Goal: Task Accomplishment & Management: Use online tool/utility

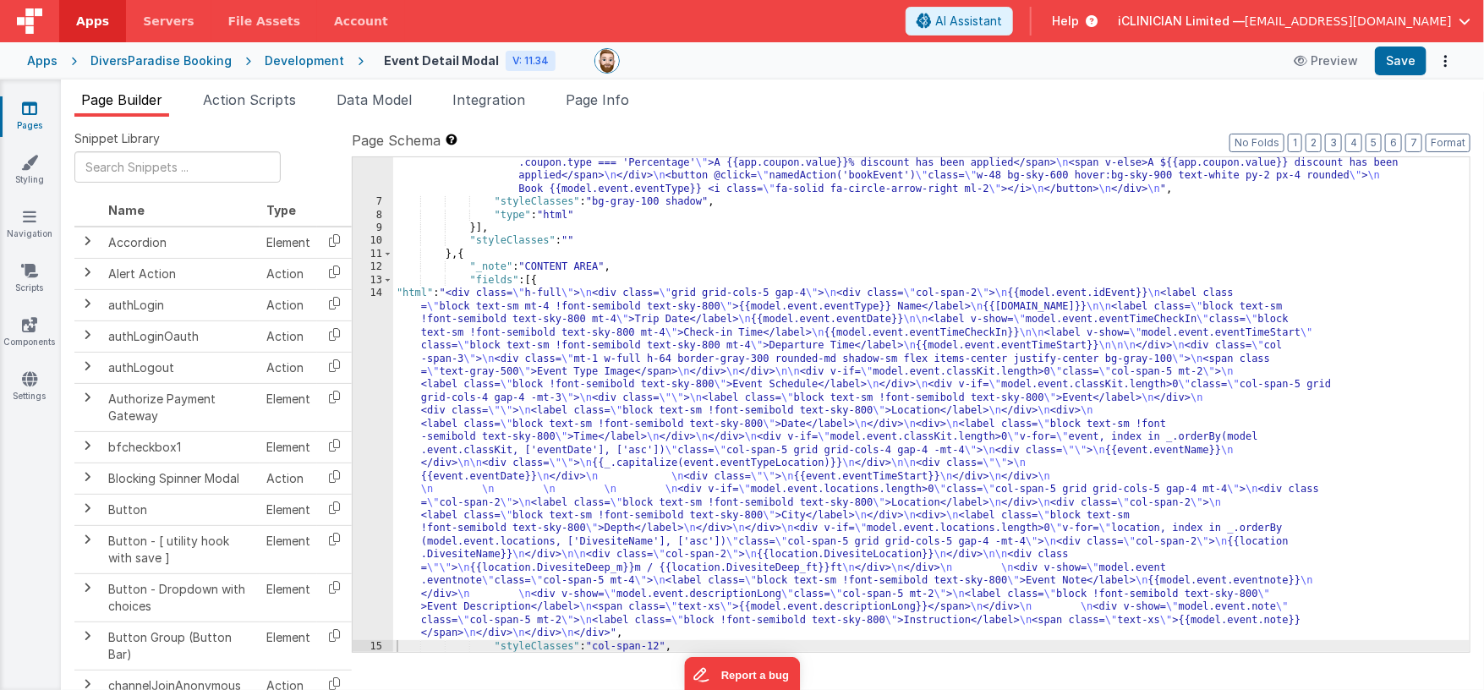
scroll to position [92, 0]
click at [29, 106] on icon at bounding box center [29, 108] width 15 height 17
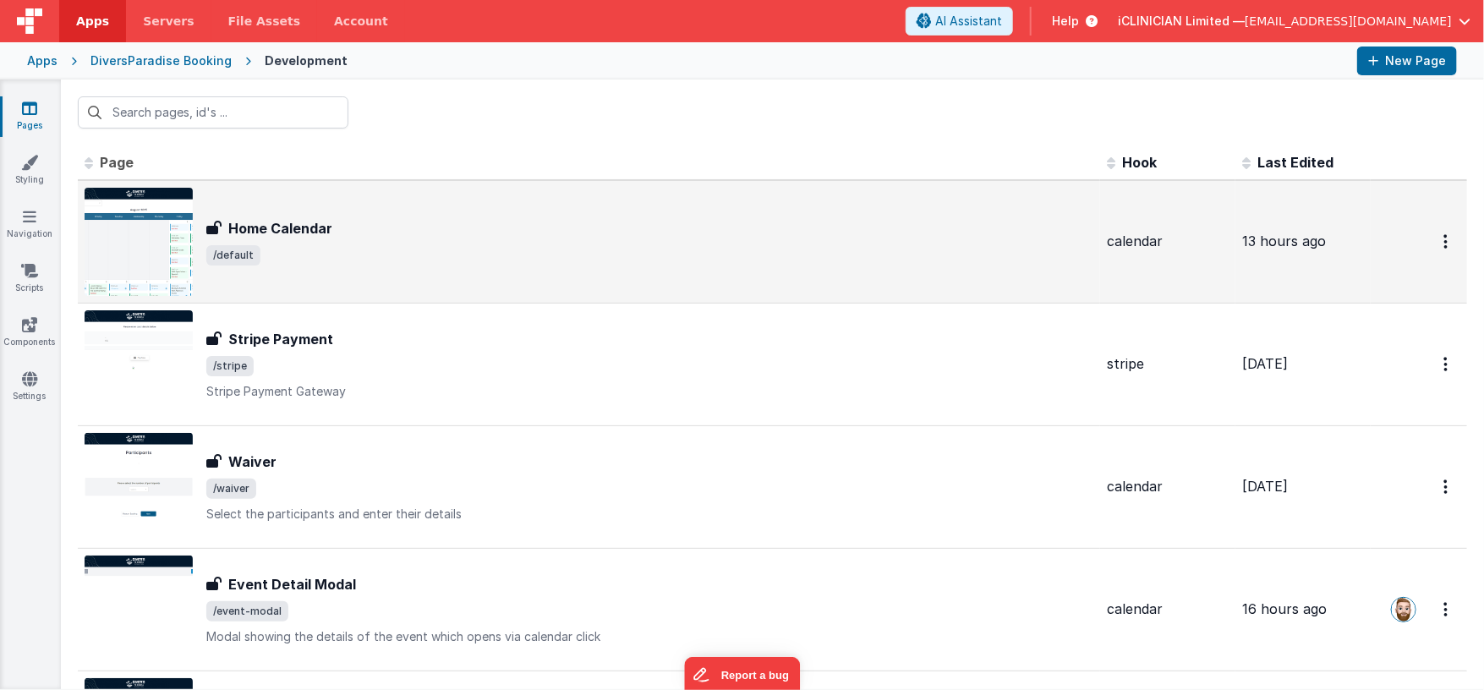
click at [270, 242] on div "Home Calendar Home Calendar /default" at bounding box center [649, 241] width 887 height 47
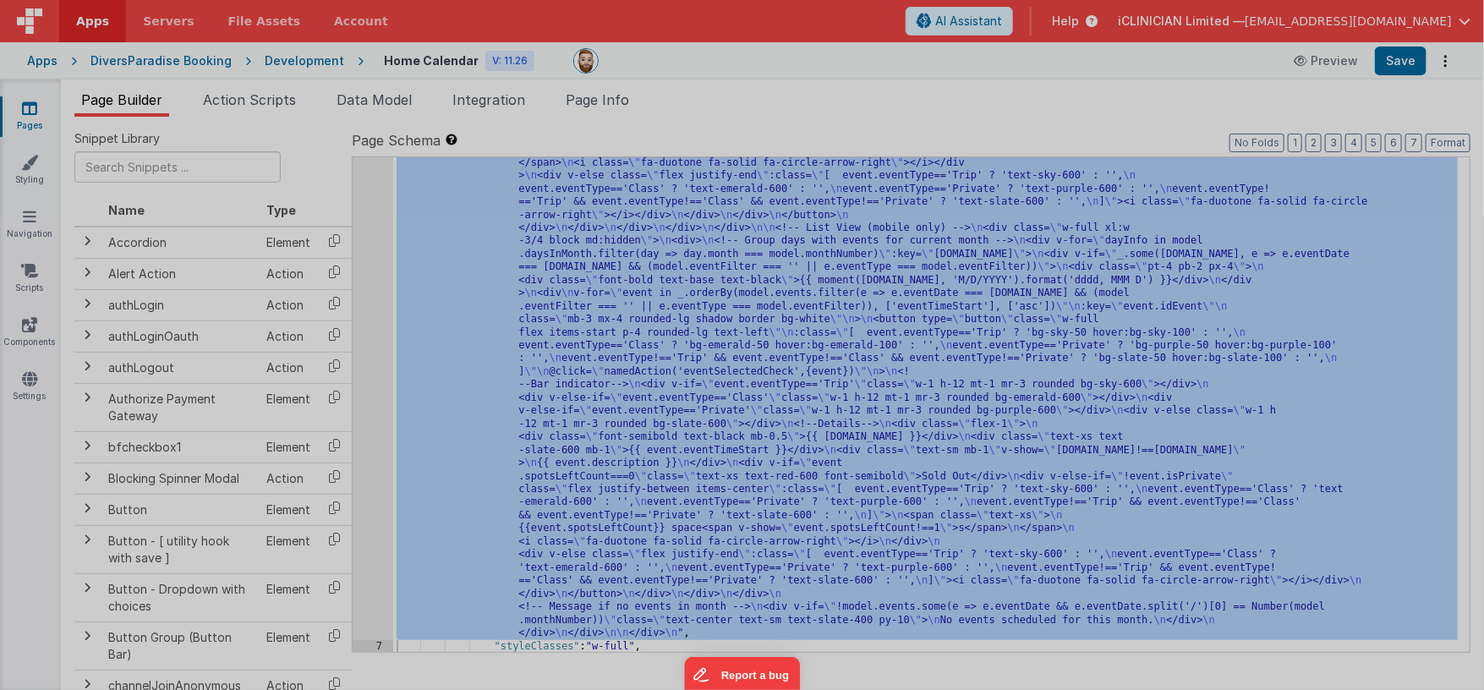
scroll to position [536, 0]
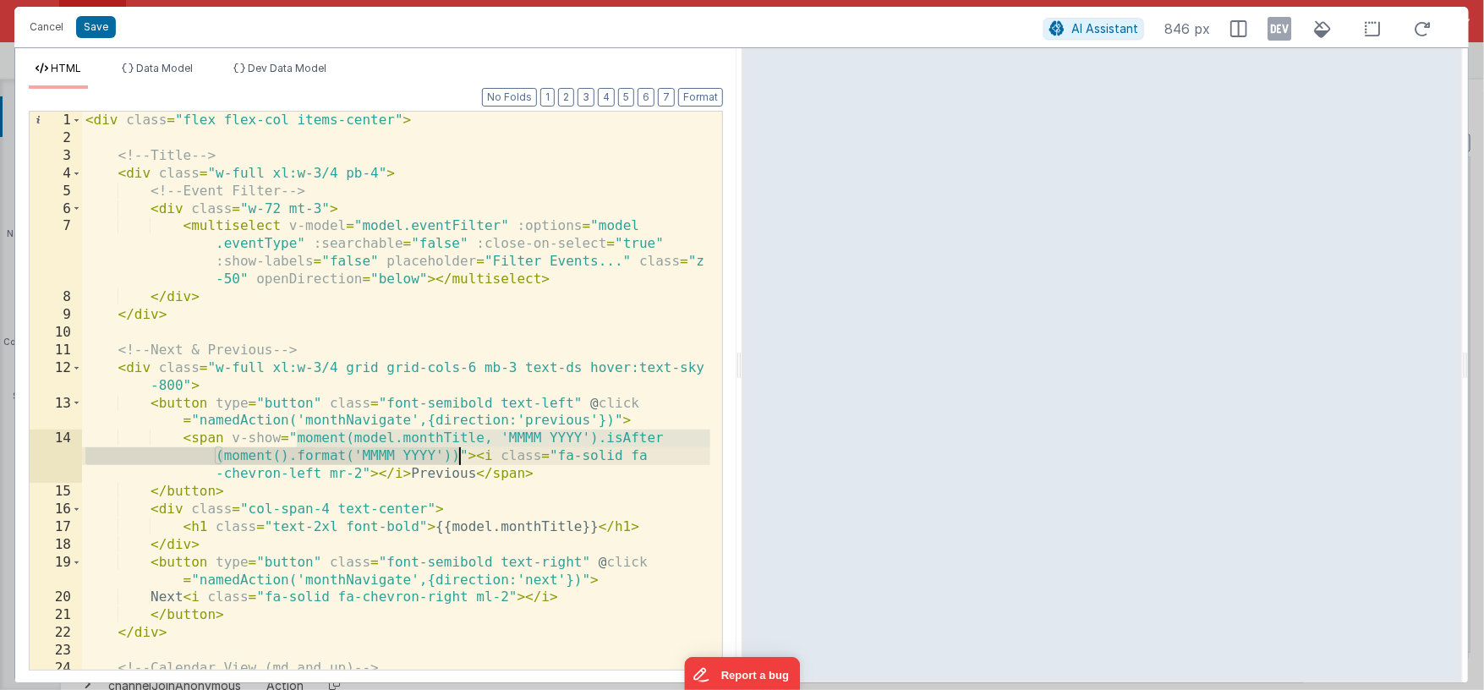
drag, startPoint x: 298, startPoint y: 440, endPoint x: 456, endPoint y: 450, distance: 158.4
click at [456, 450] on div "< div class = "flex flex-col items-center" > <!-- Title --> < div class = "w-fu…" at bounding box center [396, 409] width 628 height 594
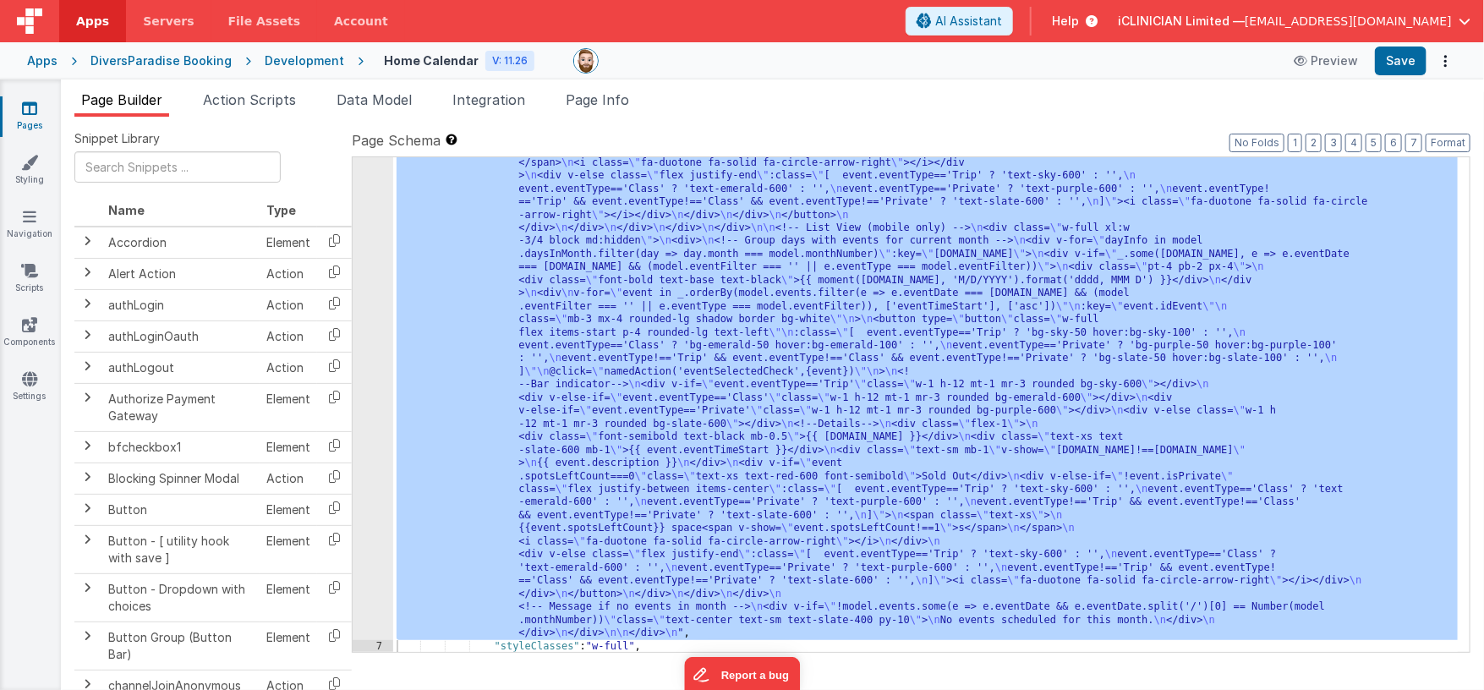
click at [374, 264] on div "6" at bounding box center [373, 162] width 41 height 954
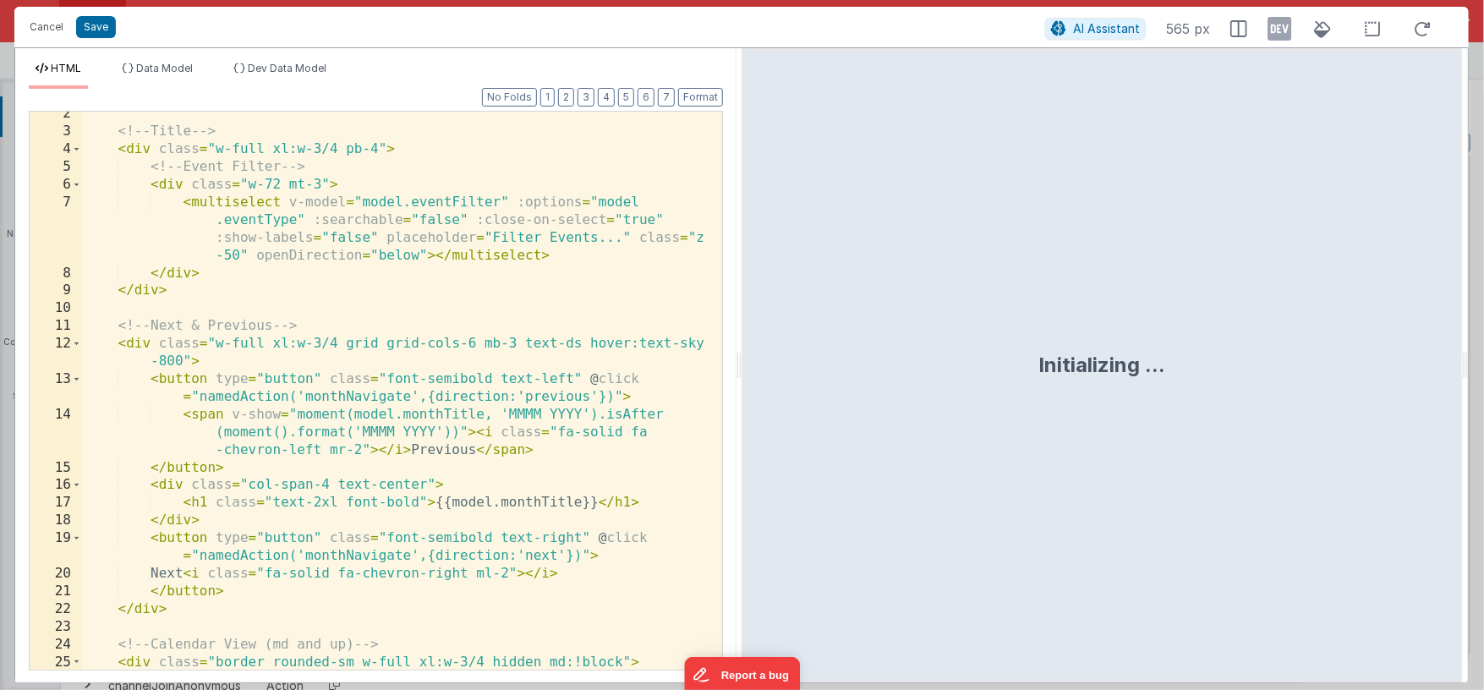
scroll to position [24, 0]
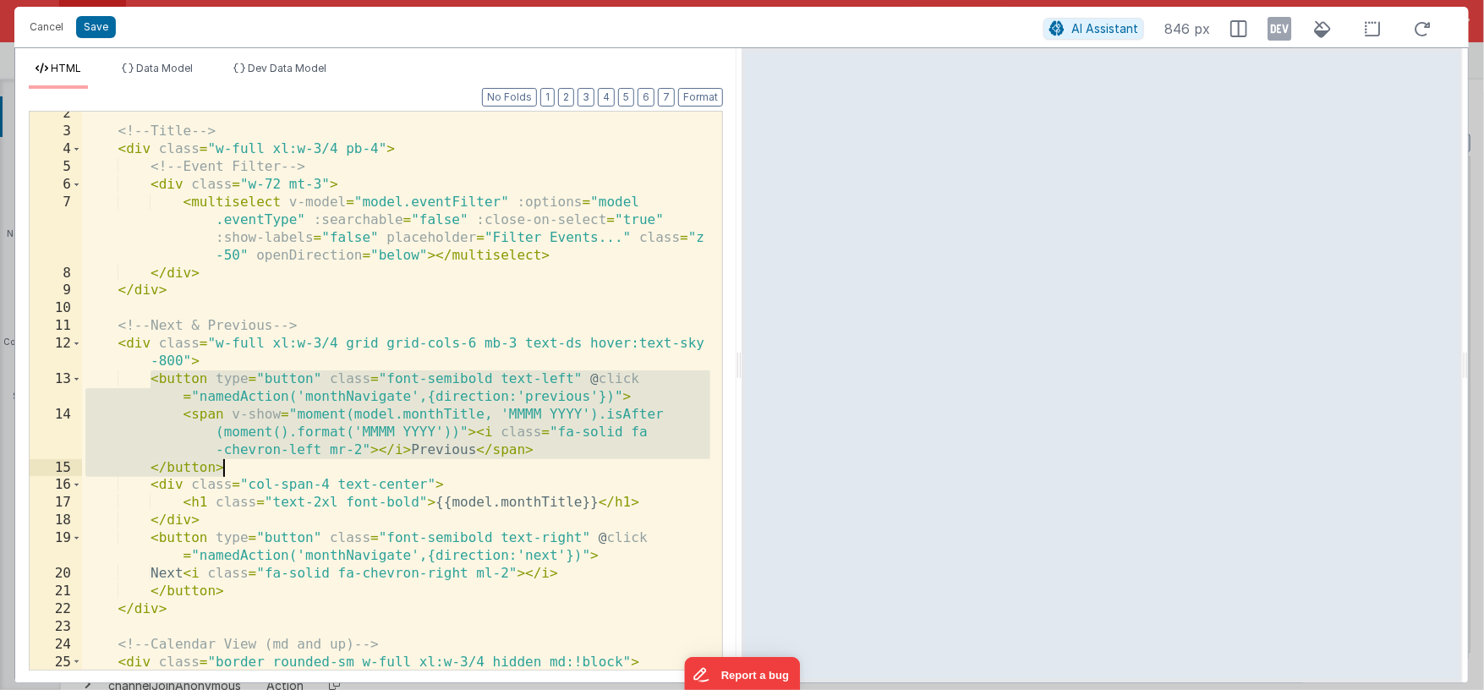
drag, startPoint x: 151, startPoint y: 376, endPoint x: 237, endPoint y: 463, distance: 121.4
click at [237, 463] on div "<!-- Title --> < div class = "w-full xl:w-3/4 pb-4" > <!-- Event Filter --> < d…" at bounding box center [396, 402] width 628 height 594
click at [240, 468] on div "<!-- Title --> < div class = "w-full xl:w-3/4 pb-4" > <!-- Event Filter --> < d…" at bounding box center [396, 402] width 628 height 594
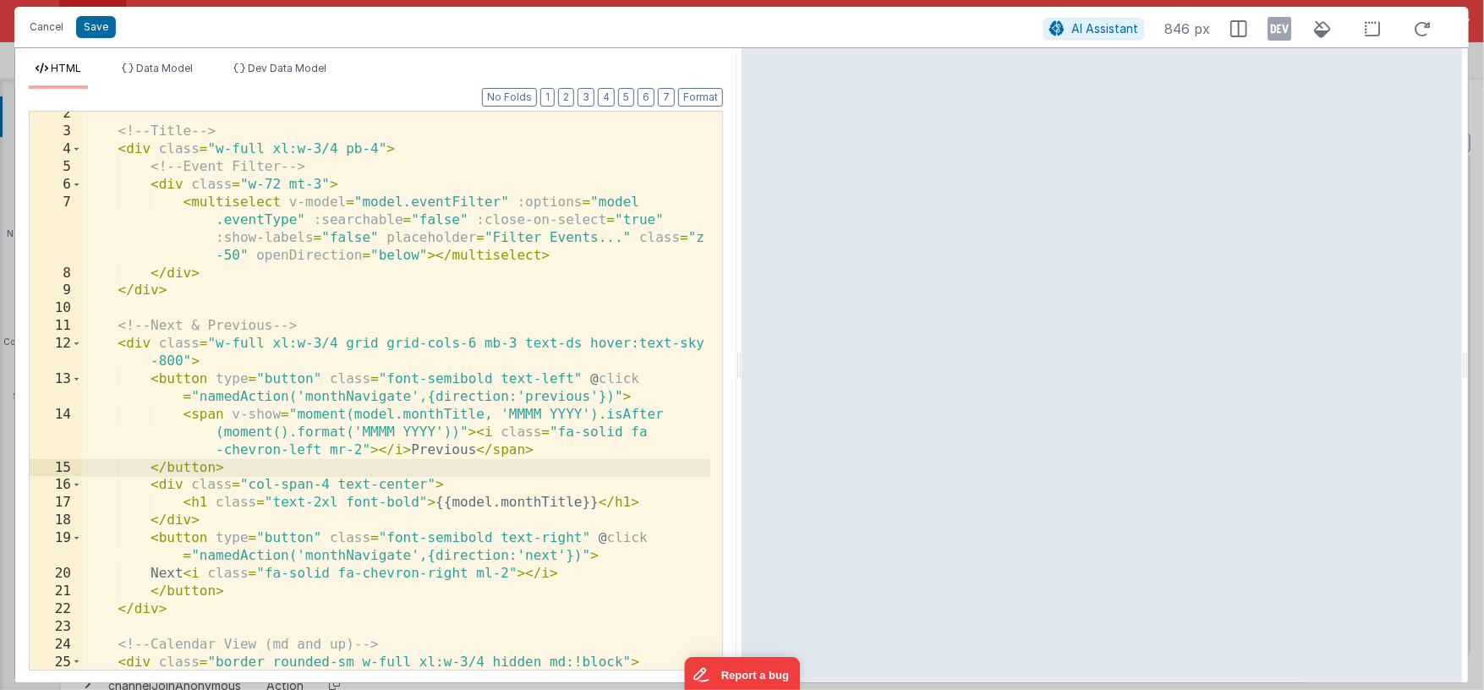
click at [149, 377] on div "<!-- Title --> < div class = "w-full xl:w-3/4 pb-4" > <!-- Event Filter --> < d…" at bounding box center [396, 402] width 628 height 594
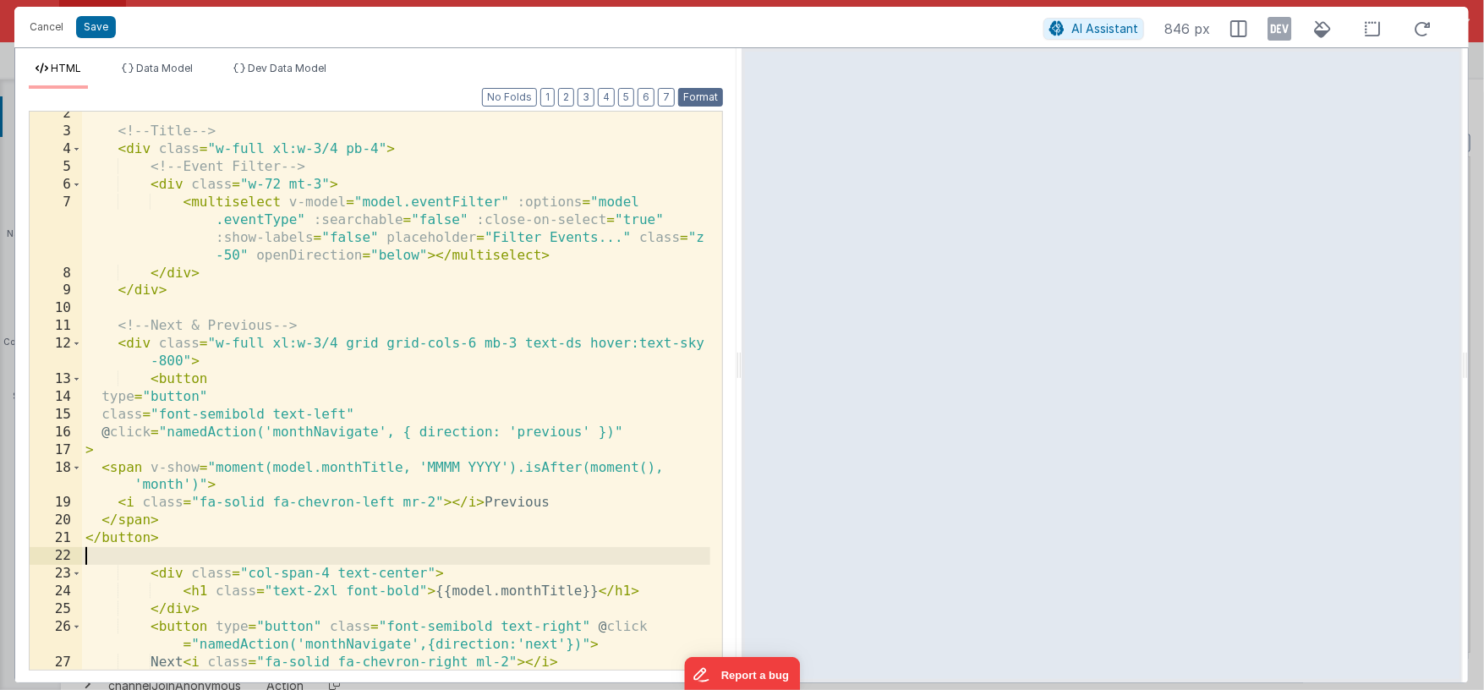
click at [687, 101] on button "Format" at bounding box center [700, 97] width 45 height 19
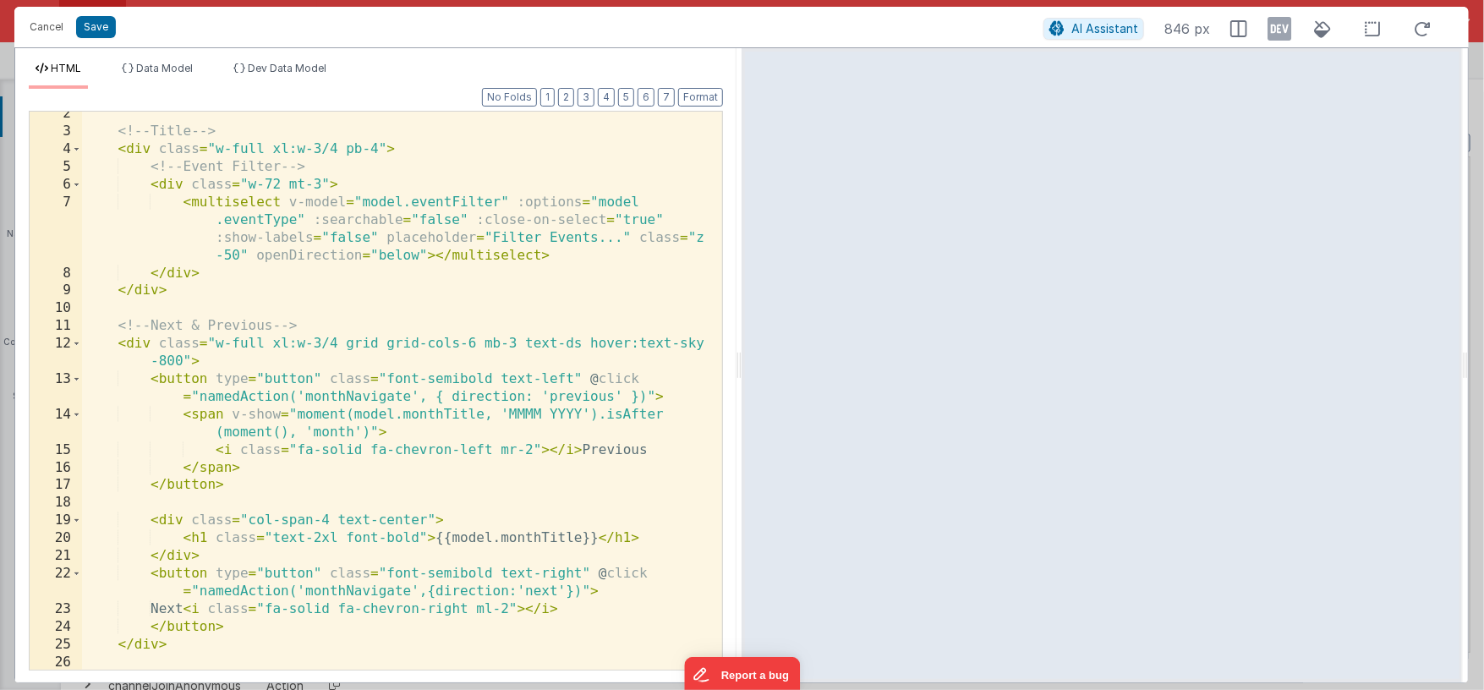
click at [370, 433] on div "<!-- Title --> < div class = "w-full xl:w-3/4 pb-4" > <!-- Event Filter --> < d…" at bounding box center [396, 402] width 628 height 594
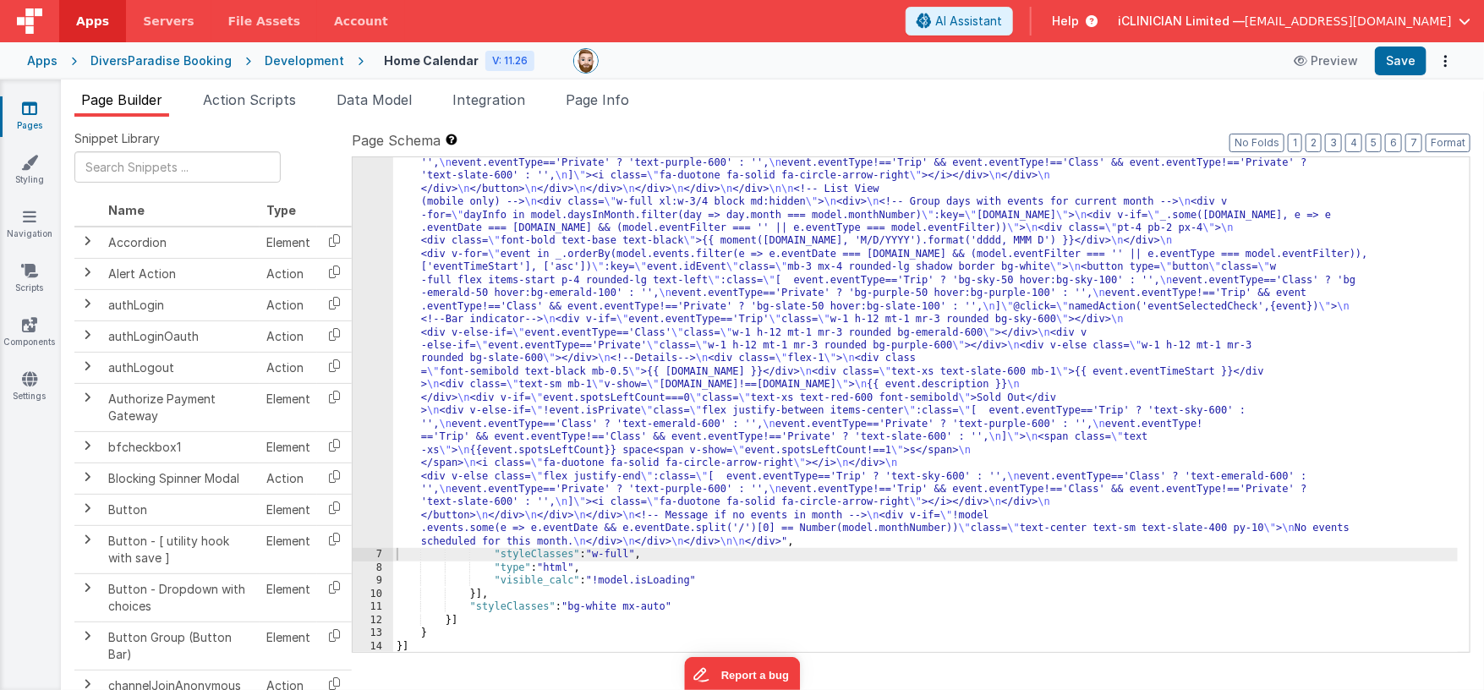
scroll to position [523, 0]
click at [1392, 59] on button "Save" at bounding box center [1401, 61] width 52 height 29
click at [35, 113] on icon at bounding box center [29, 108] width 15 height 17
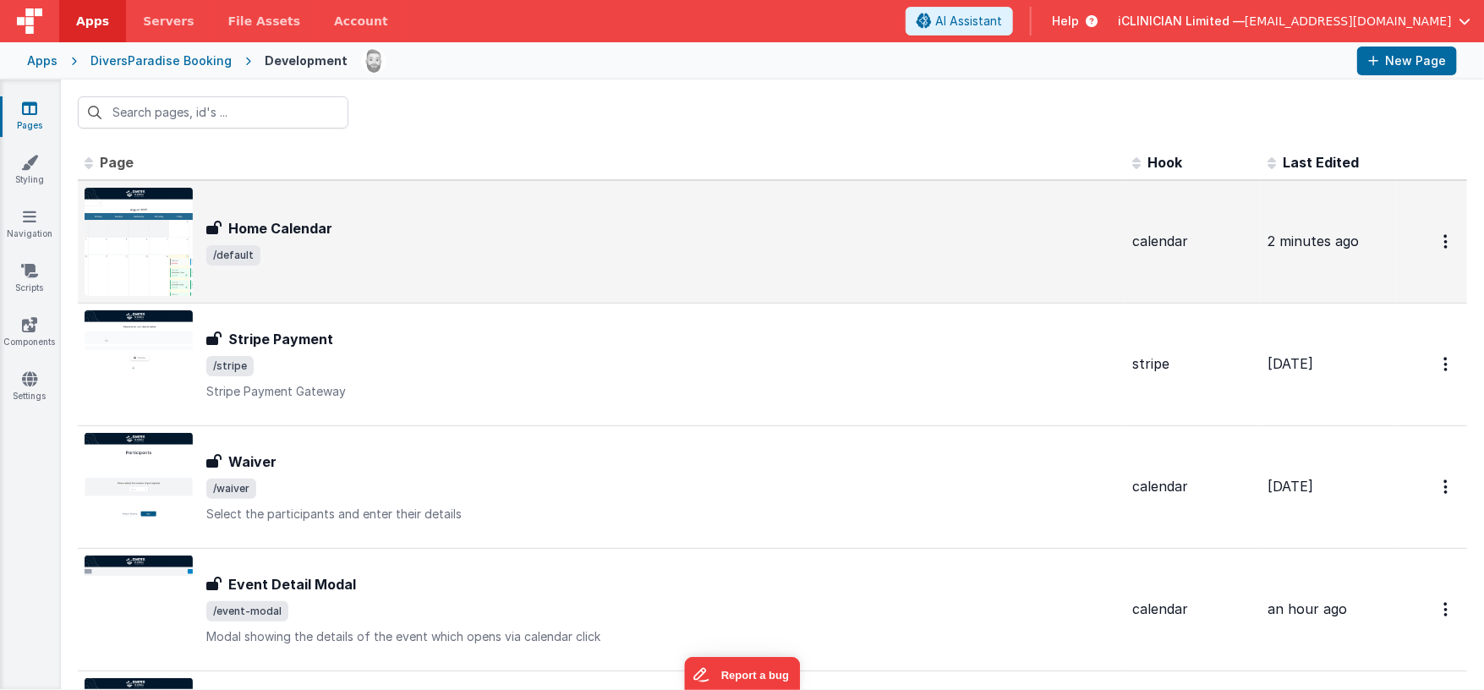
click at [289, 224] on h3 "Home Calendar" at bounding box center [280, 228] width 104 height 20
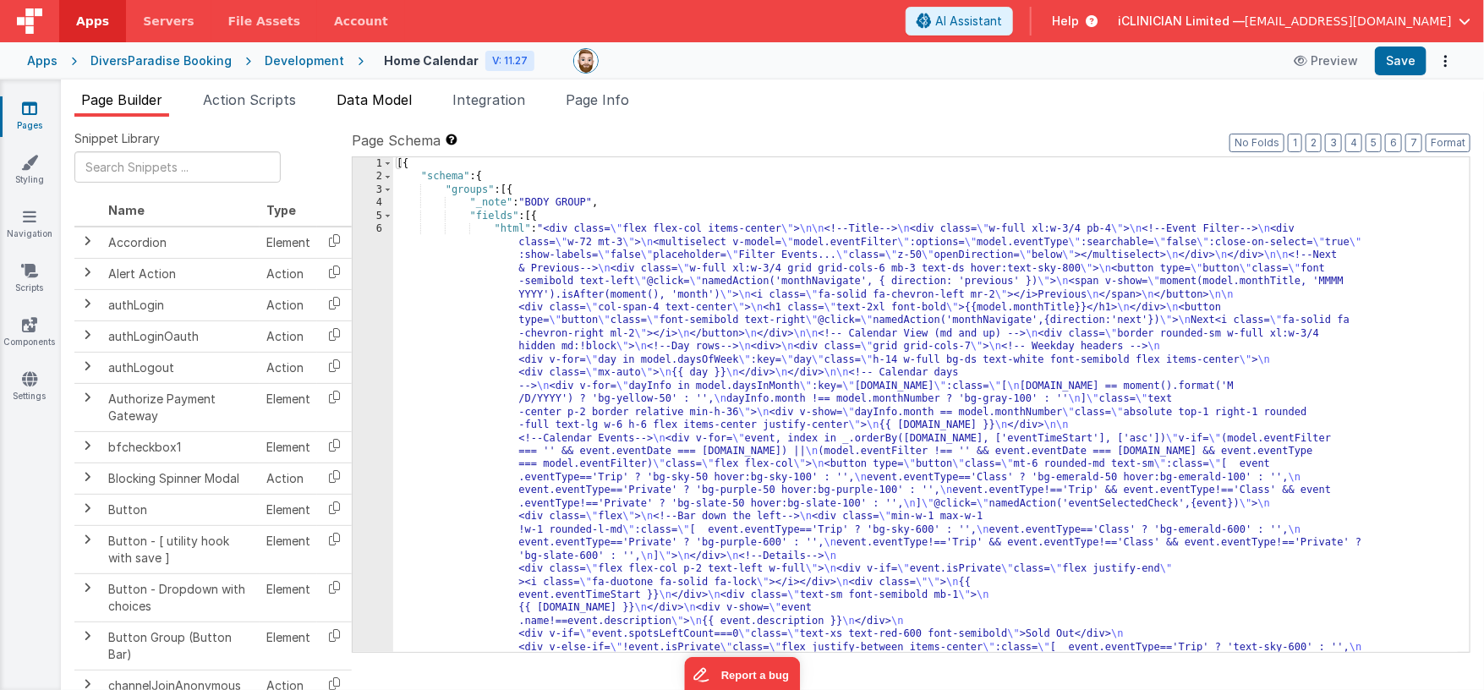
click at [363, 96] on span "Data Model" at bounding box center [374, 99] width 75 height 17
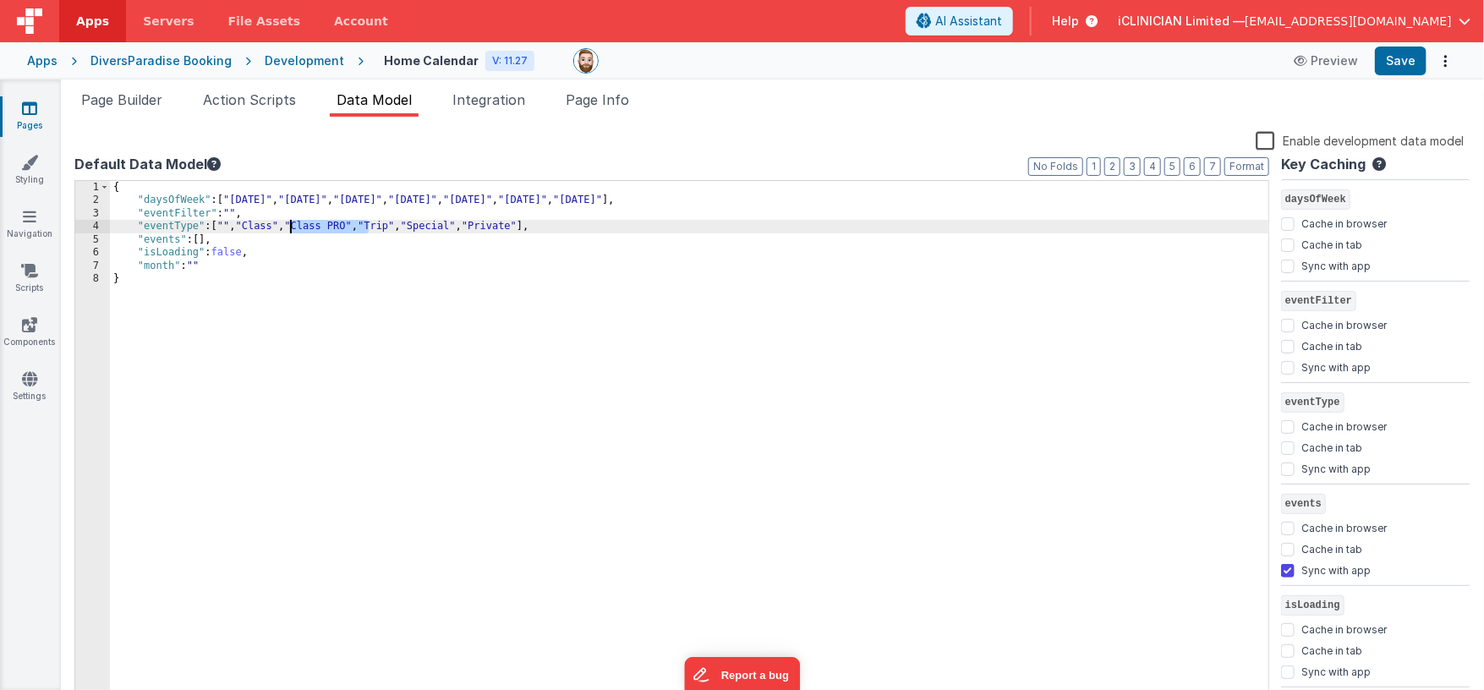
drag, startPoint x: 368, startPoint y: 225, endPoint x: 290, endPoint y: 224, distance: 77.8
click at [290, 224] on div "{ "daysOfWeek" : [ "[DATE]" , "[DATE]" , "[DATE]" , "[DATE]" , "[DATE]" , "[DAT…" at bounding box center [689, 456] width 1159 height 550
click at [34, 114] on icon at bounding box center [29, 108] width 15 height 17
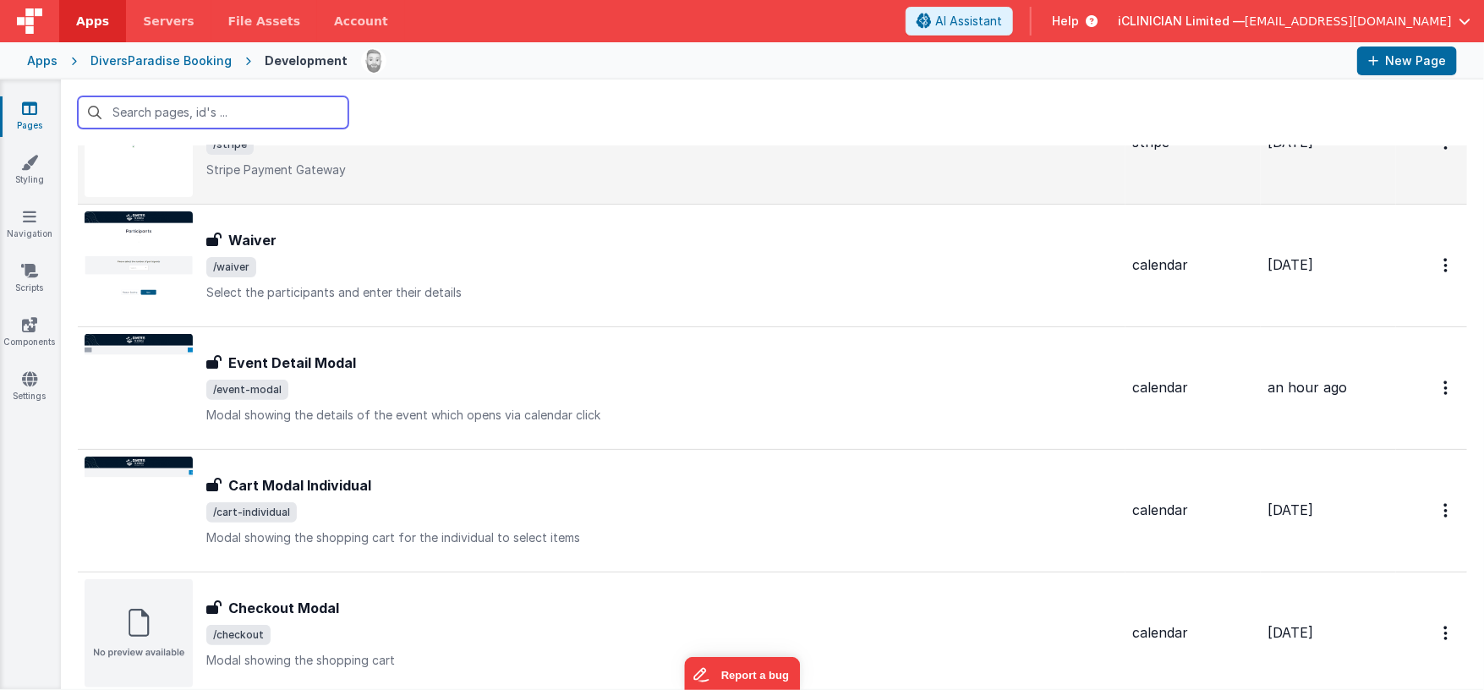
scroll to position [249, 0]
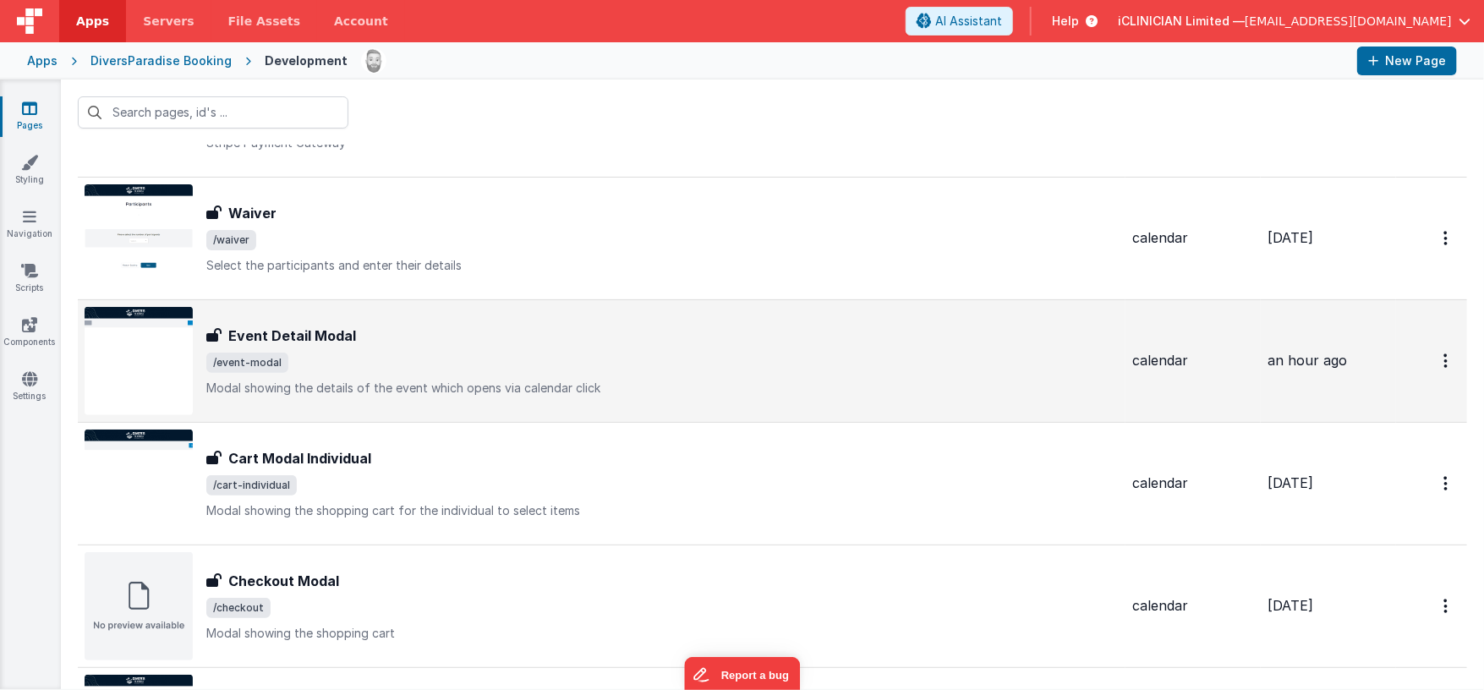
click at [417, 370] on span "/event-modal" at bounding box center [662, 363] width 912 height 20
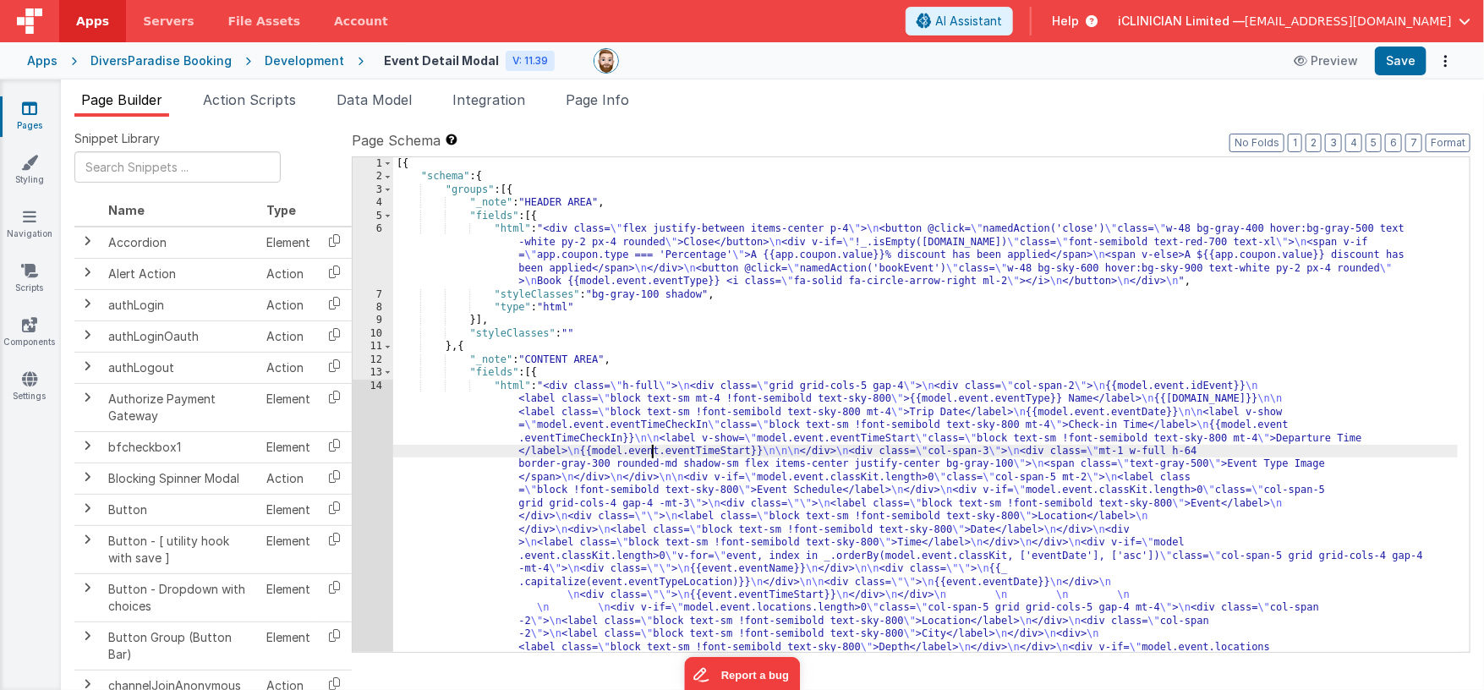
drag, startPoint x: 650, startPoint y: 451, endPoint x: 583, endPoint y: 466, distance: 68.5
click at [650, 451] on div "[{ "schema" : { "groups" : [{ "_note" : "HEADER AREA" , "fields" : [{ "html" : …" at bounding box center [925, 607] width 1065 height 901
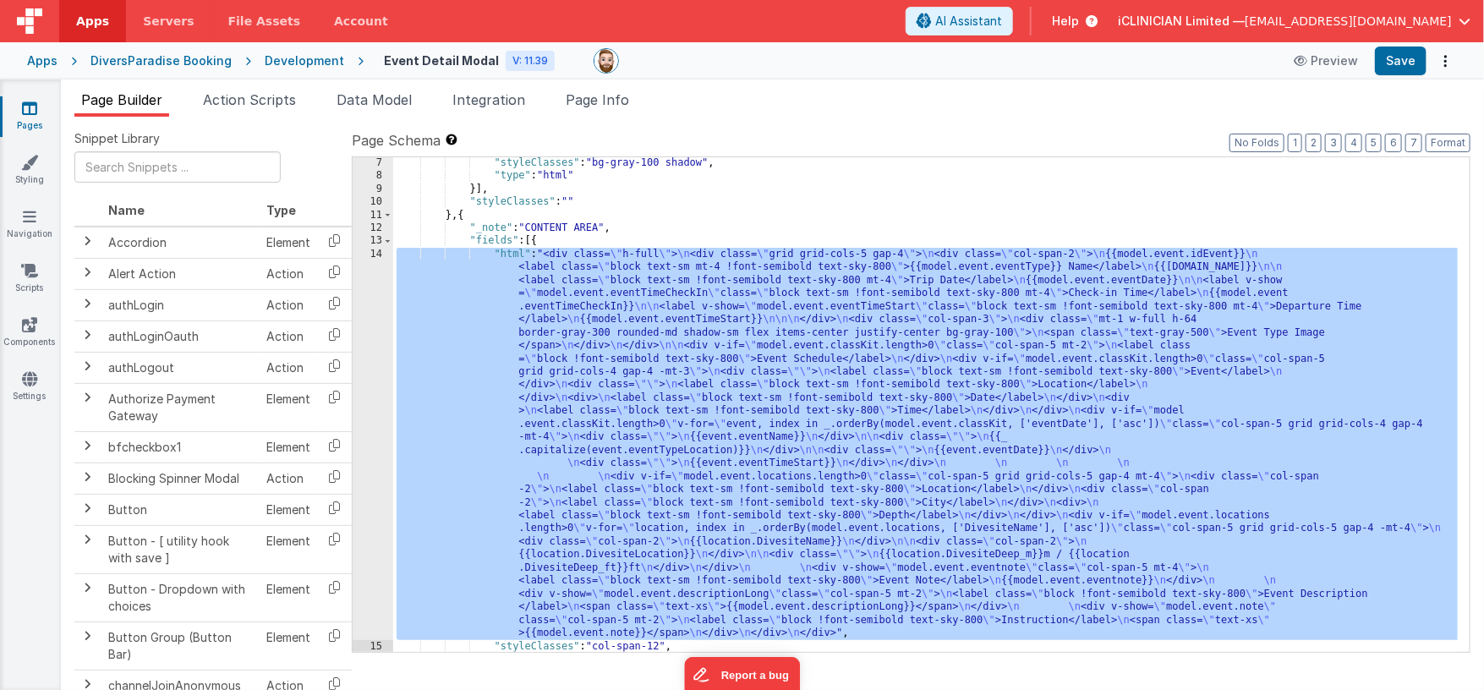
click at [380, 419] on div "14" at bounding box center [373, 444] width 41 height 392
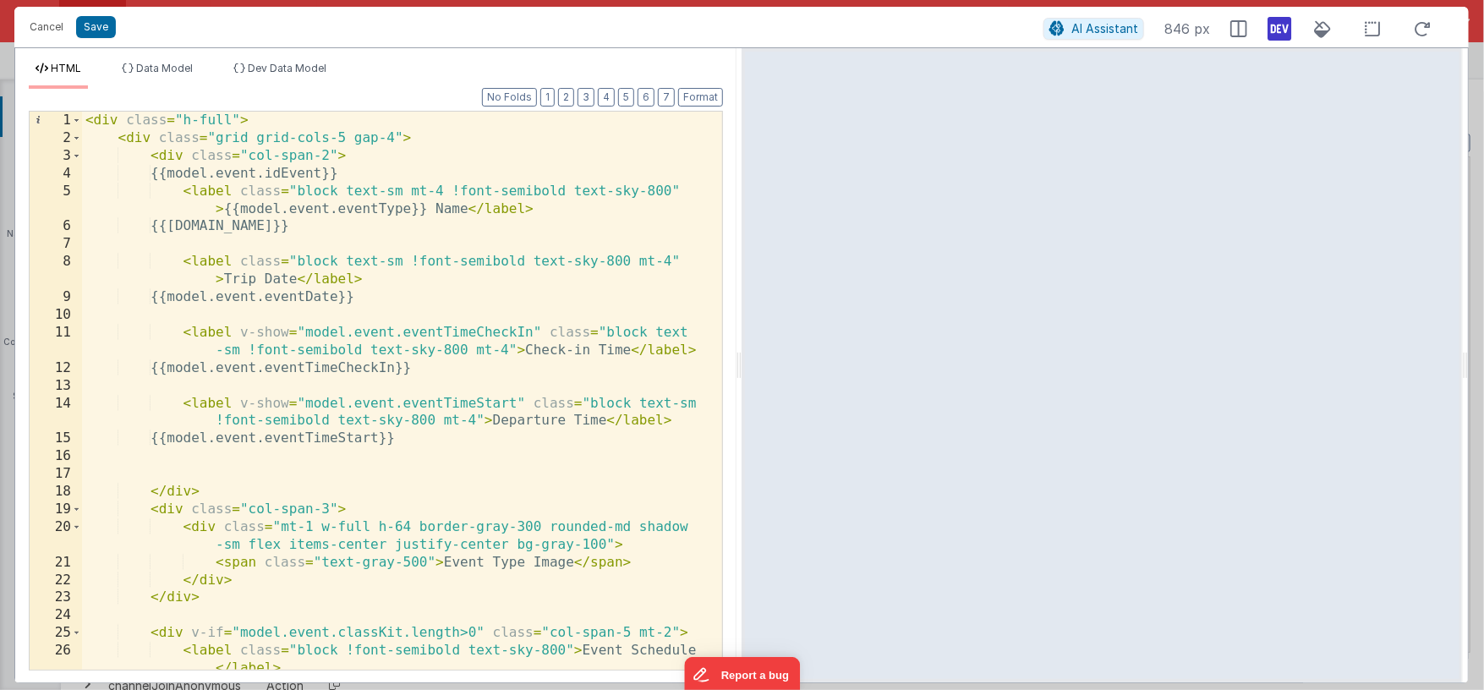
click at [1279, 31] on icon at bounding box center [1280, 28] width 24 height 27
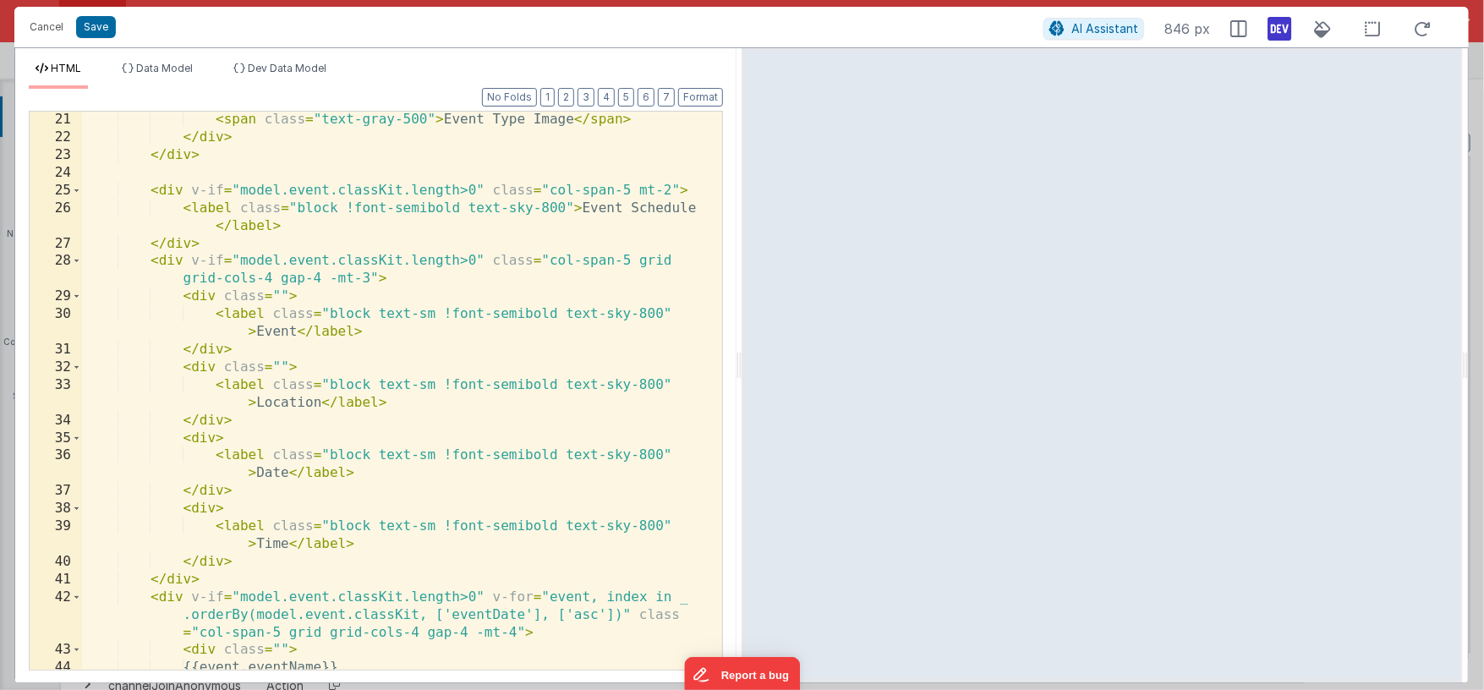
scroll to position [458, 0]
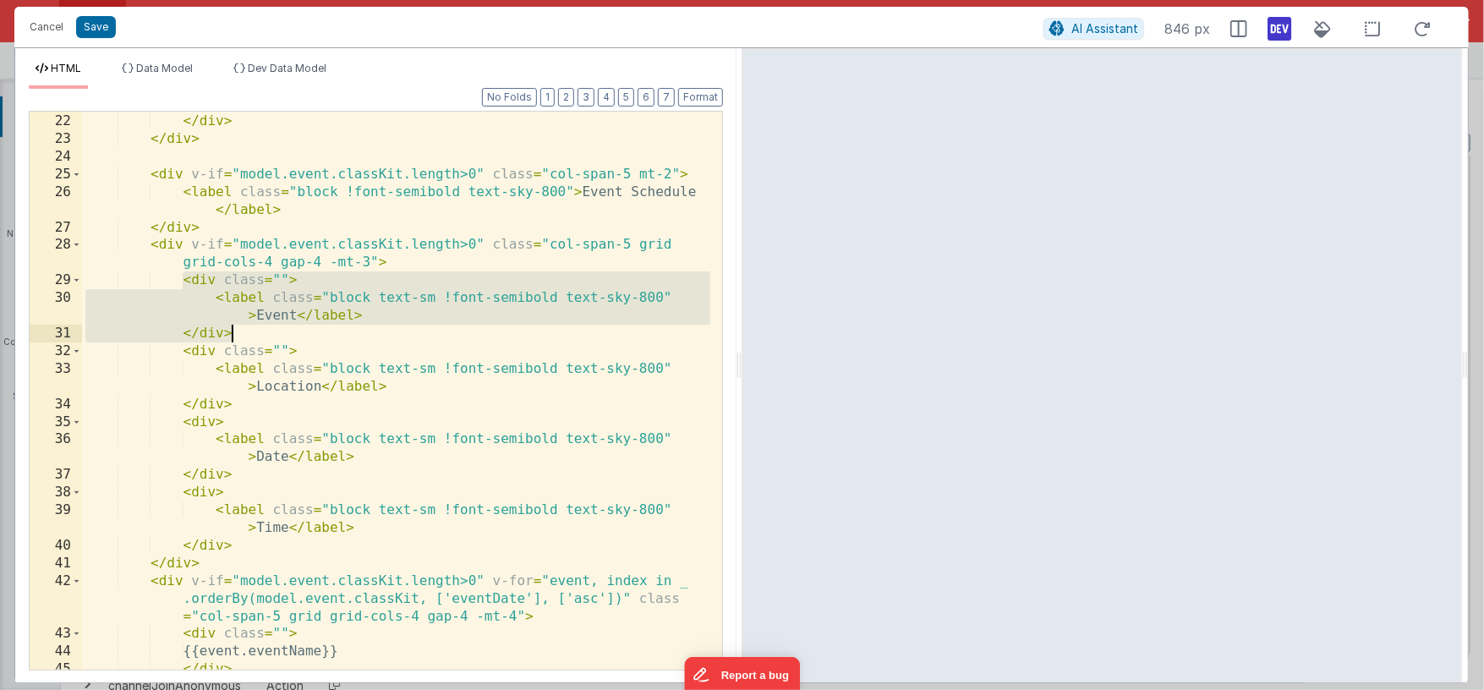
drag, startPoint x: 211, startPoint y: 289, endPoint x: 266, endPoint y: 337, distance: 73.1
click at [266, 337] on div "< span class = "text-gray-500" > Event Type Image </ span > </ div > </ div > <…" at bounding box center [396, 392] width 628 height 594
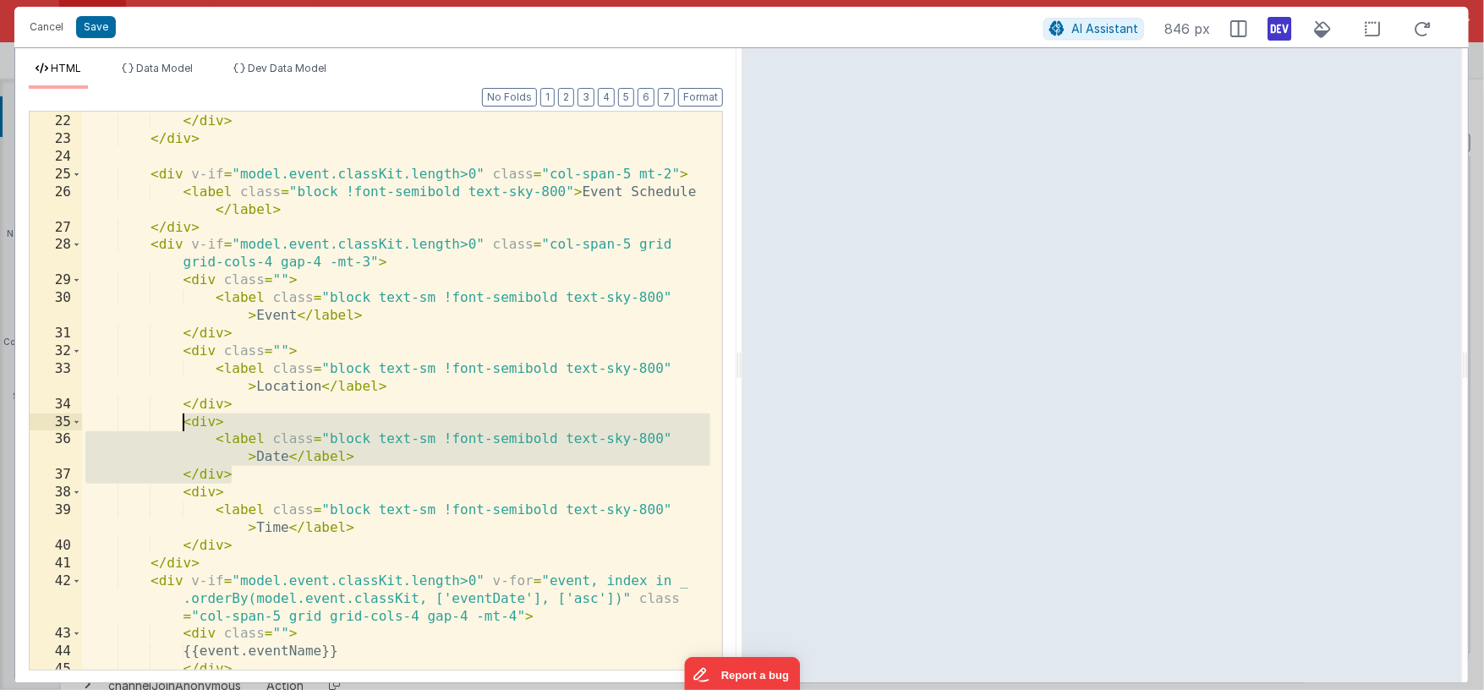
drag, startPoint x: 243, startPoint y: 474, endPoint x: 181, endPoint y: 422, distance: 80.4
click at [181, 422] on div "< span class = "text-gray-500" > Event Type Image </ span > </ div > </ div > <…" at bounding box center [396, 392] width 628 height 594
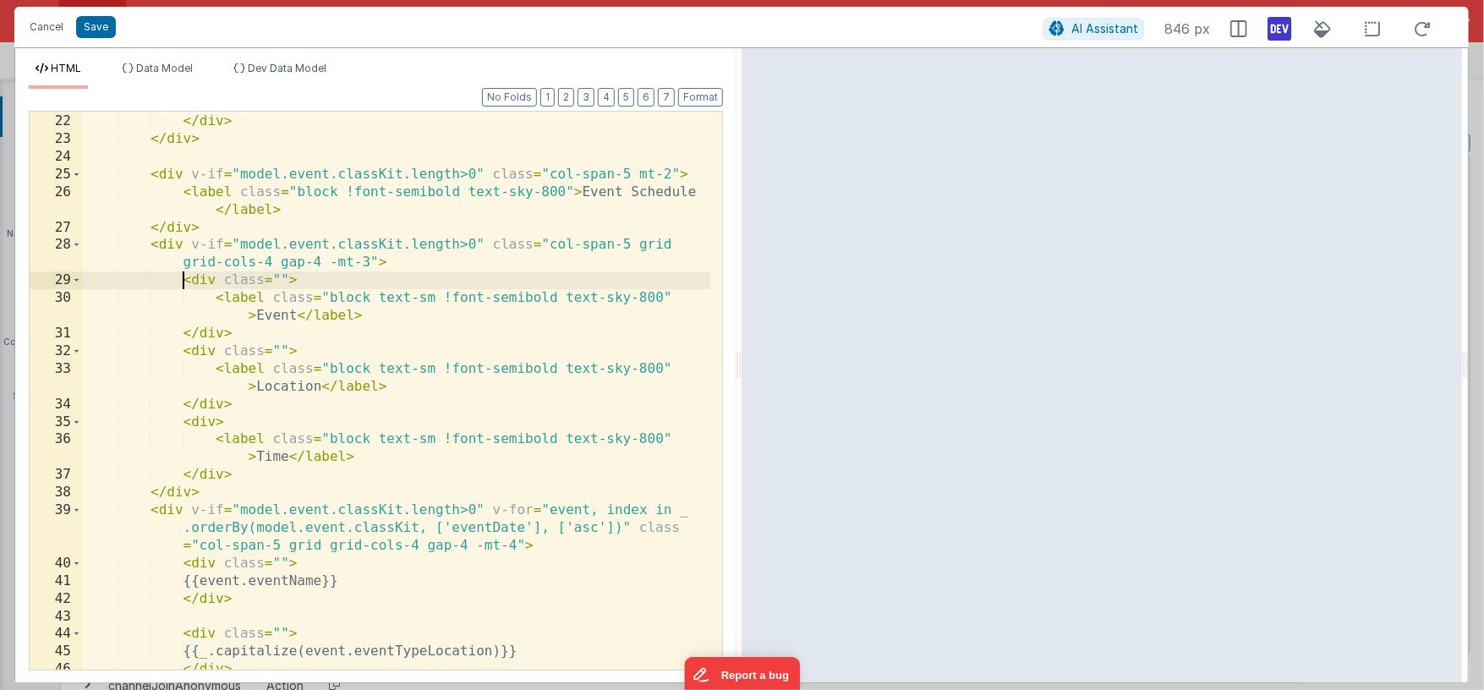
click at [185, 277] on div "< span class = "text-gray-500" > Event Type Image </ span > </ div > </ div > <…" at bounding box center [396, 392] width 628 height 594
paste textarea
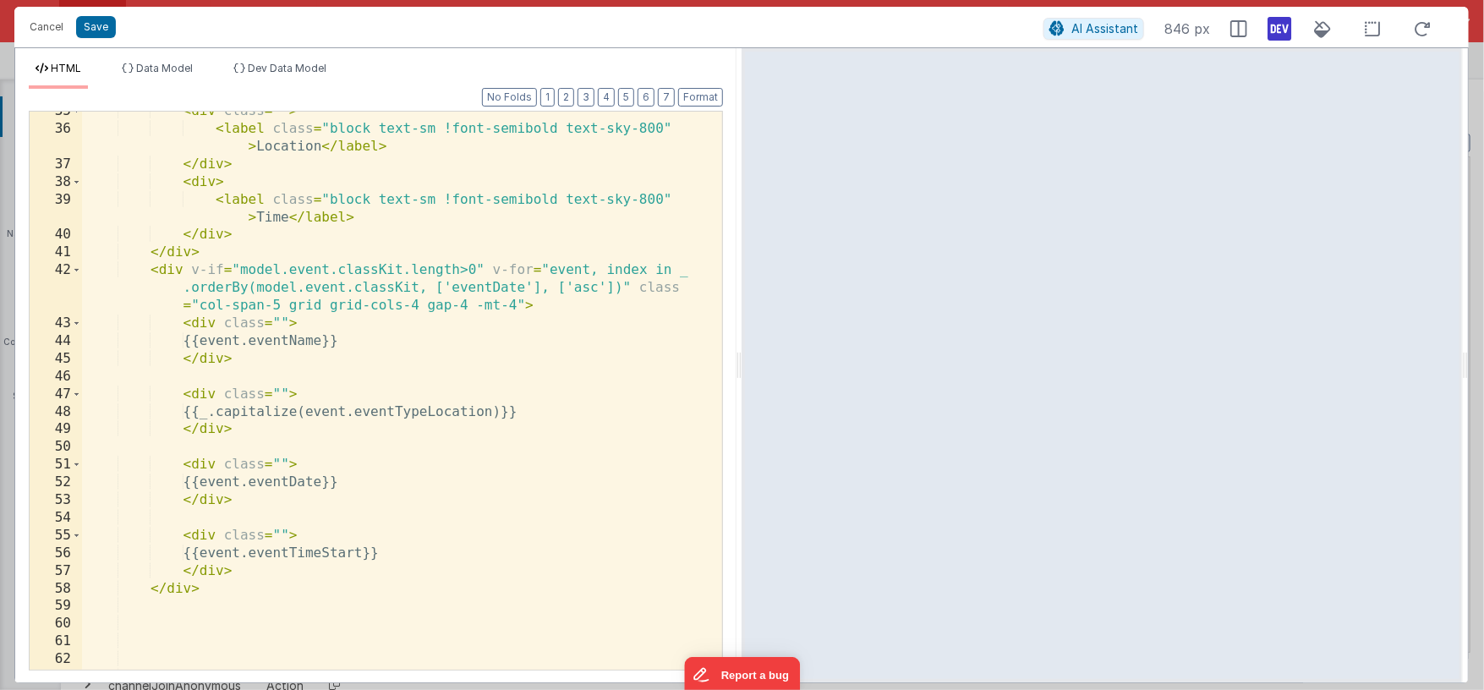
scroll to position [778, 0]
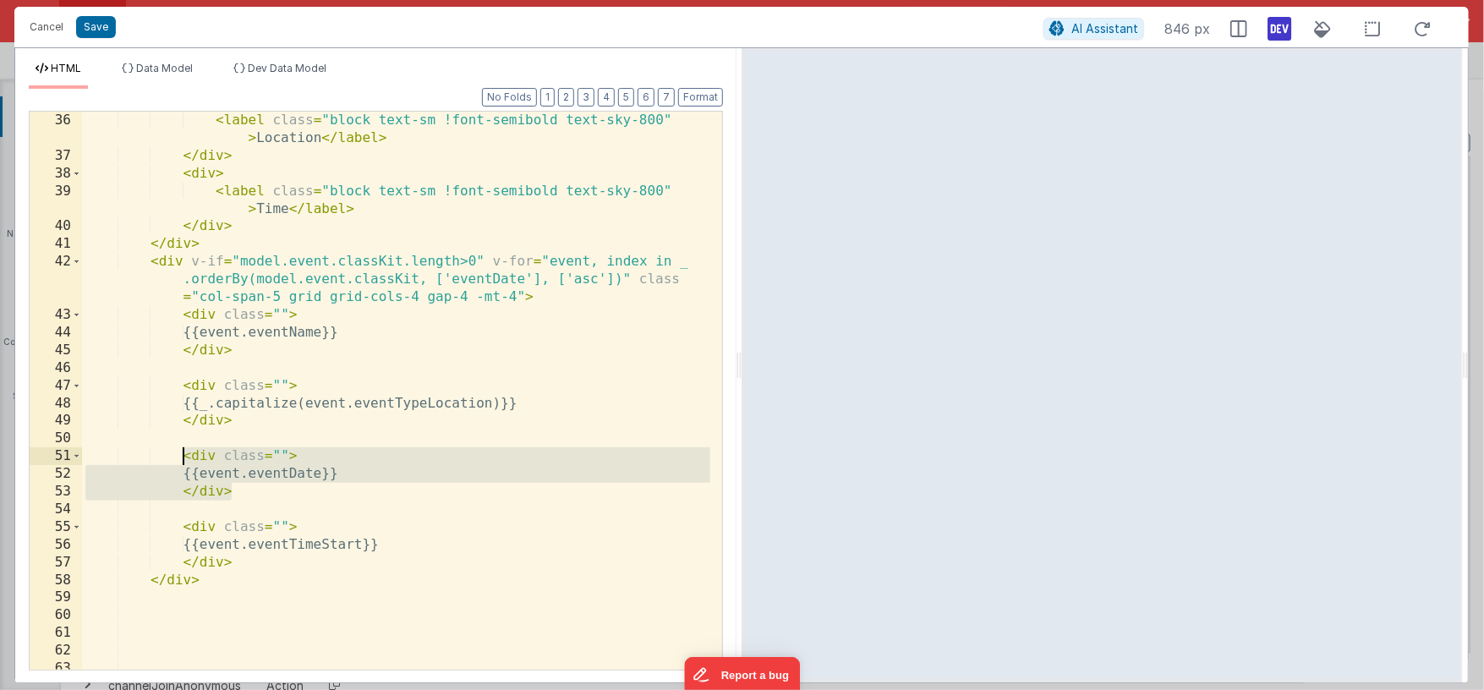
drag, startPoint x: 237, startPoint y: 493, endPoint x: 181, endPoint y: 461, distance: 64.4
click at [181, 461] on div "< label class = "block text-sm !font-semibold text-sky-800" > Location </ label…" at bounding box center [396, 426] width 628 height 629
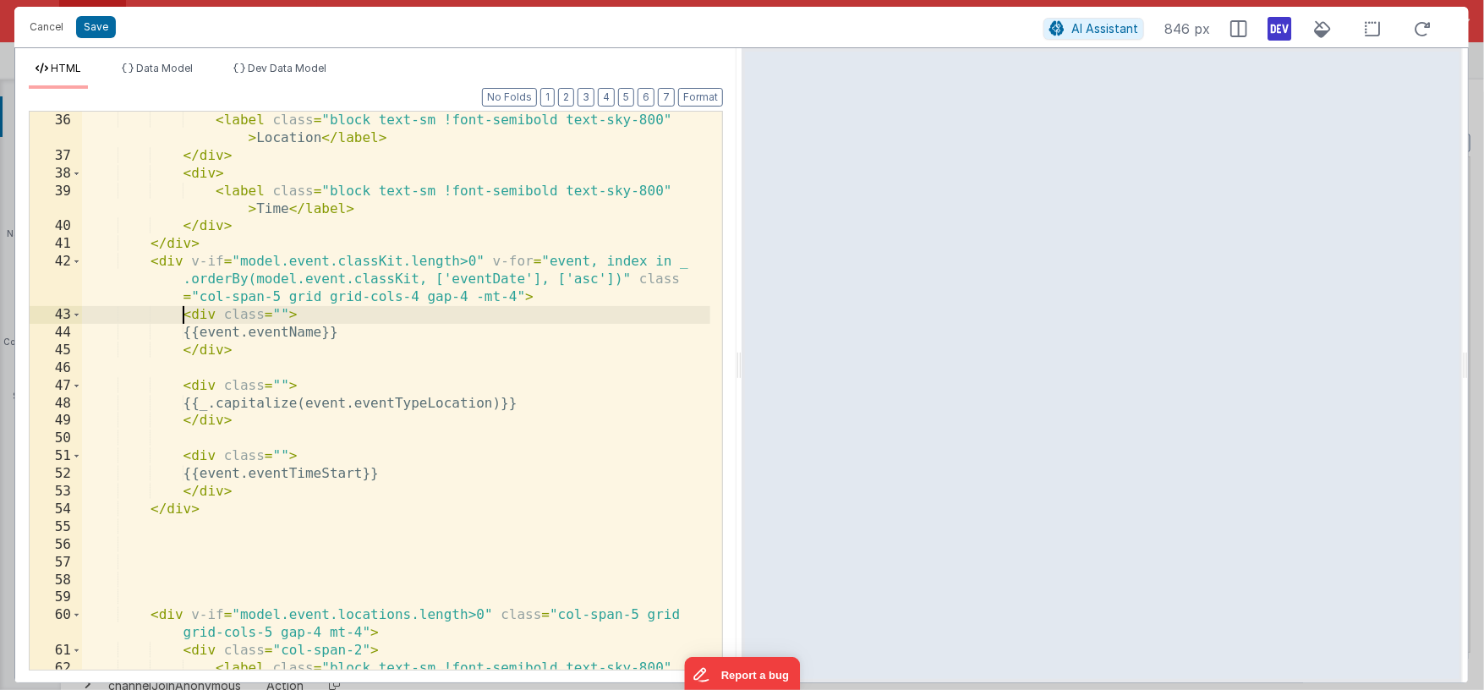
click at [183, 314] on div "< label class = "block text-sm !font-semibold text-sky-800" > Location </ label…" at bounding box center [396, 426] width 628 height 629
paste textarea
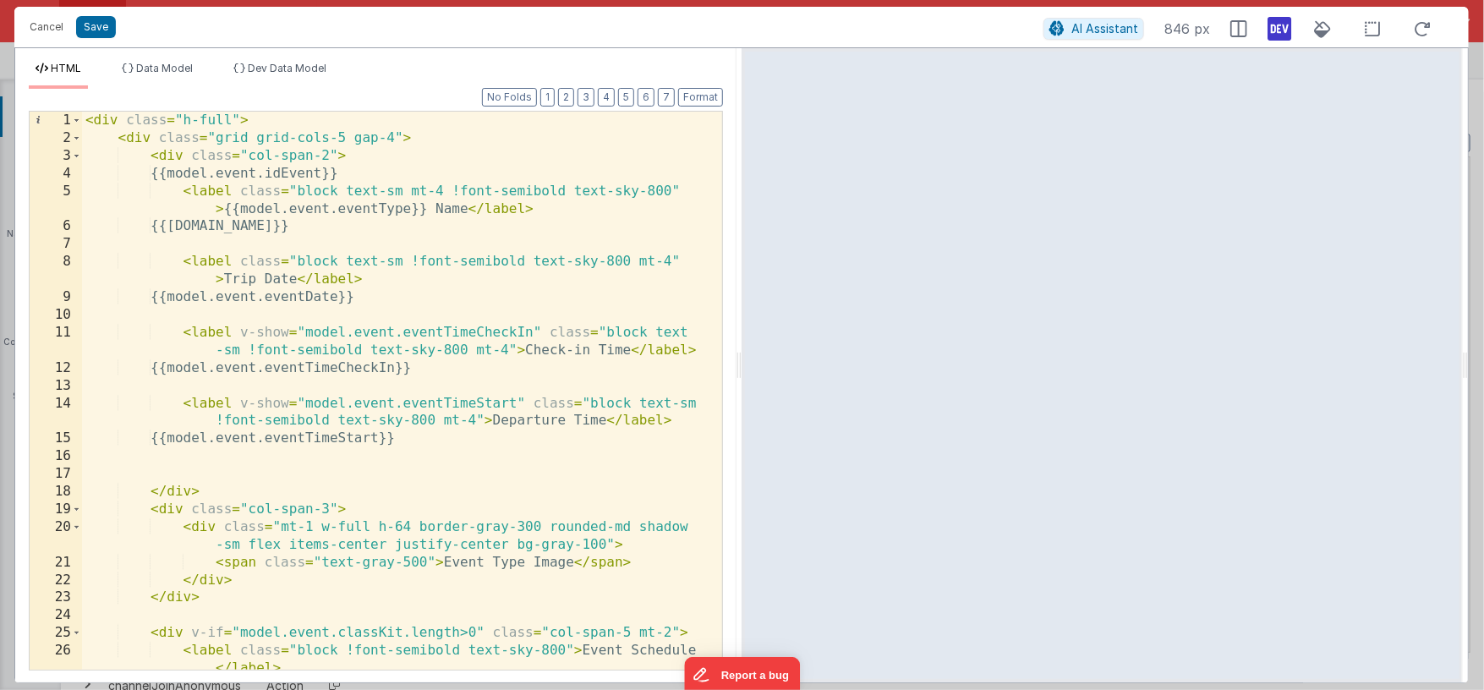
scroll to position [7, 0]
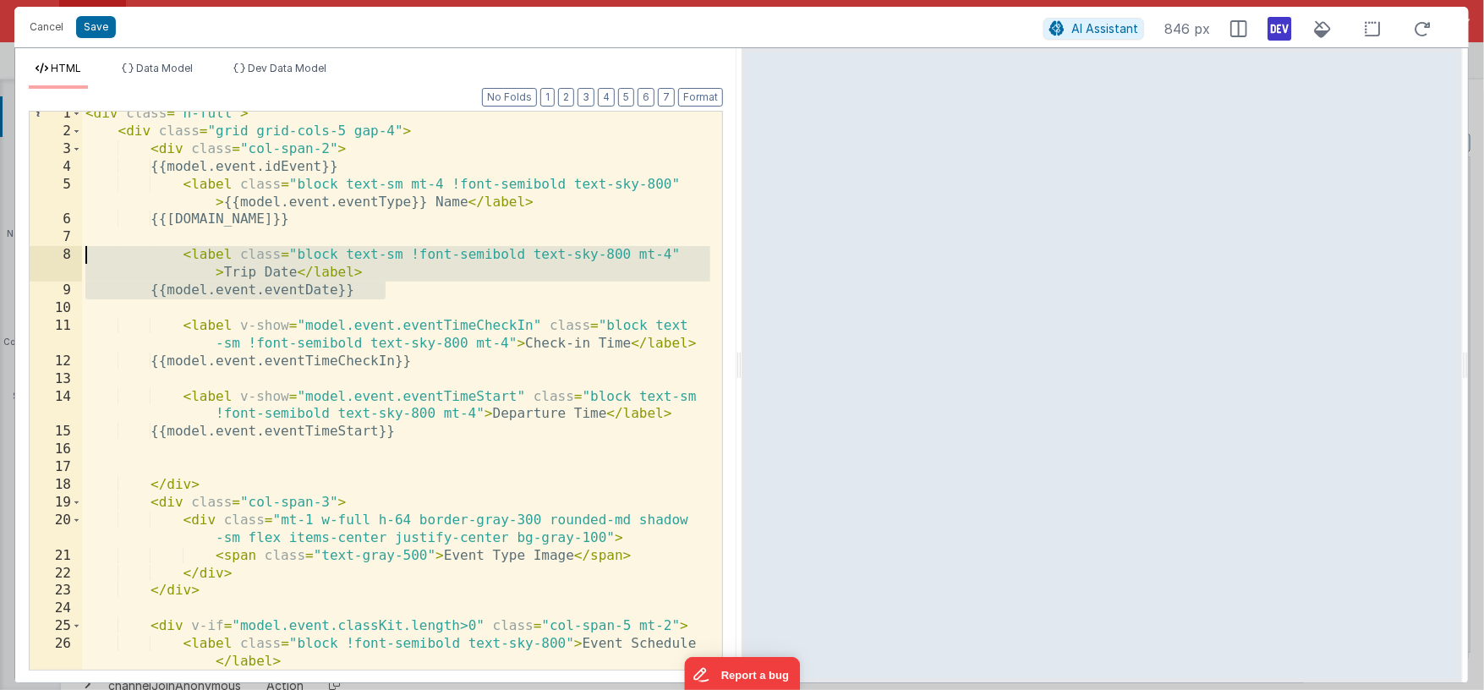
drag, startPoint x: 394, startPoint y: 289, endPoint x: 72, endPoint y: 257, distance: 323.8
click at [72, 257] on div "1 2 3 4 5 6 7 8 9 10 11 12 13 14 15 16 17 18 19 20 21 22 23 24 25 26 27 28 < di…" at bounding box center [376, 391] width 694 height 560
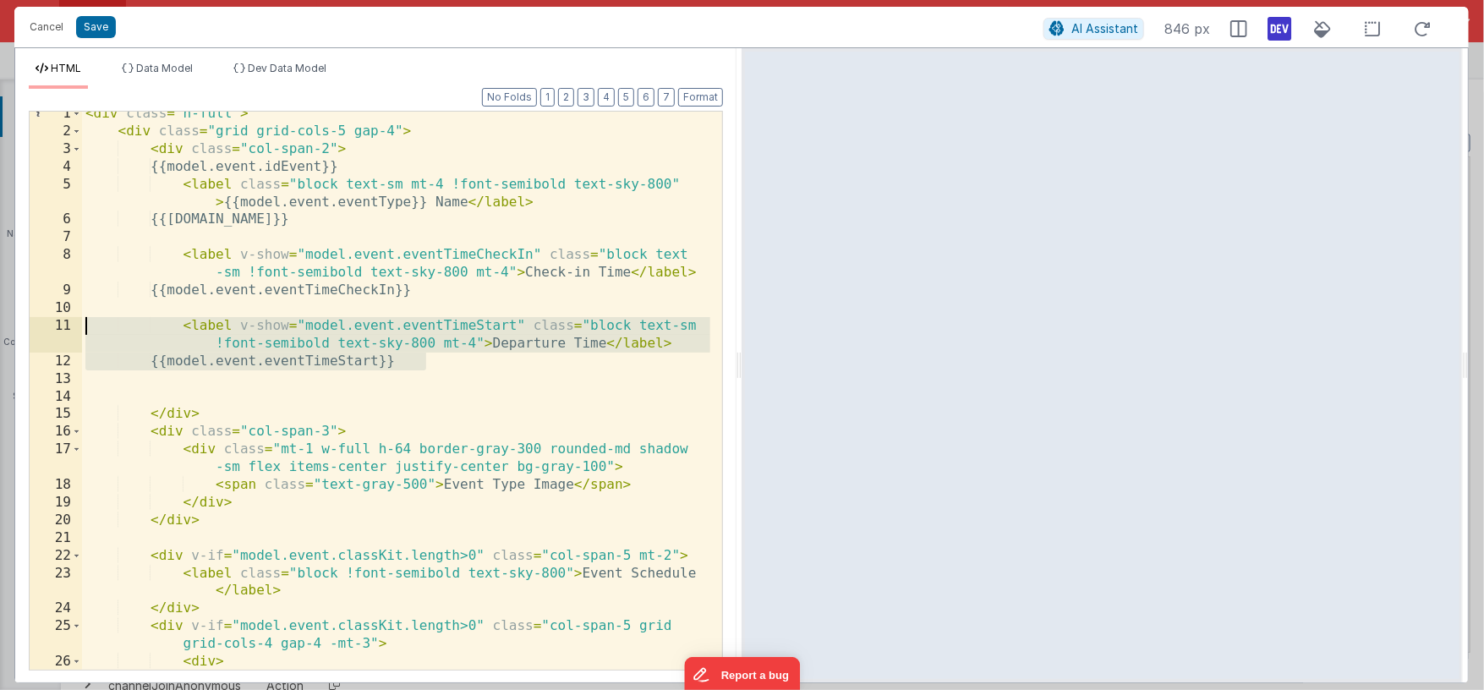
drag, startPoint x: 439, startPoint y: 361, endPoint x: 52, endPoint y: 320, distance: 389.4
click at [52, 320] on div "1 2 3 4 5 6 7 8 9 10 11 12 13 14 15 16 17 18 19 20 21 22 23 24 25 26 27 28 < di…" at bounding box center [376, 391] width 694 height 560
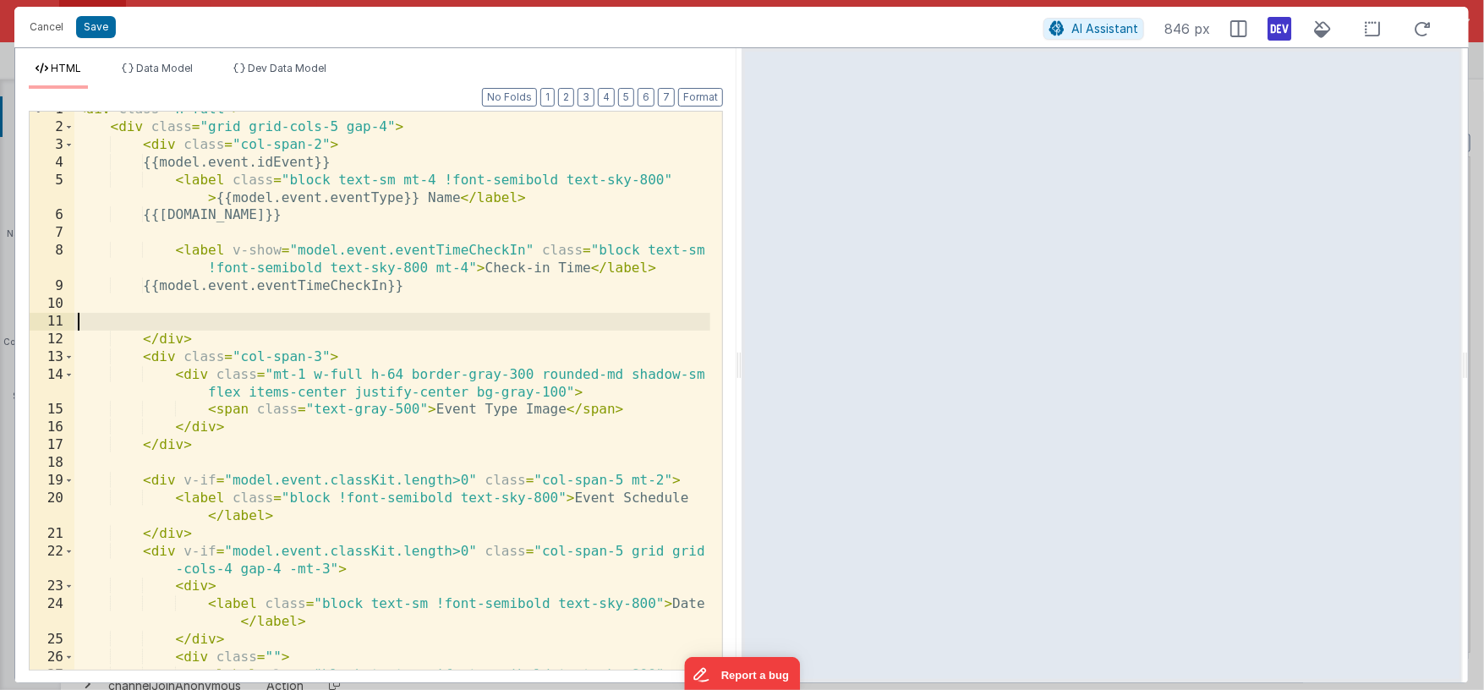
scroll to position [10, 0]
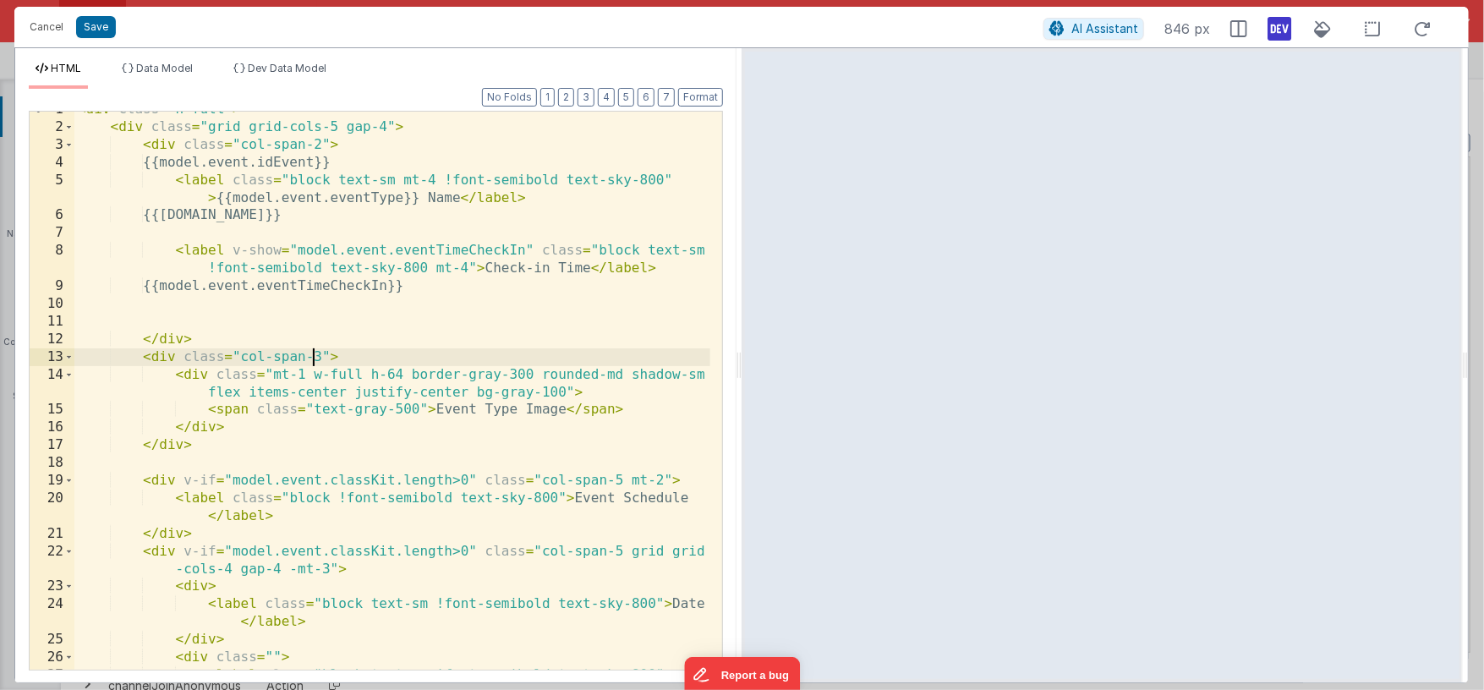
click at [317, 356] on div "< div class = "h-full" > < div class = "grid grid-cols-5 gap-4" > < div class =…" at bounding box center [392, 406] width 636 height 611
click at [568, 432] on div "< div class = "h-full" > < div class = "grid grid-cols-5 gap-4" > < div class =…" at bounding box center [392, 406] width 636 height 611
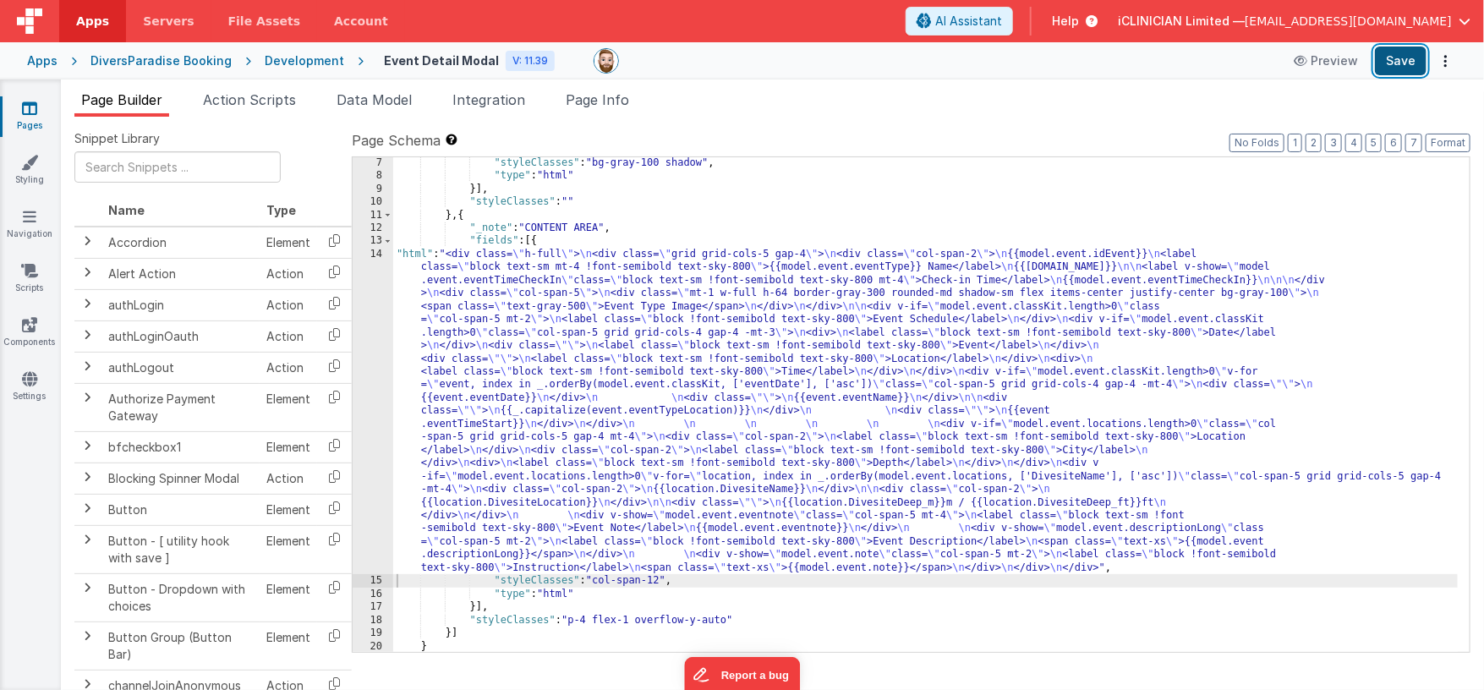
click at [1391, 61] on button "Save" at bounding box center [1401, 61] width 52 height 29
click at [398, 96] on span "Data Model" at bounding box center [374, 99] width 75 height 17
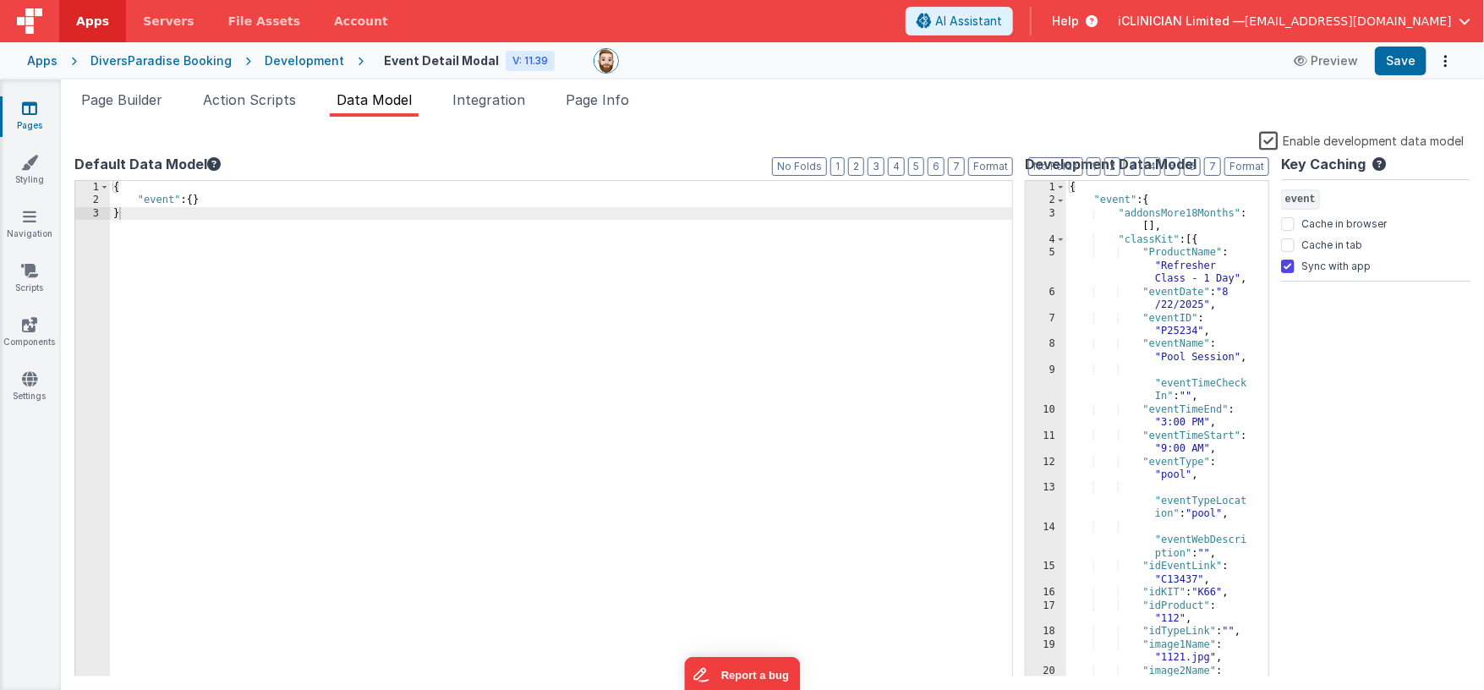
click at [1274, 138] on label "Enable development data model" at bounding box center [1361, 139] width 205 height 19
click at [0, 0] on input "Enable development data model" at bounding box center [0, 0] width 0 height 0
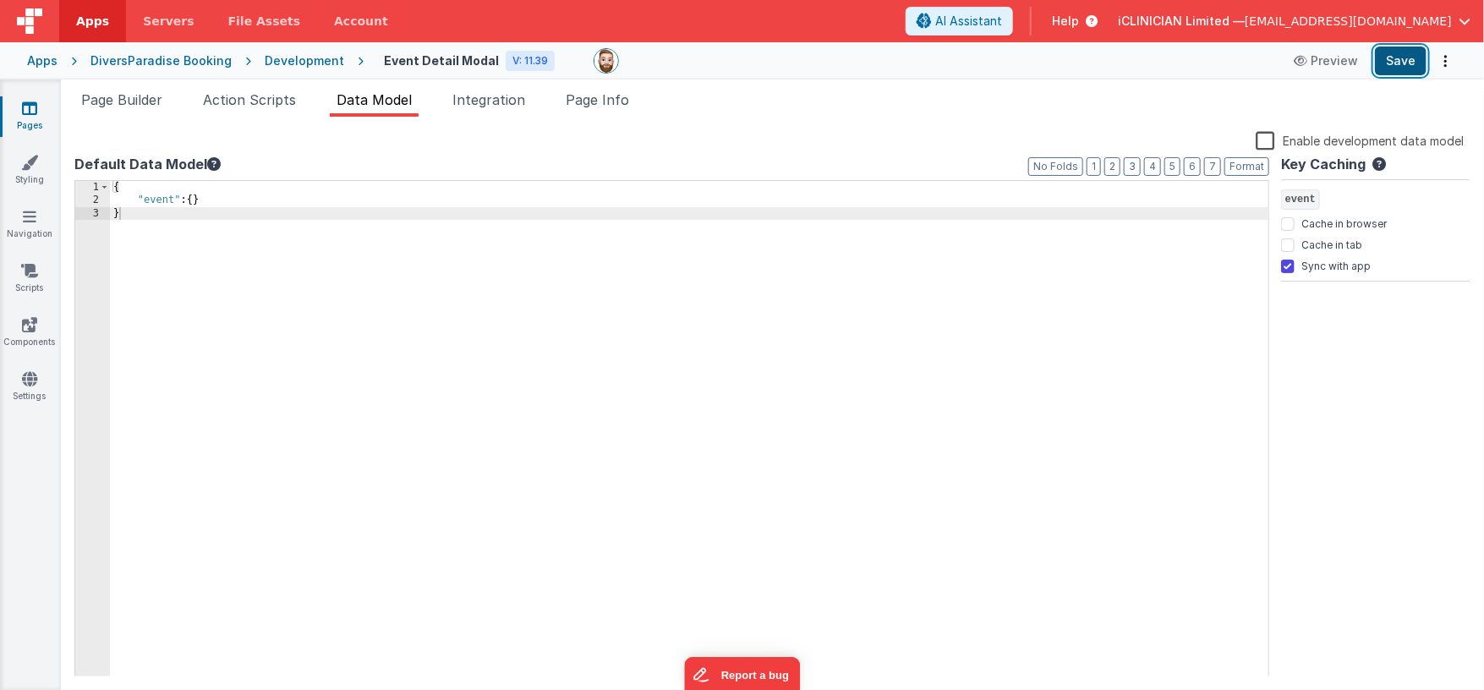
click at [1412, 66] on button "Save" at bounding box center [1401, 61] width 52 height 29
click at [152, 98] on span "Page Builder" at bounding box center [121, 99] width 81 height 17
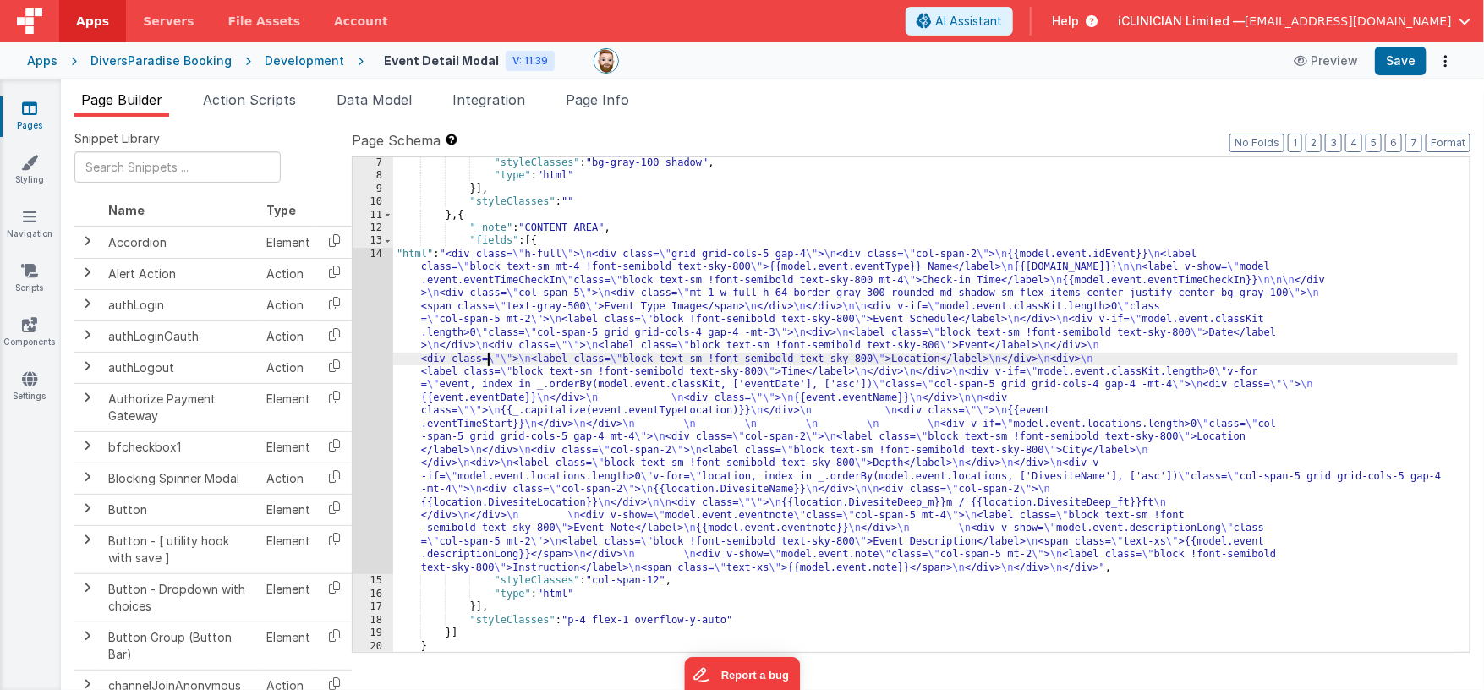
click at [489, 353] on div ""styleClasses" : "bg-gray-100 shadow" , "type" : "html" }] , "styleClasses" : "…" at bounding box center [925, 417] width 1065 height 522
click at [369, 369] on div "14" at bounding box center [373, 411] width 41 height 326
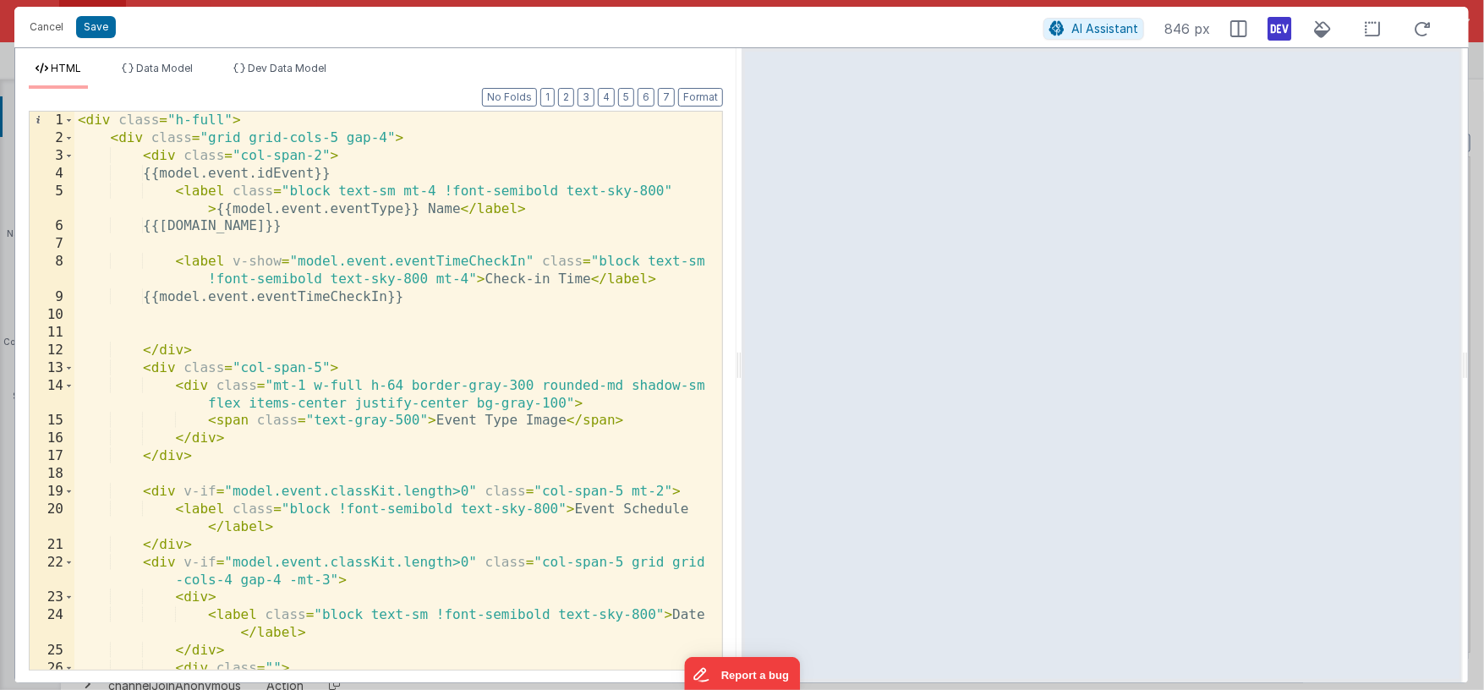
click at [1279, 31] on icon at bounding box center [1280, 28] width 24 height 27
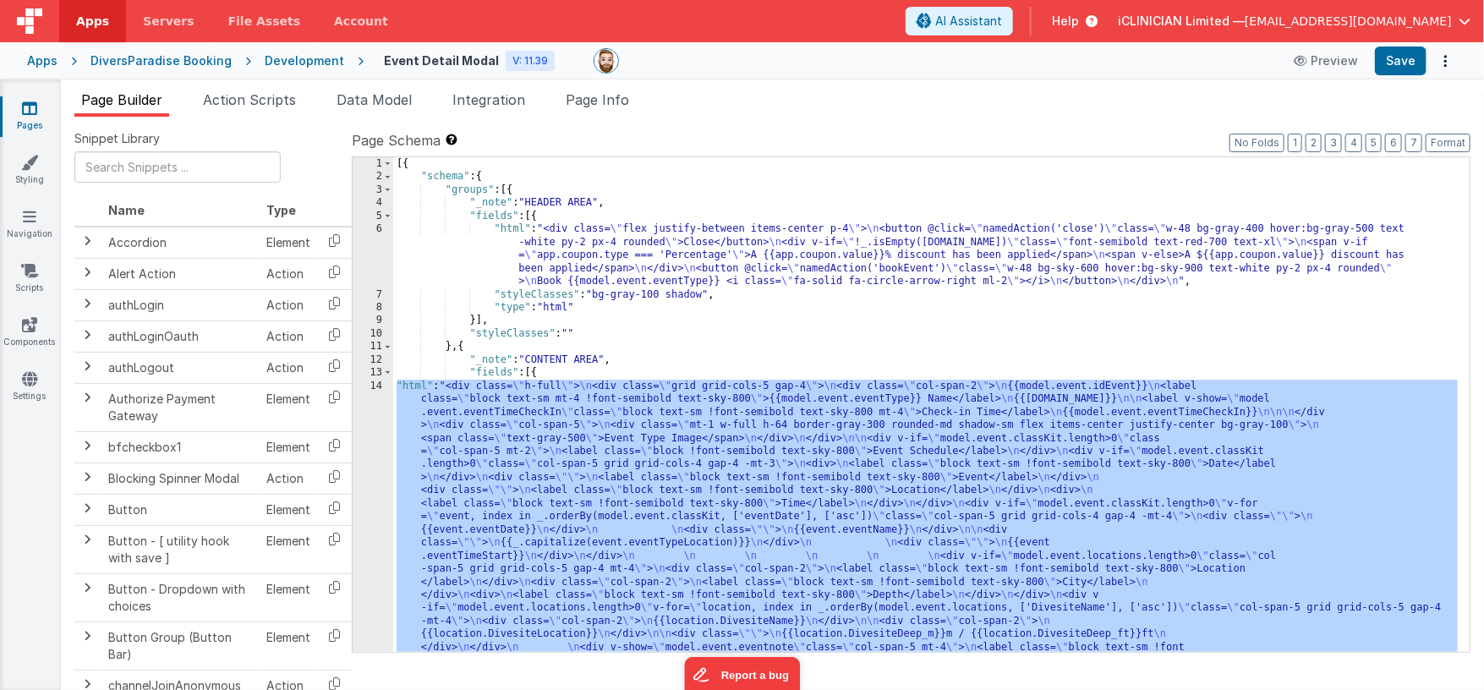
scroll to position [0, 0]
click at [641, 238] on div "[{ "schema" : { "groups" : [{ "_note" : "HEADER AREA" , "fields" : [{ "html" : …" at bounding box center [925, 574] width 1065 height 835
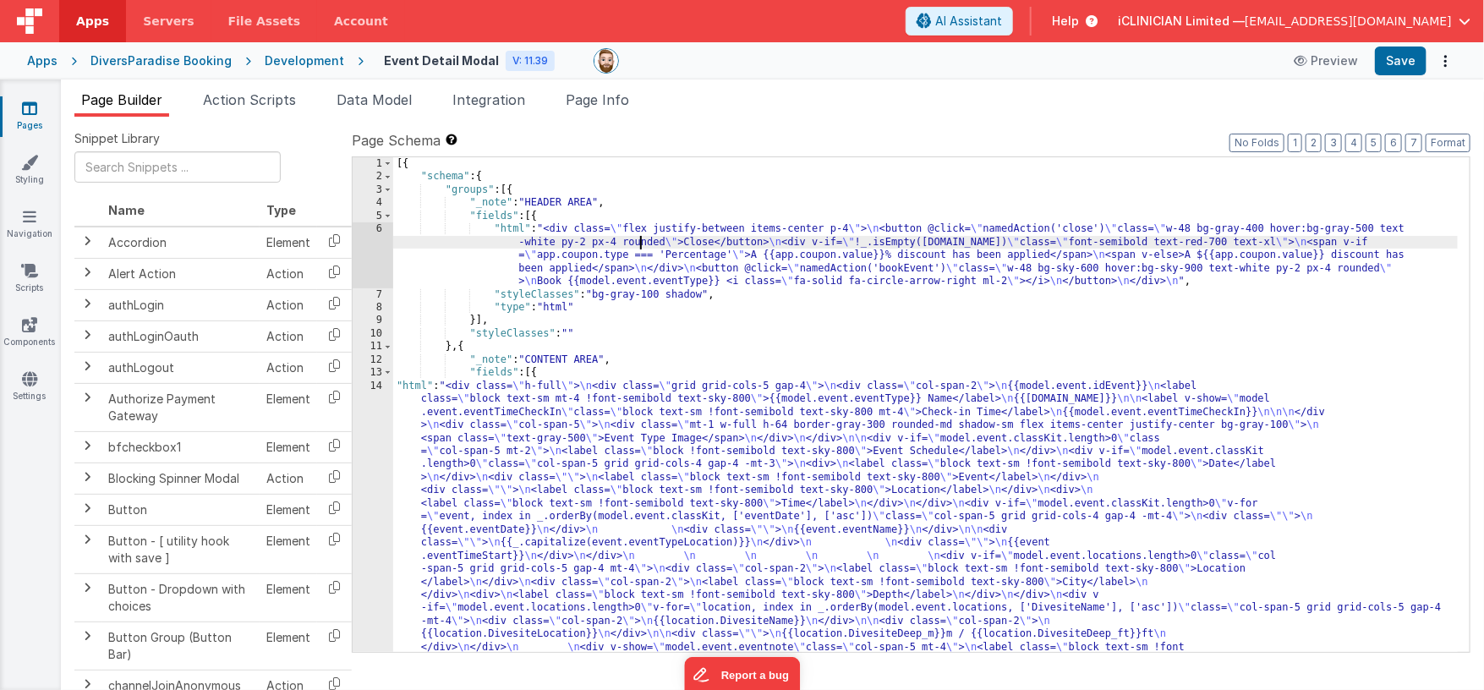
click at [372, 259] on div "6" at bounding box center [373, 254] width 41 height 65
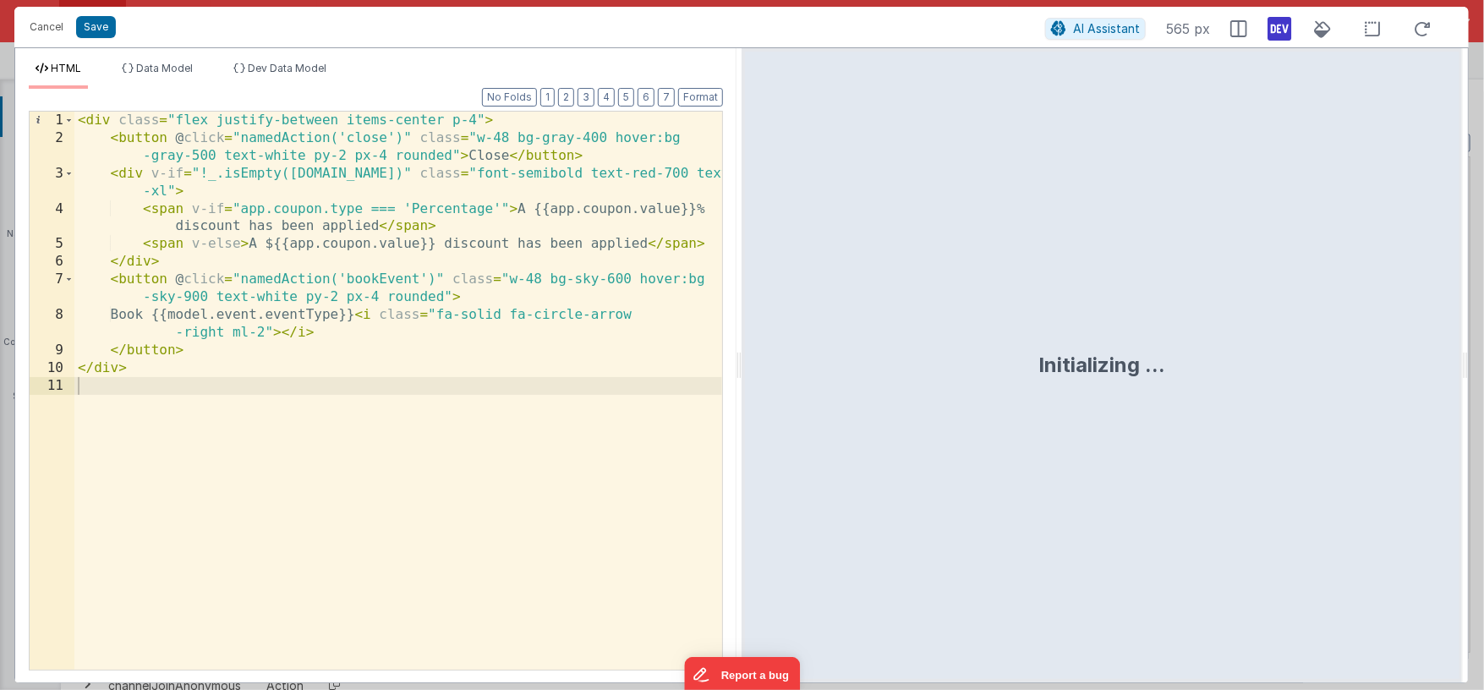
click at [1274, 34] on icon at bounding box center [1280, 28] width 24 height 27
click at [205, 174] on div "< div class = "flex justify-between items-center p-4" > < button @ click = "nam…" at bounding box center [398, 409] width 648 height 594
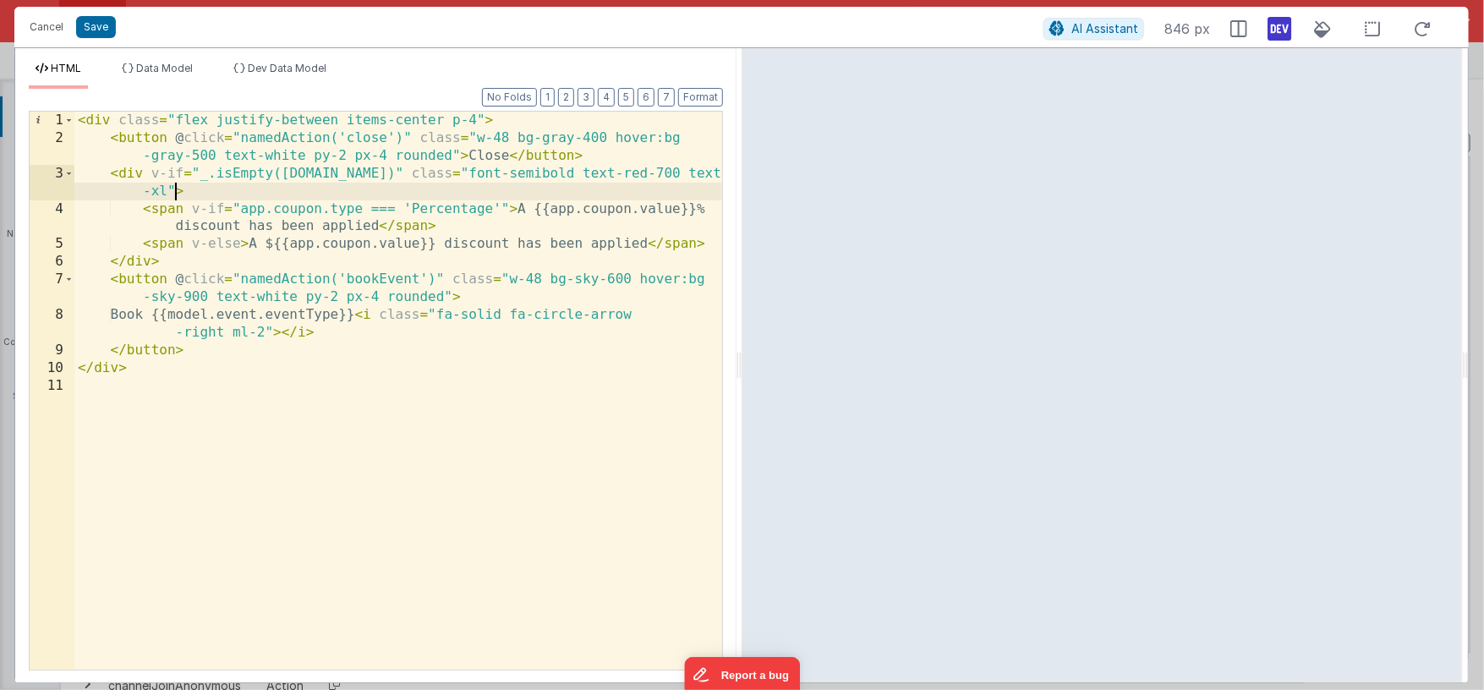
click at [176, 193] on div "< div class = "flex justify-between items-center p-4" > < button @ click = "nam…" at bounding box center [398, 409] width 648 height 594
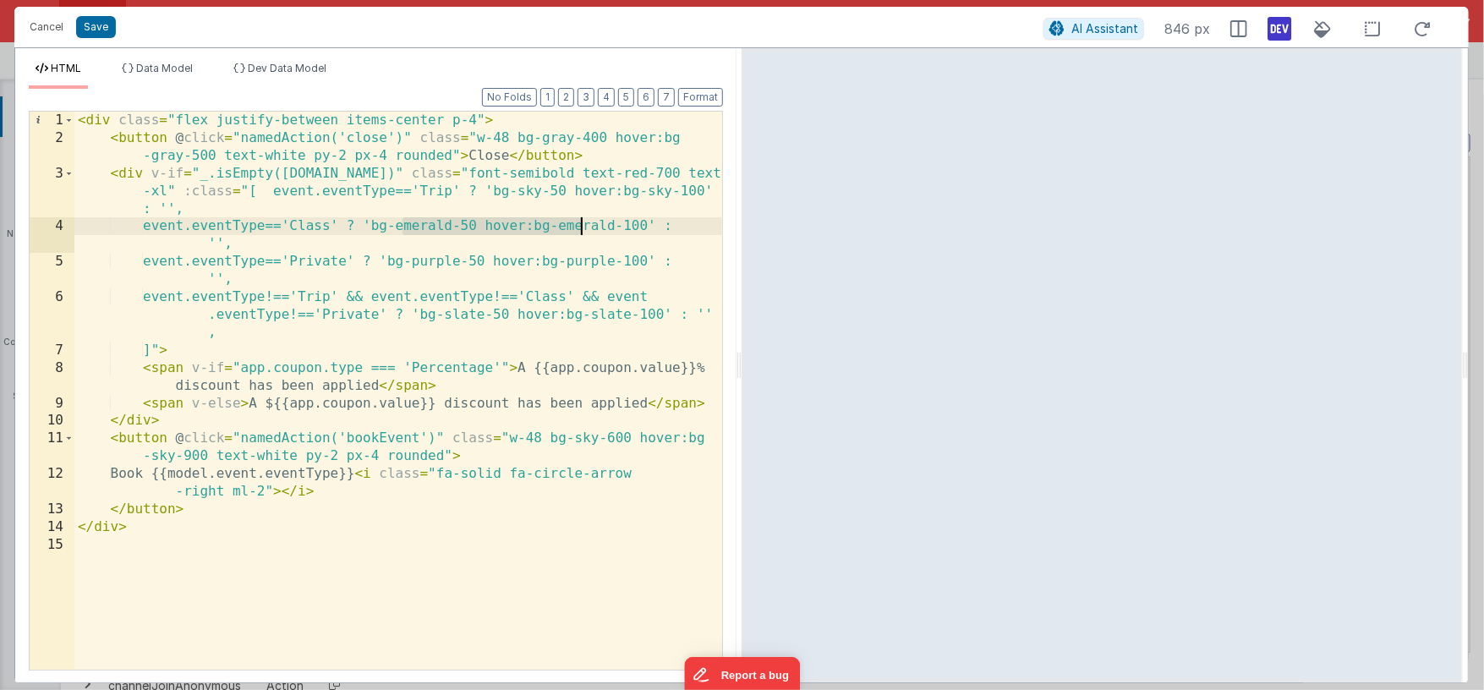
drag, startPoint x: 401, startPoint y: 227, endPoint x: 579, endPoint y: 220, distance: 178.5
click at [579, 220] on div "< div class = "flex justify-between items-center p-4" > < button @ click = "nam…" at bounding box center [398, 409] width 648 height 594
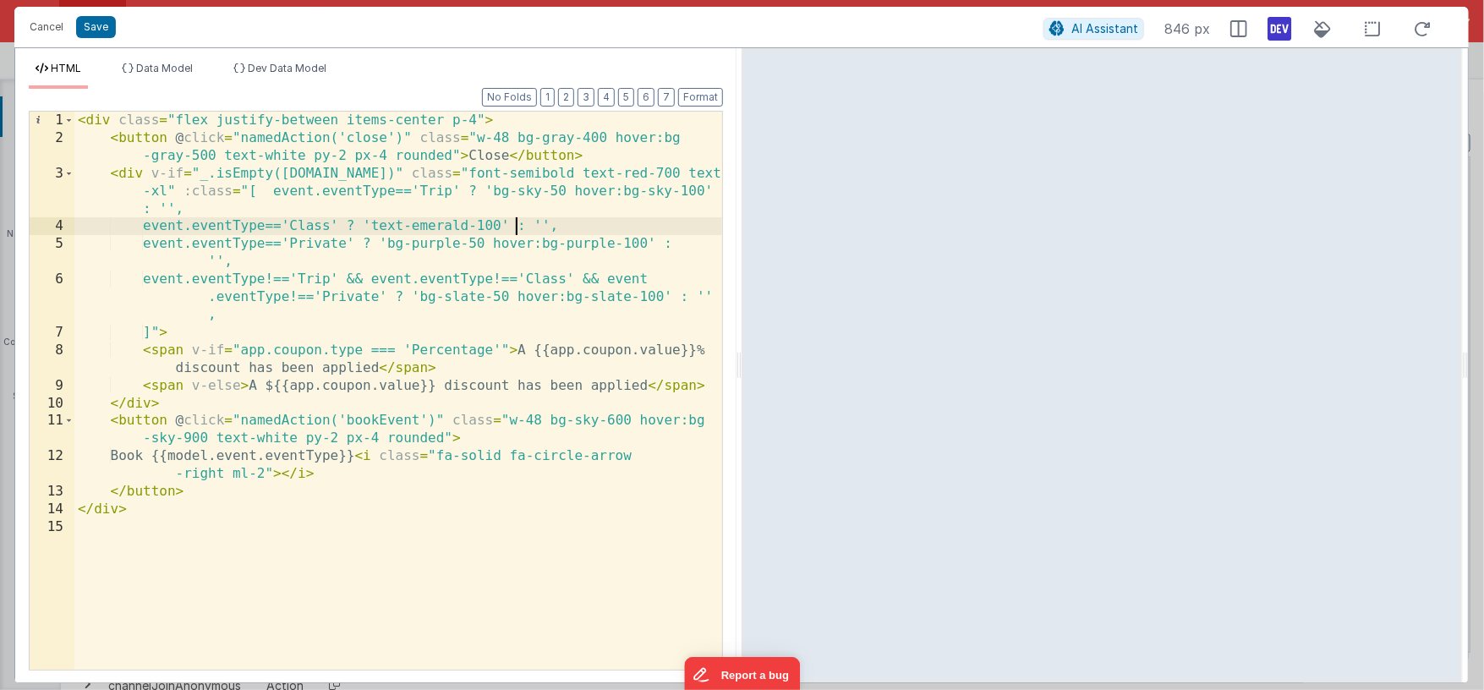
click at [517, 226] on div "< div class = "flex justify-between items-center p-4" > < button @ click = "nam…" at bounding box center [398, 409] width 648 height 594
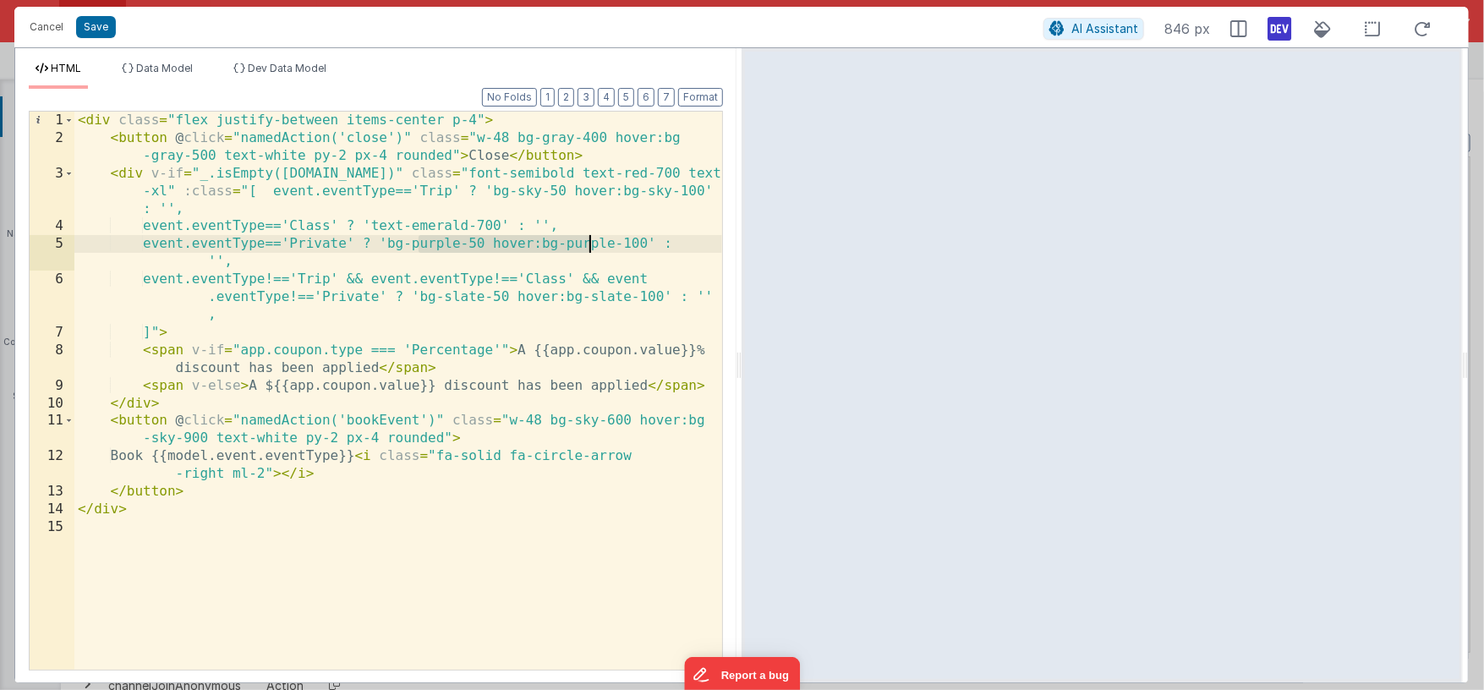
drag, startPoint x: 419, startPoint y: 246, endPoint x: 587, endPoint y: 246, distance: 168.3
click at [587, 246] on div "< div class = "flex justify-between items-center p-4" > < button @ click = "nam…" at bounding box center [398, 409] width 648 height 594
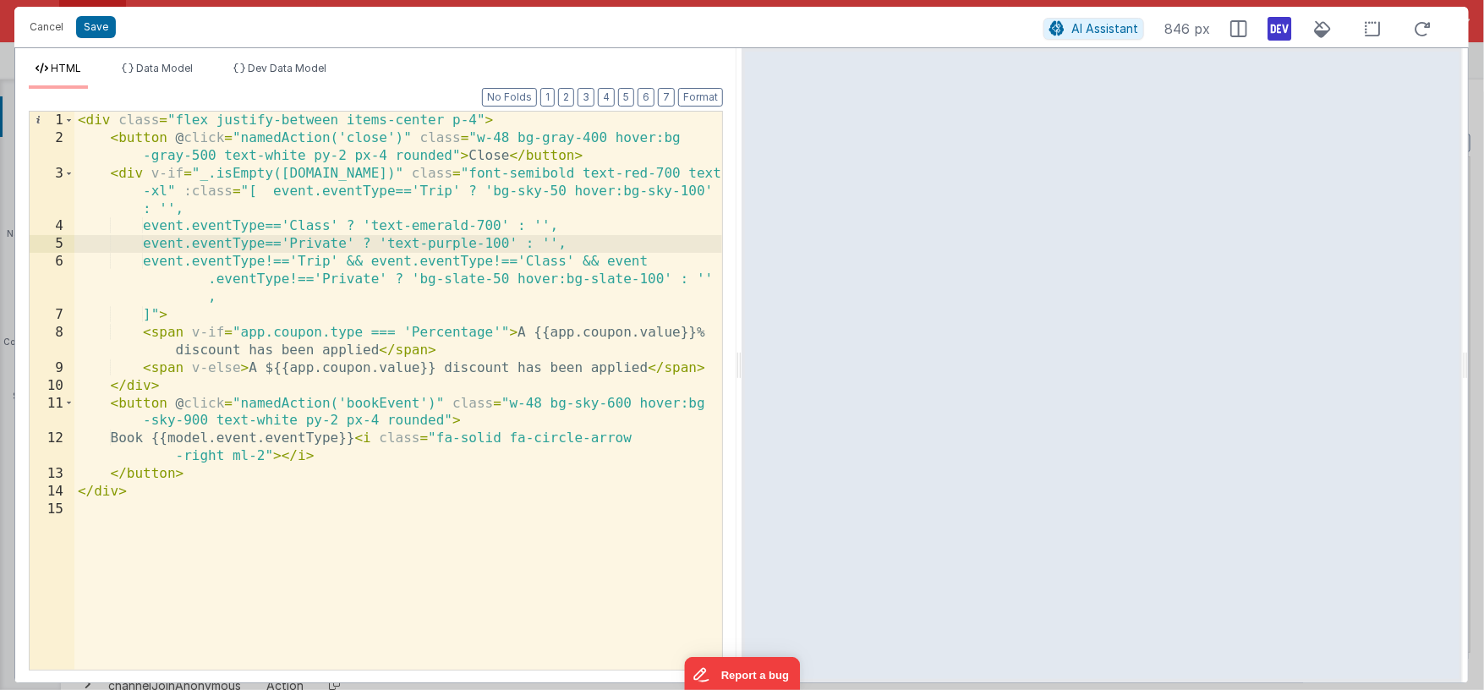
click at [522, 244] on div "< div class = "flex justify-between items-center p-4" > < button @ click = "nam…" at bounding box center [398, 409] width 648 height 594
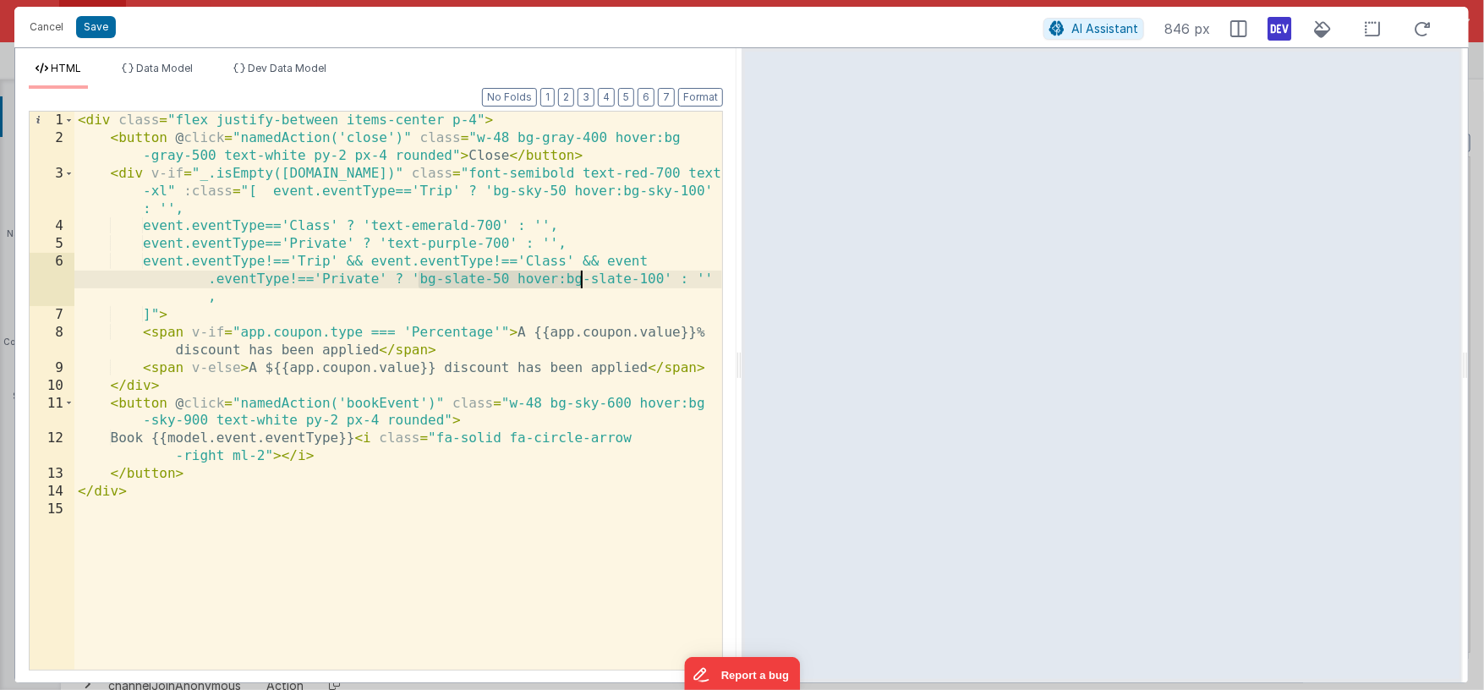
drag, startPoint x: 420, startPoint y: 280, endPoint x: 580, endPoint y: 279, distance: 159.8
click at [580, 279] on div "< div class = "flex justify-between items-center p-4" > < button @ click = "nam…" at bounding box center [398, 409] width 648 height 594
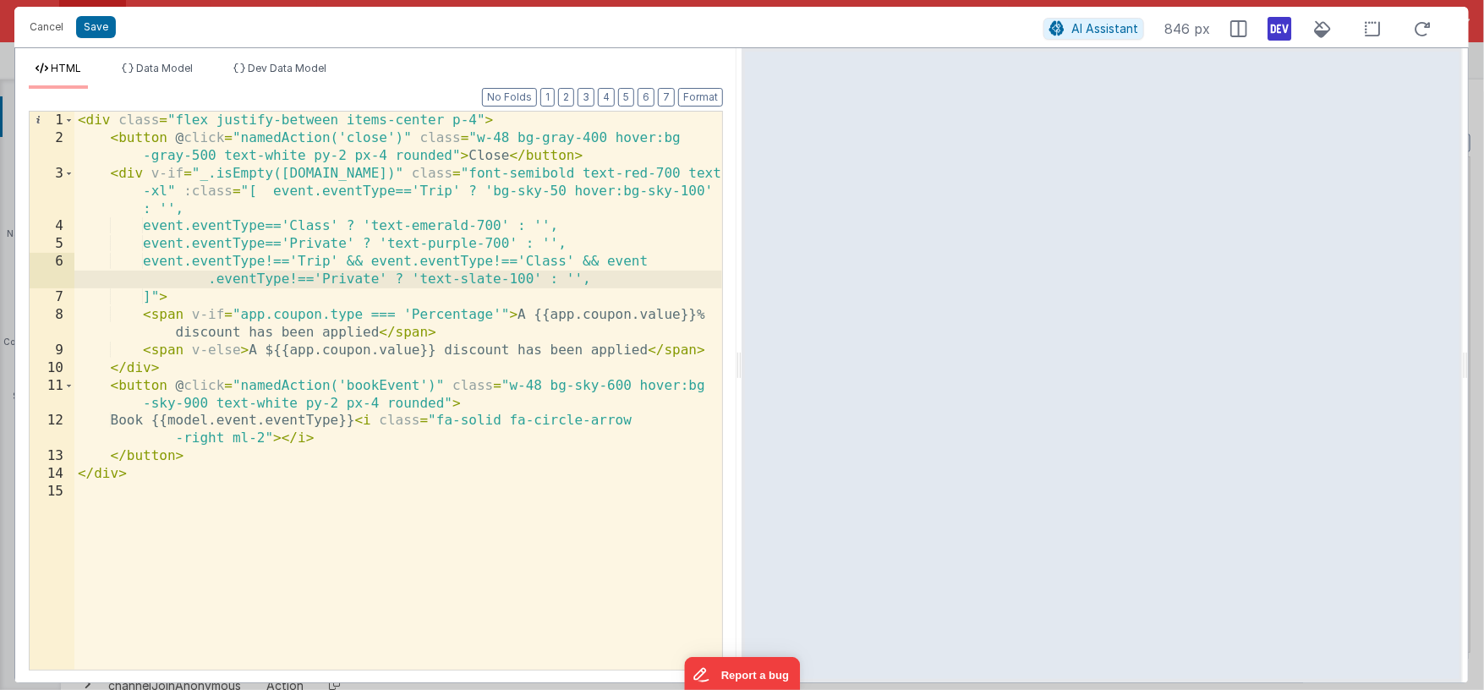
click at [517, 279] on div "< div class = "flex justify-between items-center p-4" > < button @ click = "nam…" at bounding box center [398, 409] width 648 height 594
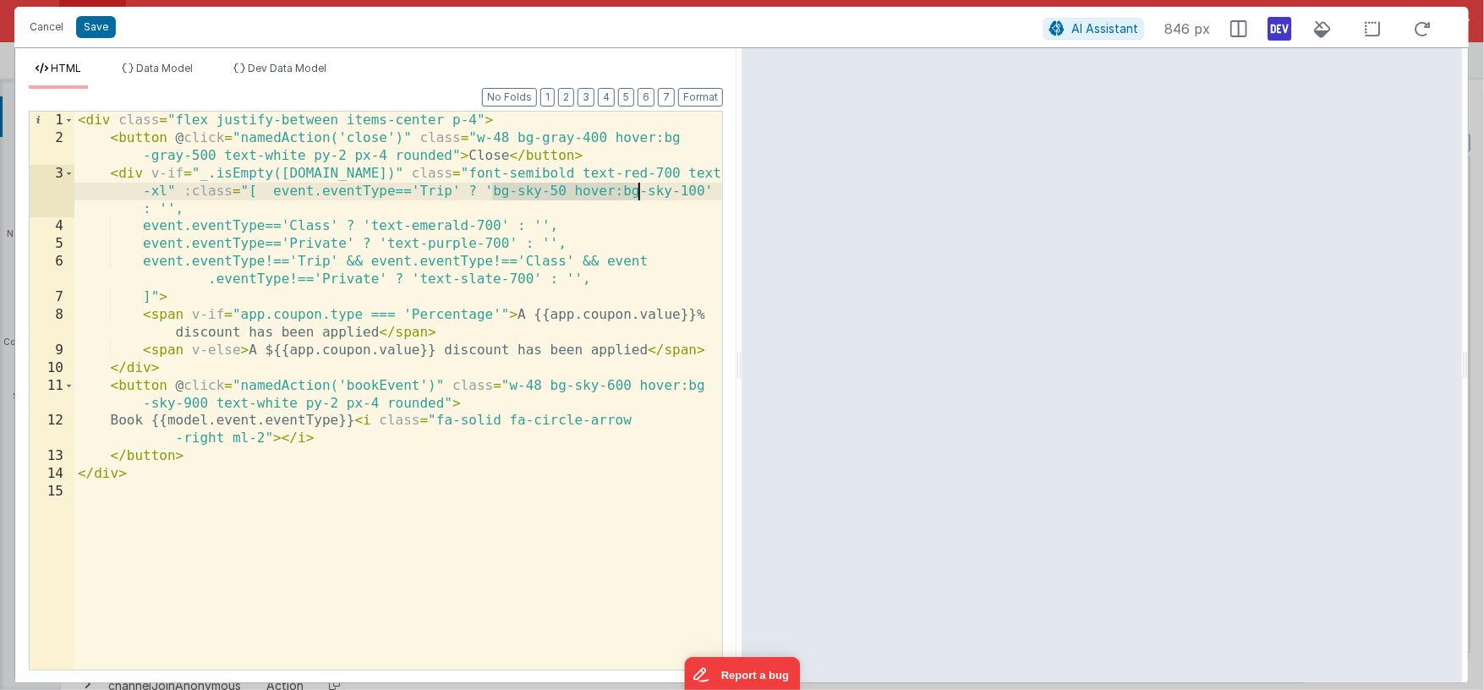
drag, startPoint x: 492, startPoint y: 190, endPoint x: 638, endPoint y: 187, distance: 145.5
click at [638, 187] on div "< div class = "flex justify-between items-center p-4" > < button @ click = "nam…" at bounding box center [398, 409] width 648 height 594
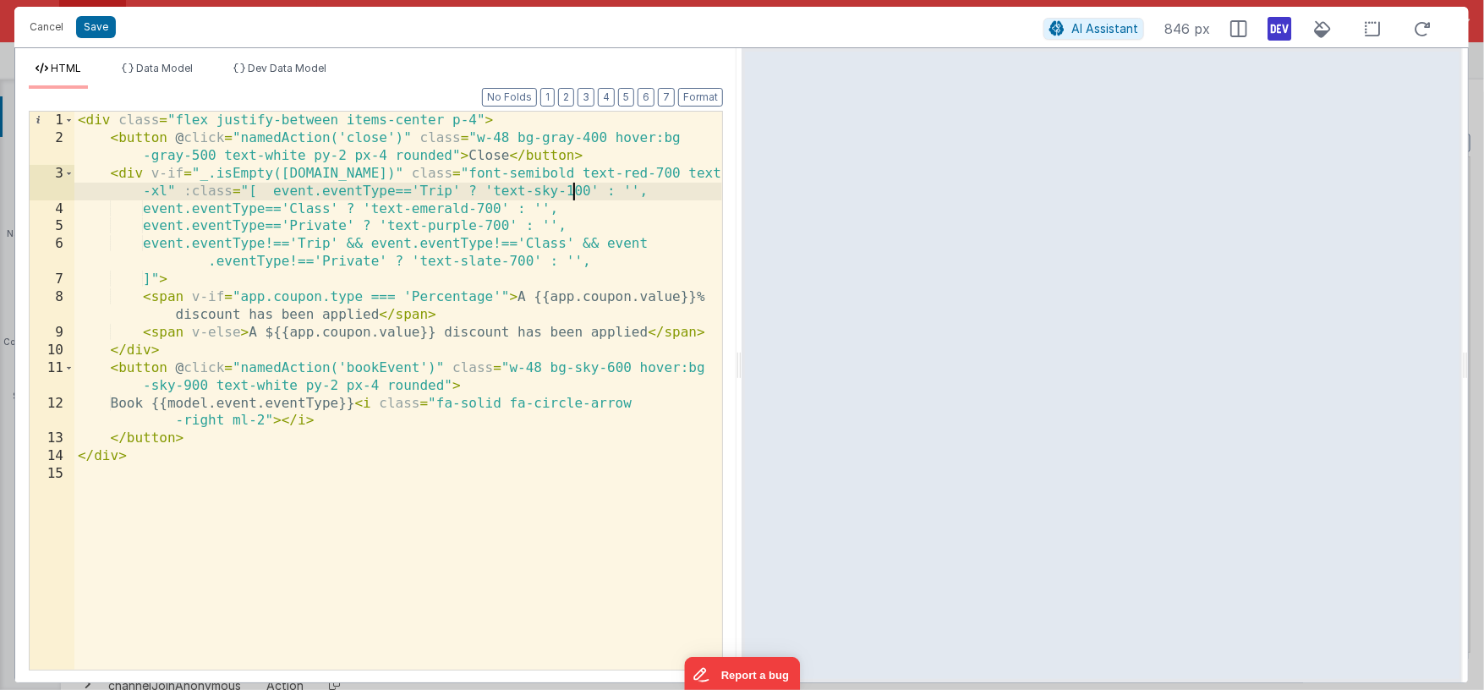
click at [572, 192] on div "< div class = "flex justify-between items-center p-4" > < button @ click = "nam…" at bounding box center [398, 409] width 648 height 594
drag, startPoint x: 557, startPoint y: 174, endPoint x: 660, endPoint y: 169, distance: 103.3
click at [660, 169] on div "< div class = "flex justify-between items-center p-4" > < button @ click = "nam…" at bounding box center [398, 409] width 648 height 594
click at [262, 68] on span "Dev Data Model" at bounding box center [287, 68] width 79 height 13
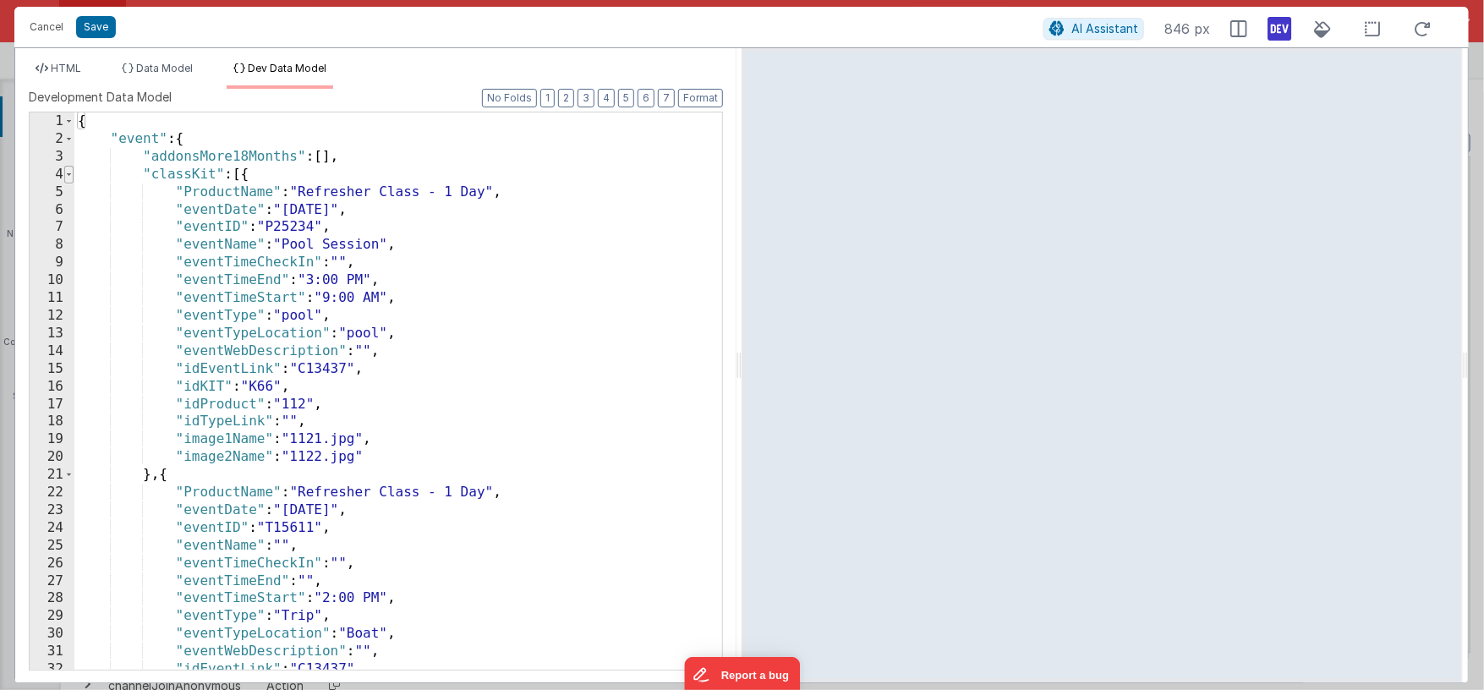
click at [68, 172] on span at bounding box center [68, 175] width 9 height 18
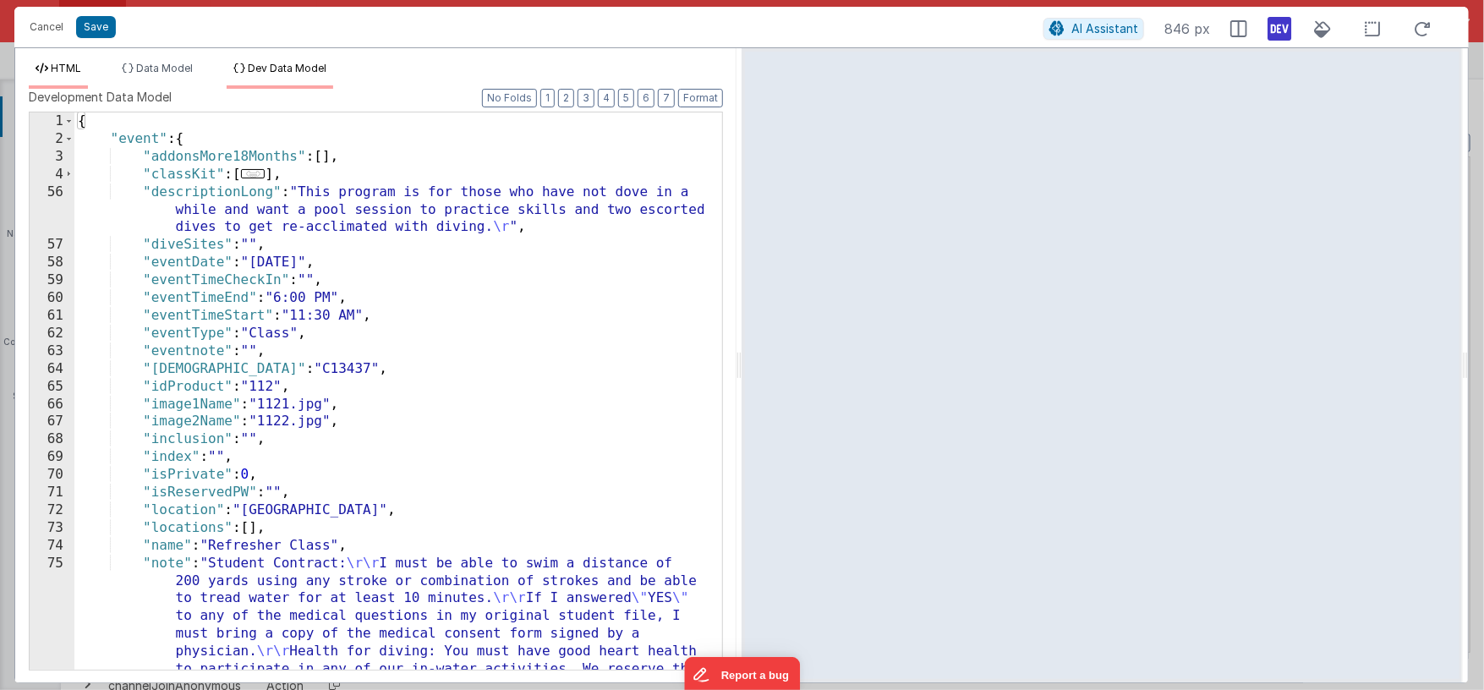
click at [77, 73] on span "HTML" at bounding box center [66, 68] width 30 height 13
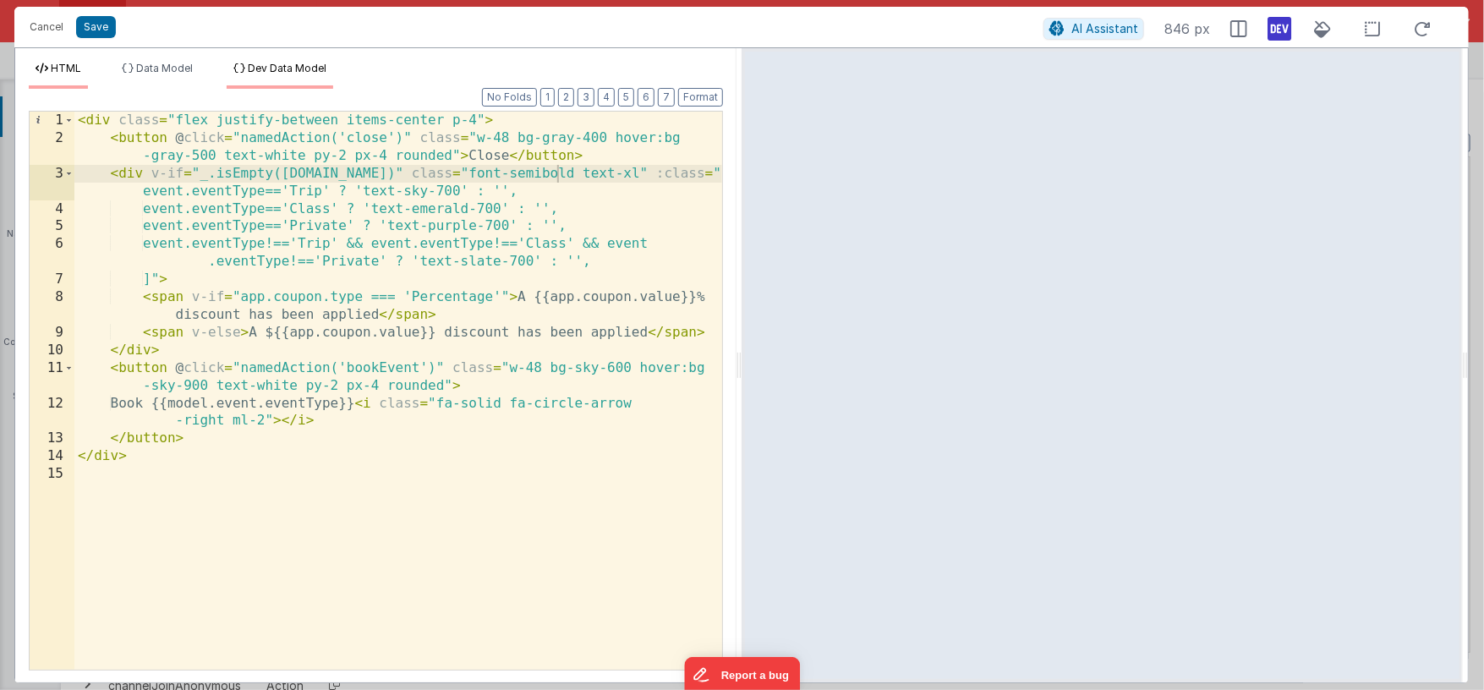
click at [265, 69] on span "Dev Data Model" at bounding box center [287, 68] width 79 height 13
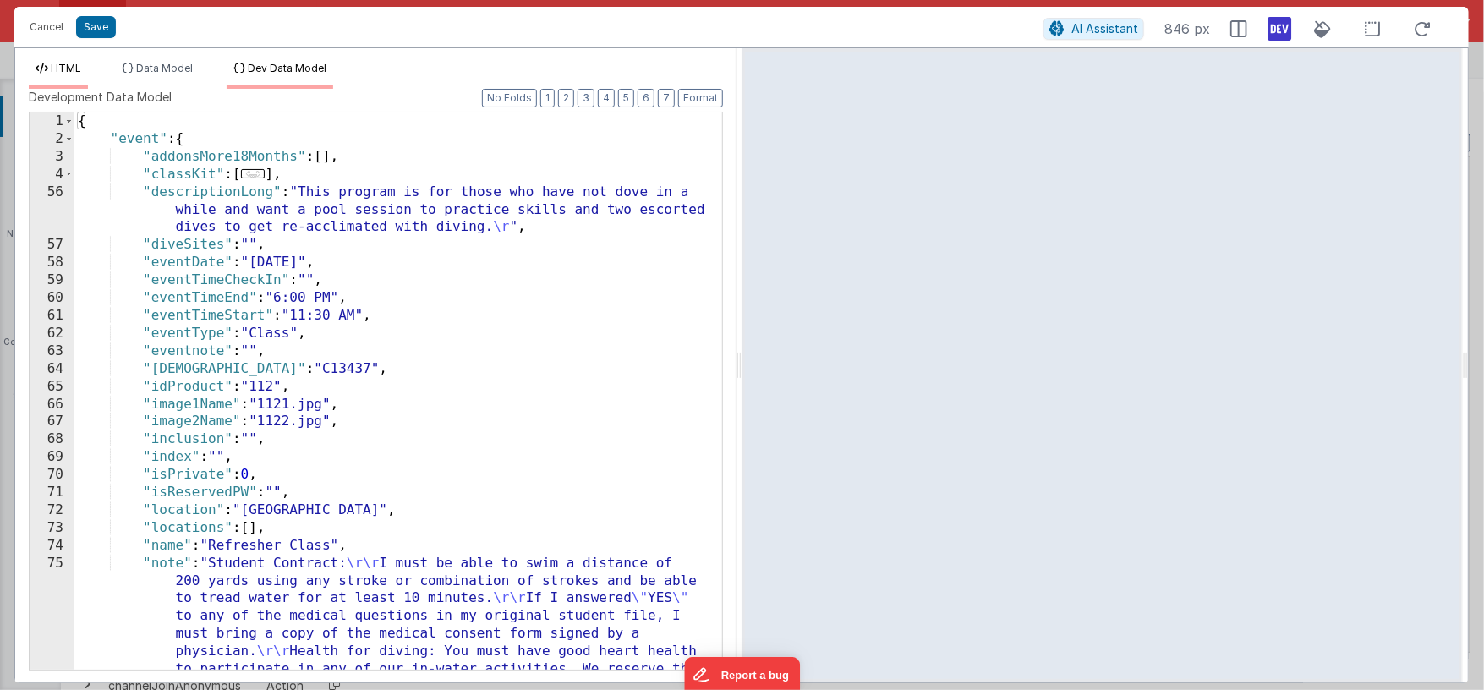
click at [69, 69] on span "HTML" at bounding box center [66, 68] width 30 height 13
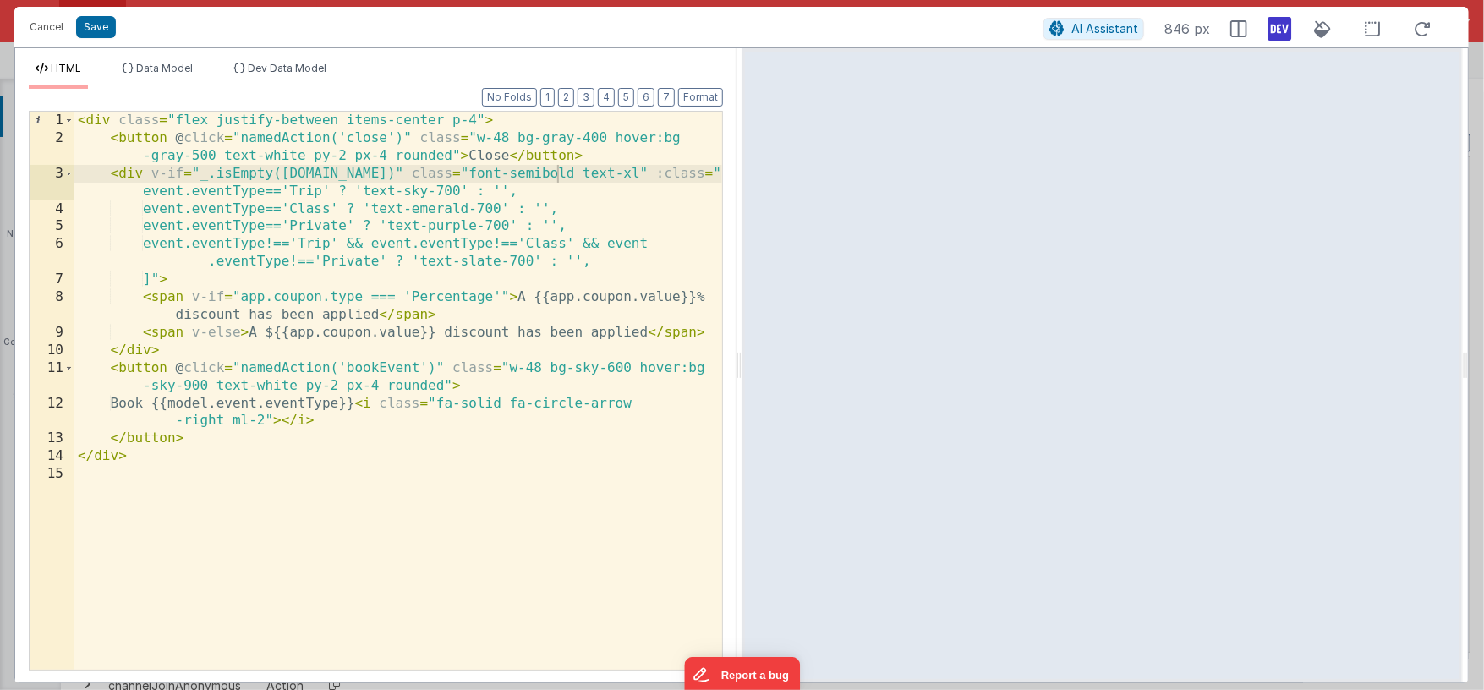
drag, startPoint x: 1276, startPoint y: 30, endPoint x: 1226, endPoint y: 51, distance: 53.9
click at [1276, 30] on icon at bounding box center [1280, 28] width 24 height 27
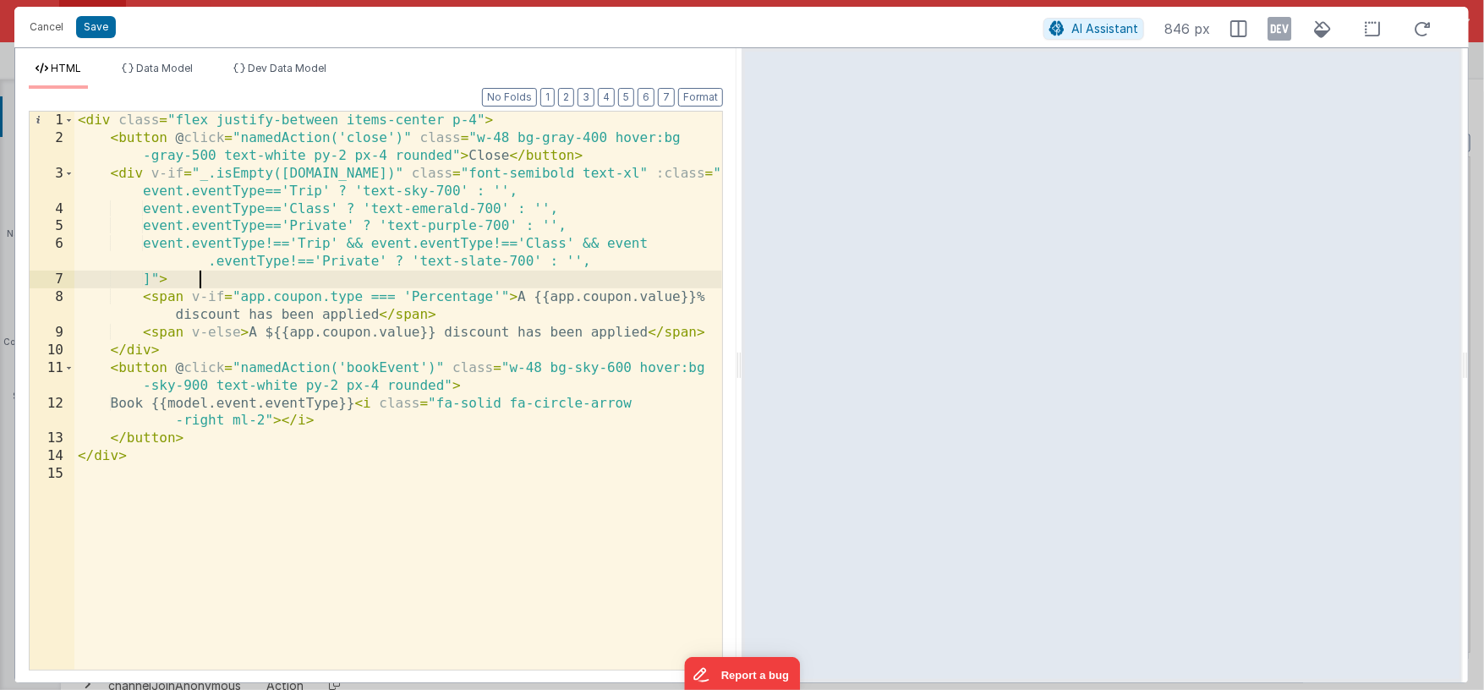
click at [482, 275] on div "< div class = "flex justify-between items-center p-4" > < button @ click = "nam…" at bounding box center [398, 409] width 648 height 594
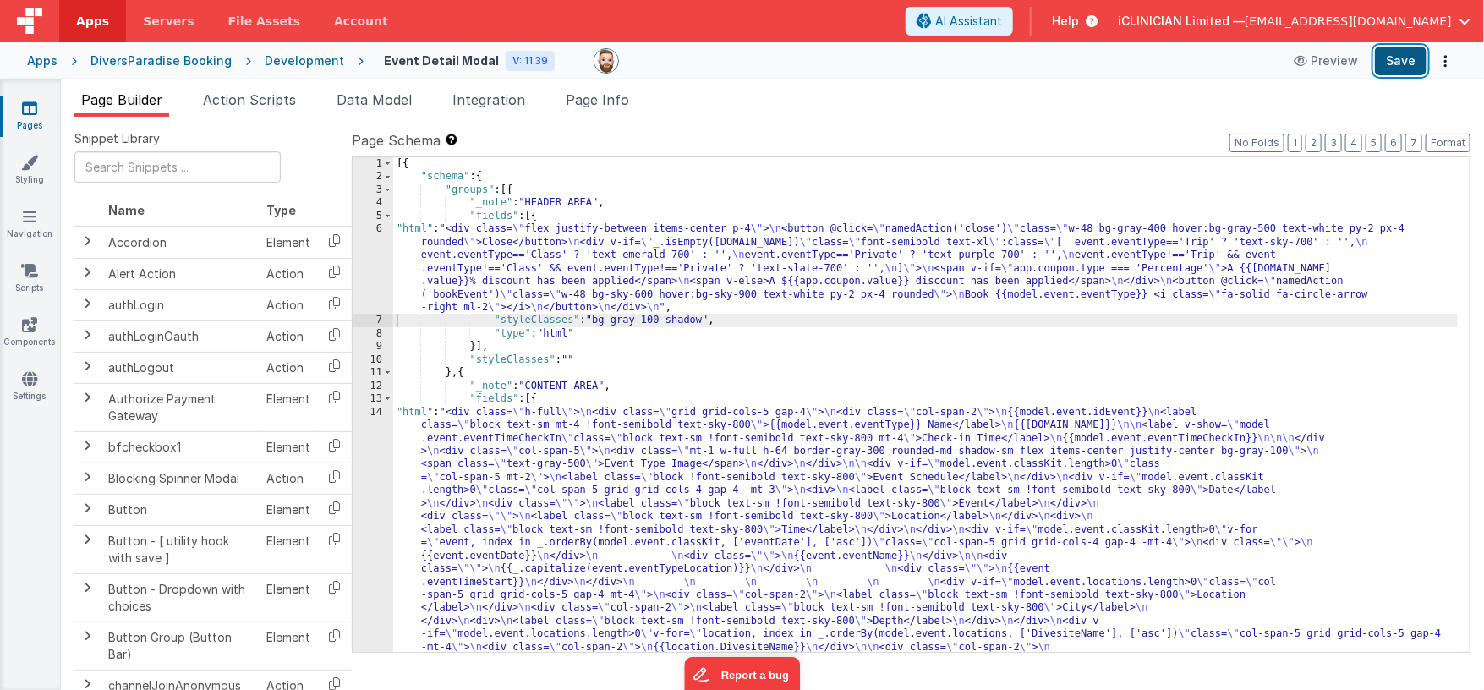
click at [1411, 56] on button "Save" at bounding box center [1401, 61] width 52 height 29
click at [634, 273] on div "[{ "schema" : { "groups" : [{ "_note" : "HEADER AREA" , "fields" : [{ "html" : …" at bounding box center [925, 574] width 1065 height 835
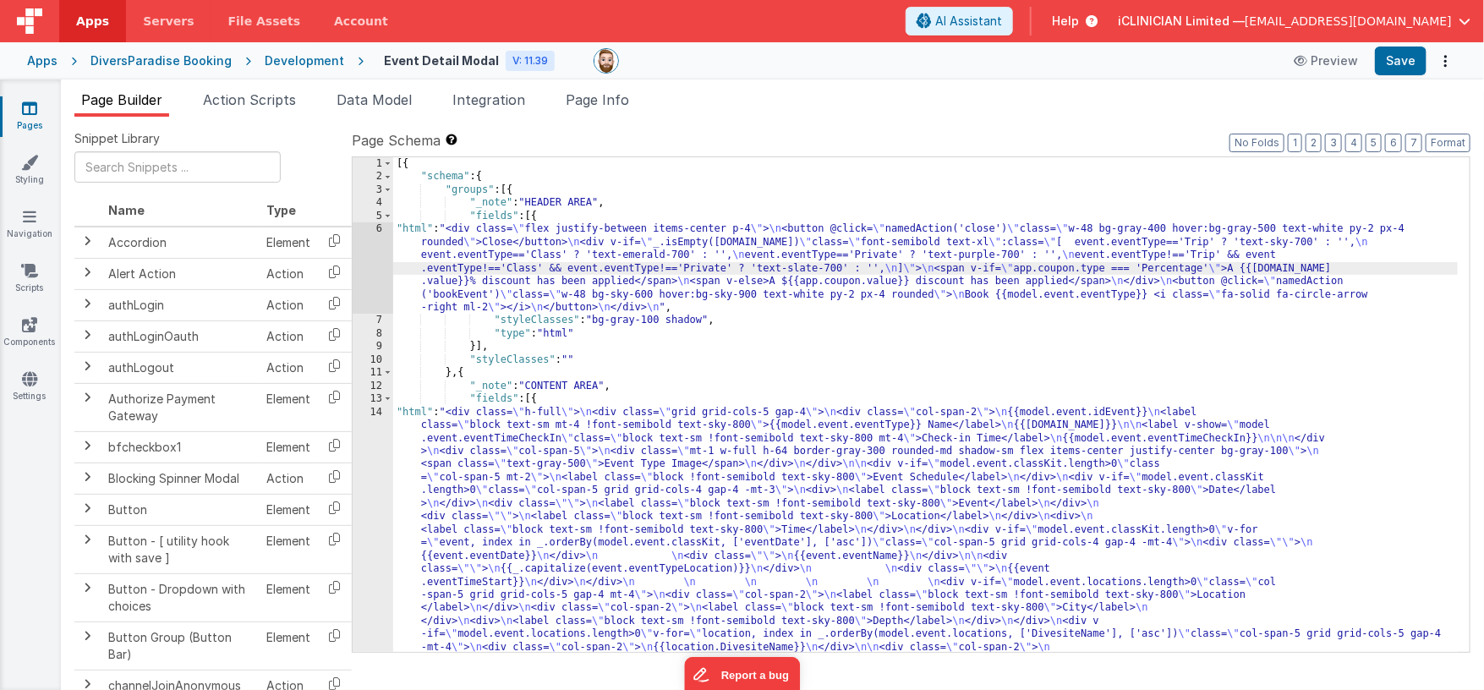
click at [370, 276] on div "6" at bounding box center [373, 267] width 41 height 91
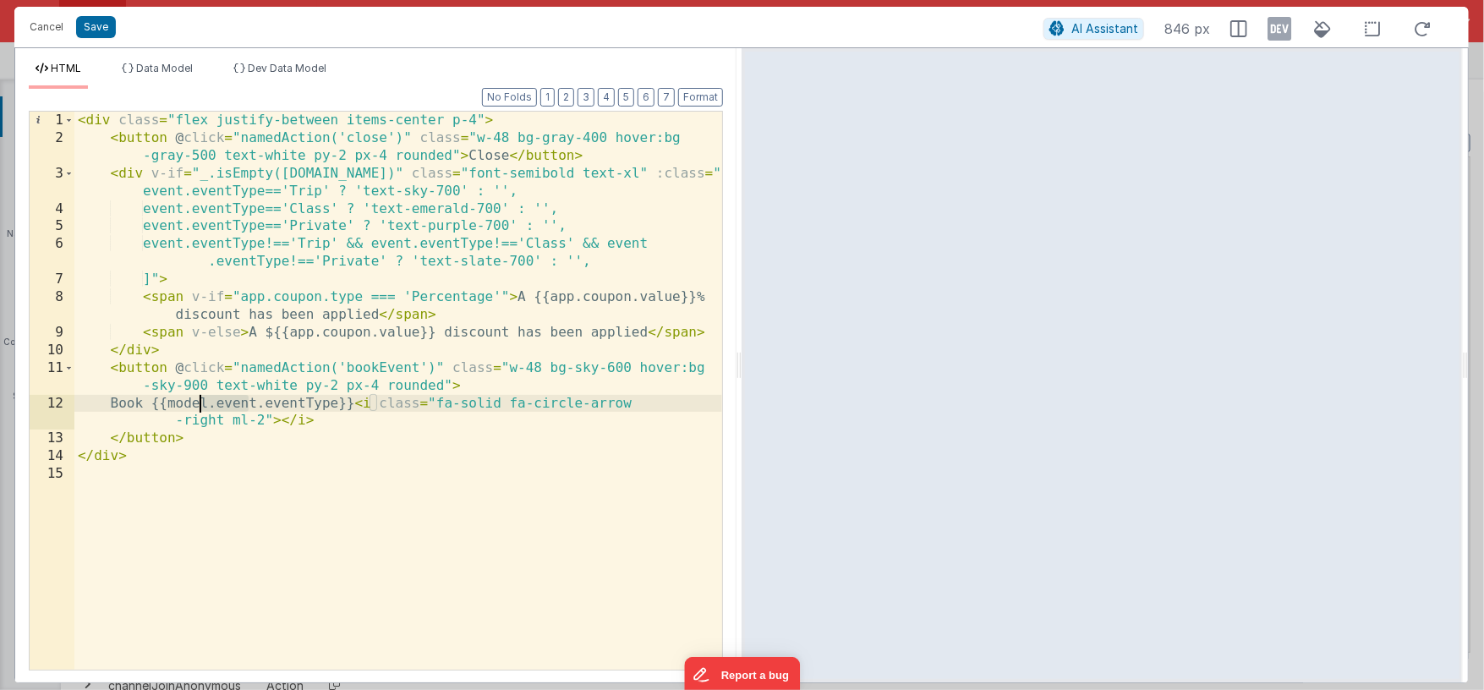
drag, startPoint x: 249, startPoint y: 405, endPoint x: 200, endPoint y: 402, distance: 49.1
click at [200, 402] on div "< div class = "flex justify-between items-center p-4" > < button @ click = "nam…" at bounding box center [398, 409] width 648 height 594
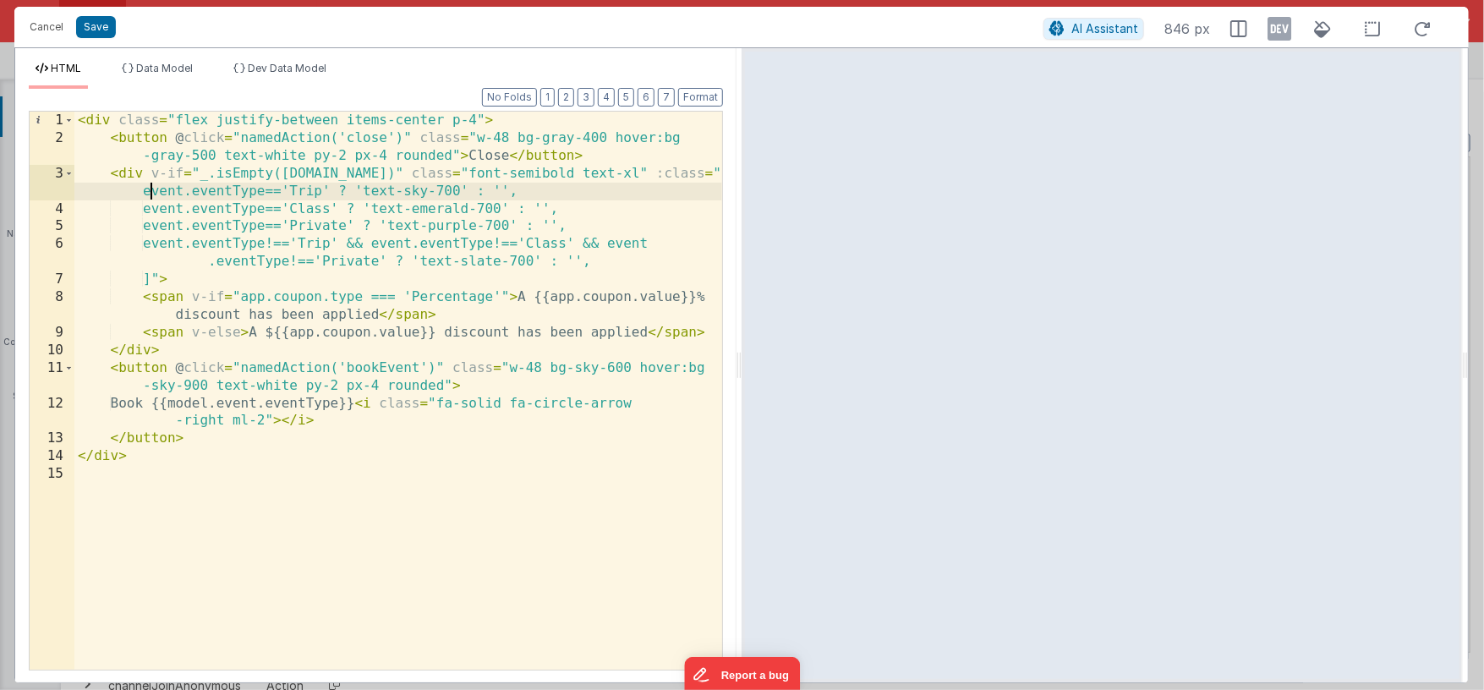
click at [151, 191] on div "< div class = "flex justify-between items-center p-4" > < button @ click = "nam…" at bounding box center [398, 409] width 648 height 594
click at [176, 205] on div "< div class = "flex justify-between items-center p-4" > < button @ click = "nam…" at bounding box center [398, 409] width 648 height 594
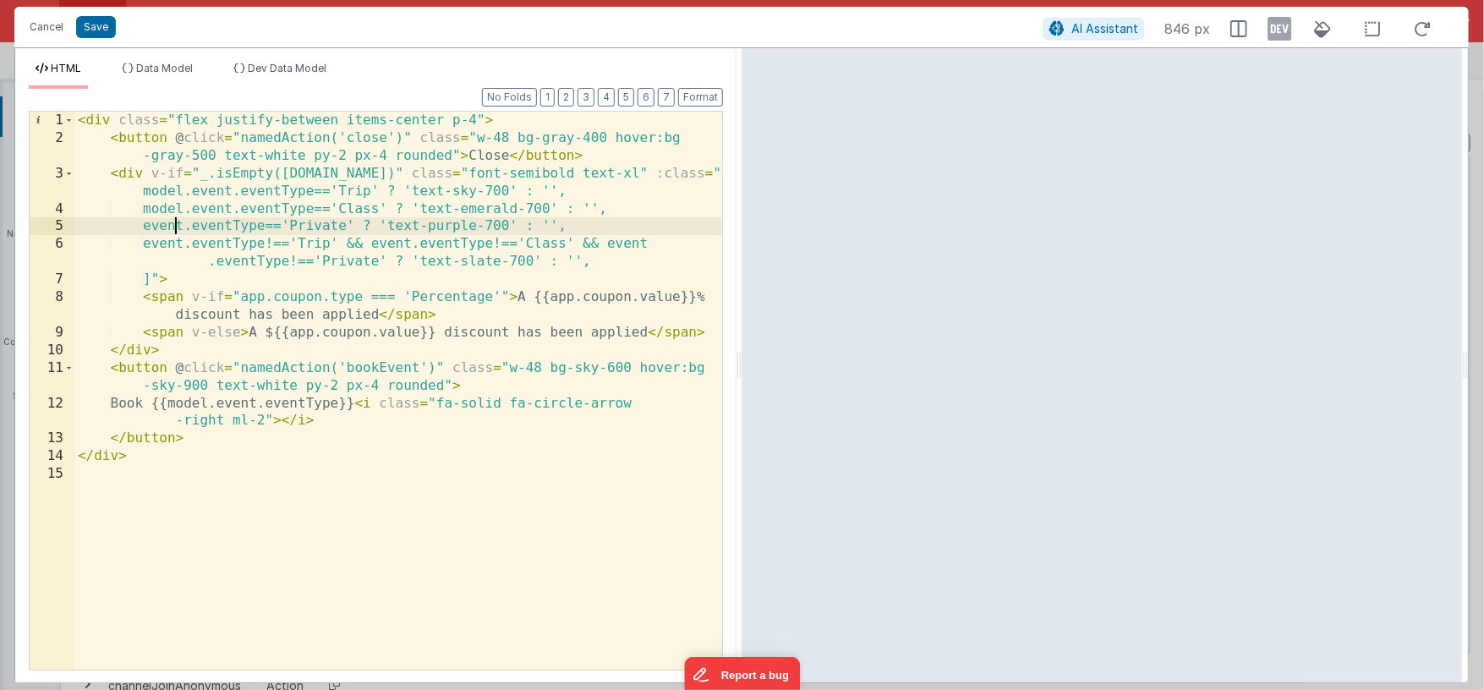
click at [177, 225] on div "< div class = "flex justify-between items-center p-4" > < button @ click = "nam…" at bounding box center [398, 409] width 648 height 594
click at [177, 244] on div "< div class = "flex justify-between items-center p-4" > < button @ click = "nam…" at bounding box center [398, 409] width 648 height 594
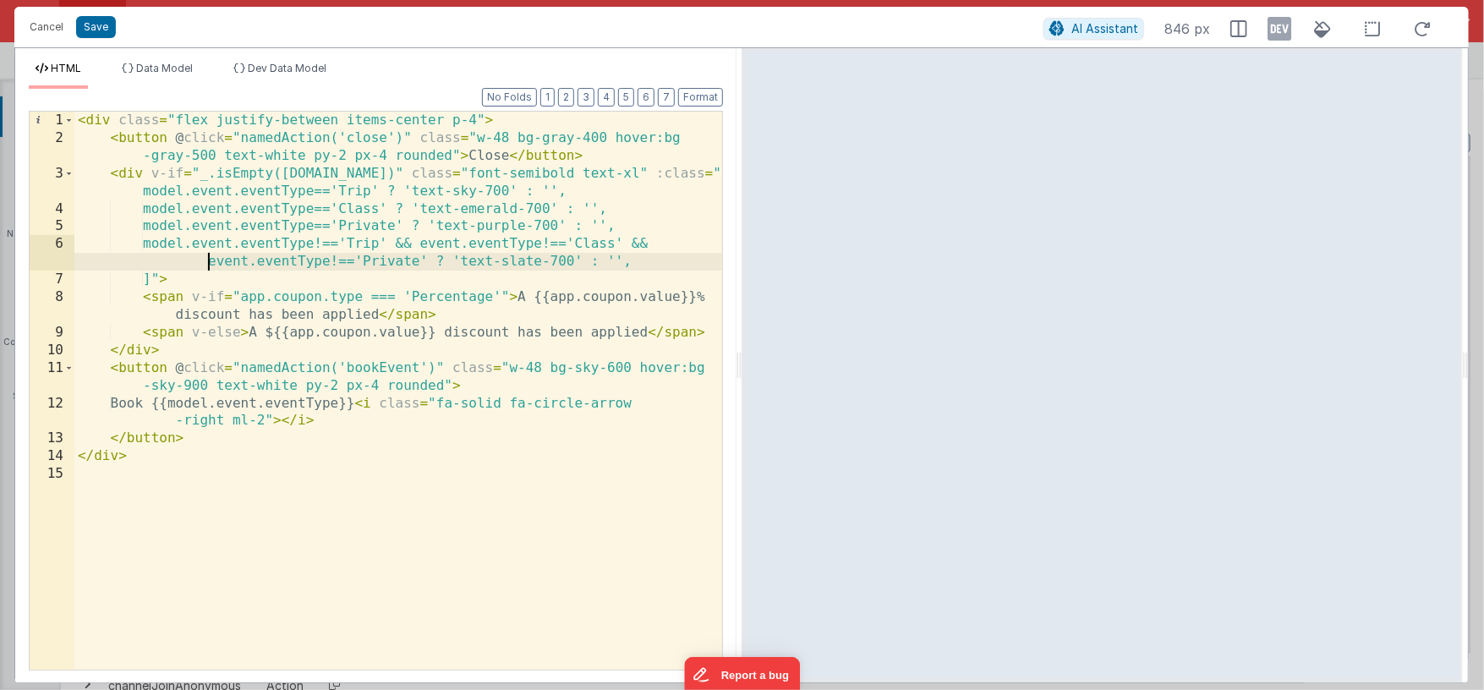
click at [210, 262] on div "< div class = "flex justify-between items-center p-4" > < button @ click = "nam…" at bounding box center [398, 409] width 648 height 594
click at [453, 244] on div "< div class = "flex justify-between items-center p-4" > < button @ click = "nam…" at bounding box center [398, 409] width 648 height 594
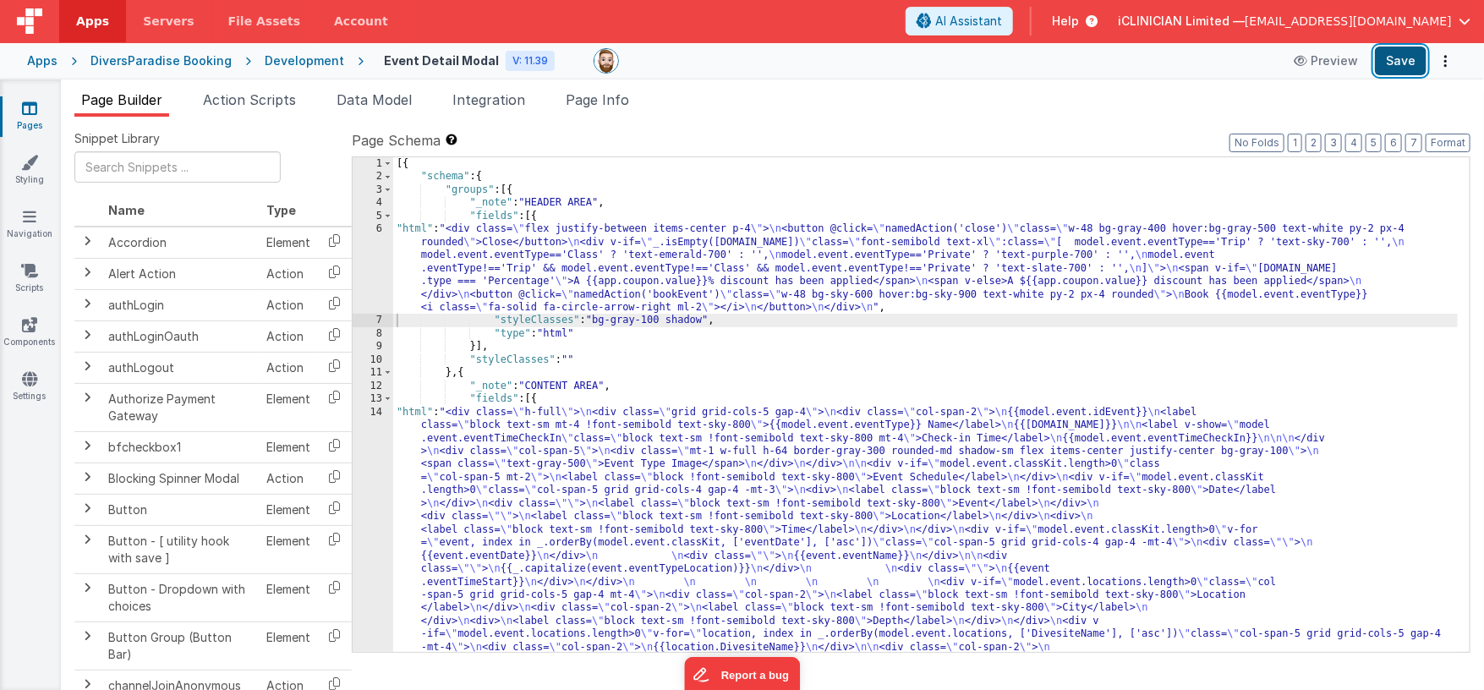
click at [1413, 55] on button "Save" at bounding box center [1401, 61] width 52 height 29
click at [597, 263] on div "[{ "schema" : { "groups" : [{ "_note" : "HEADER AREA" , "fields" : [{ "html" : …" at bounding box center [925, 574] width 1065 height 835
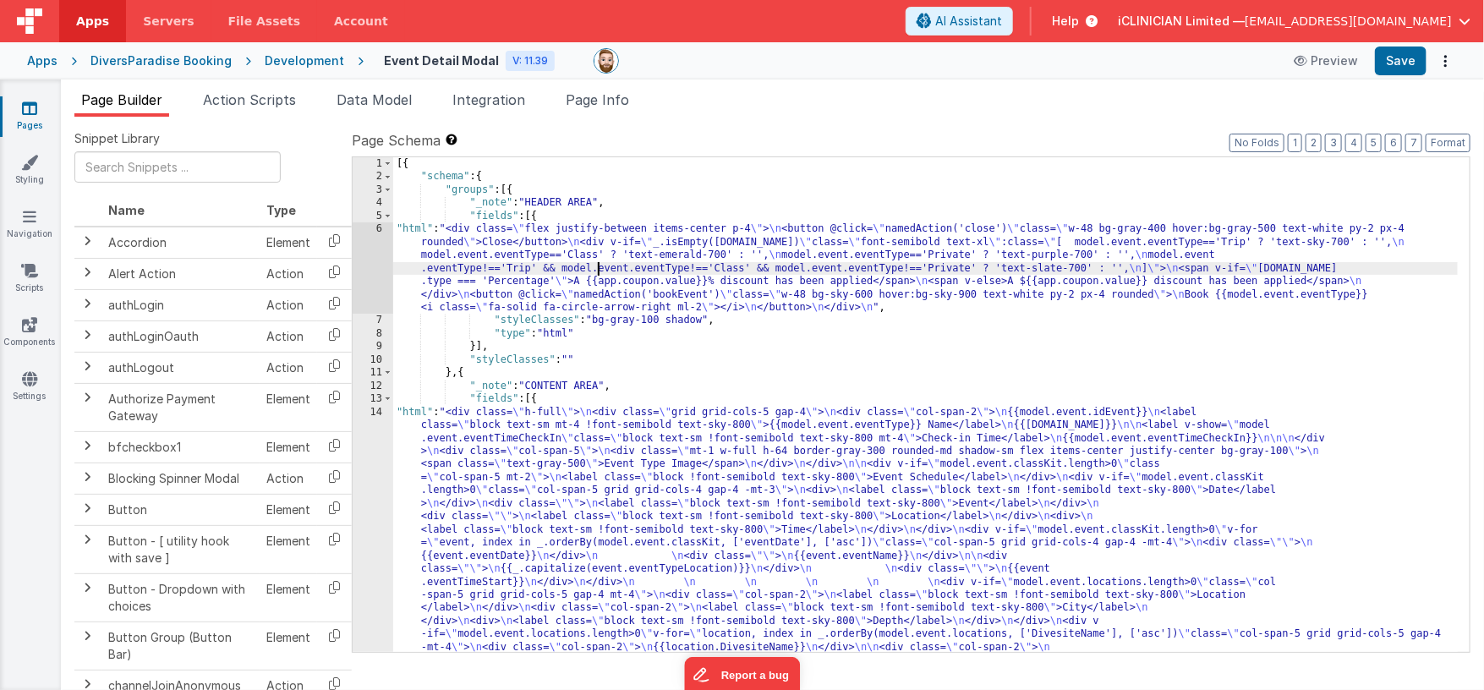
click at [371, 262] on div "6" at bounding box center [373, 267] width 41 height 91
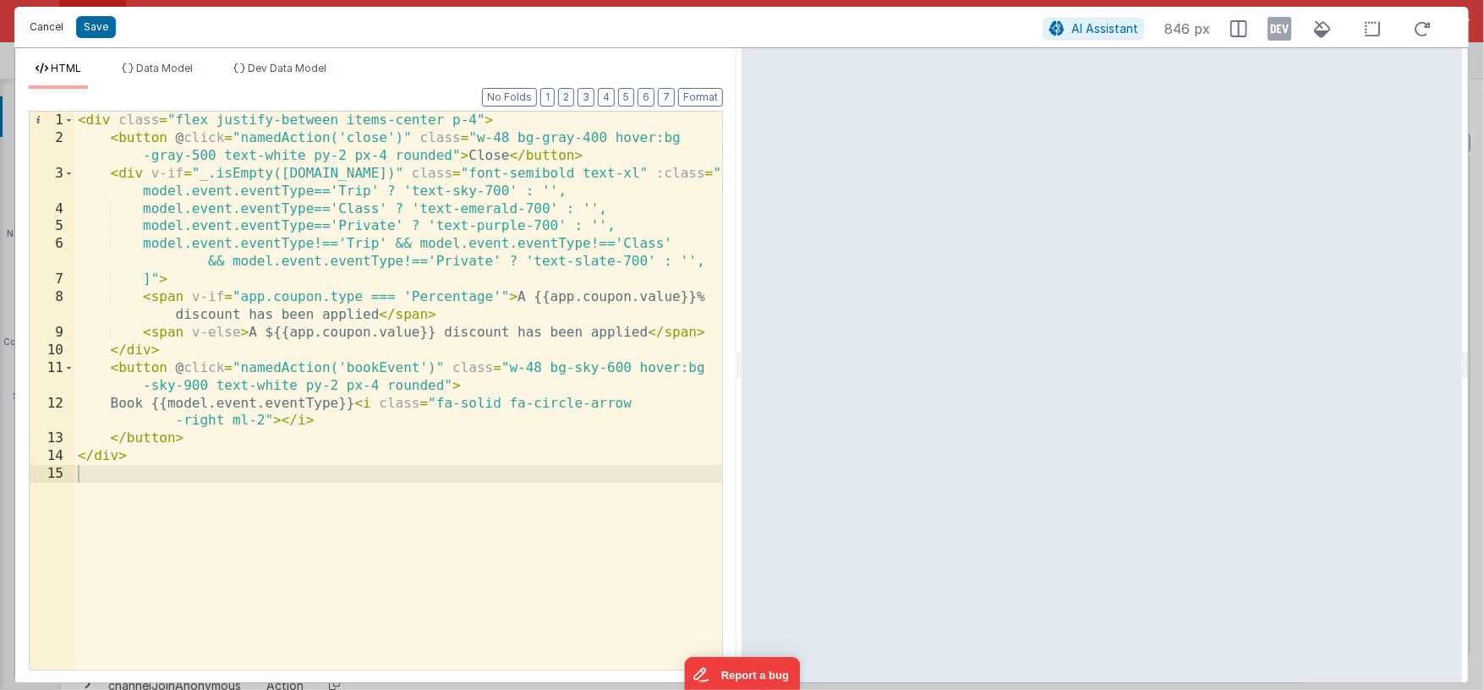
click at [38, 25] on button "Cancel" at bounding box center [46, 27] width 51 height 24
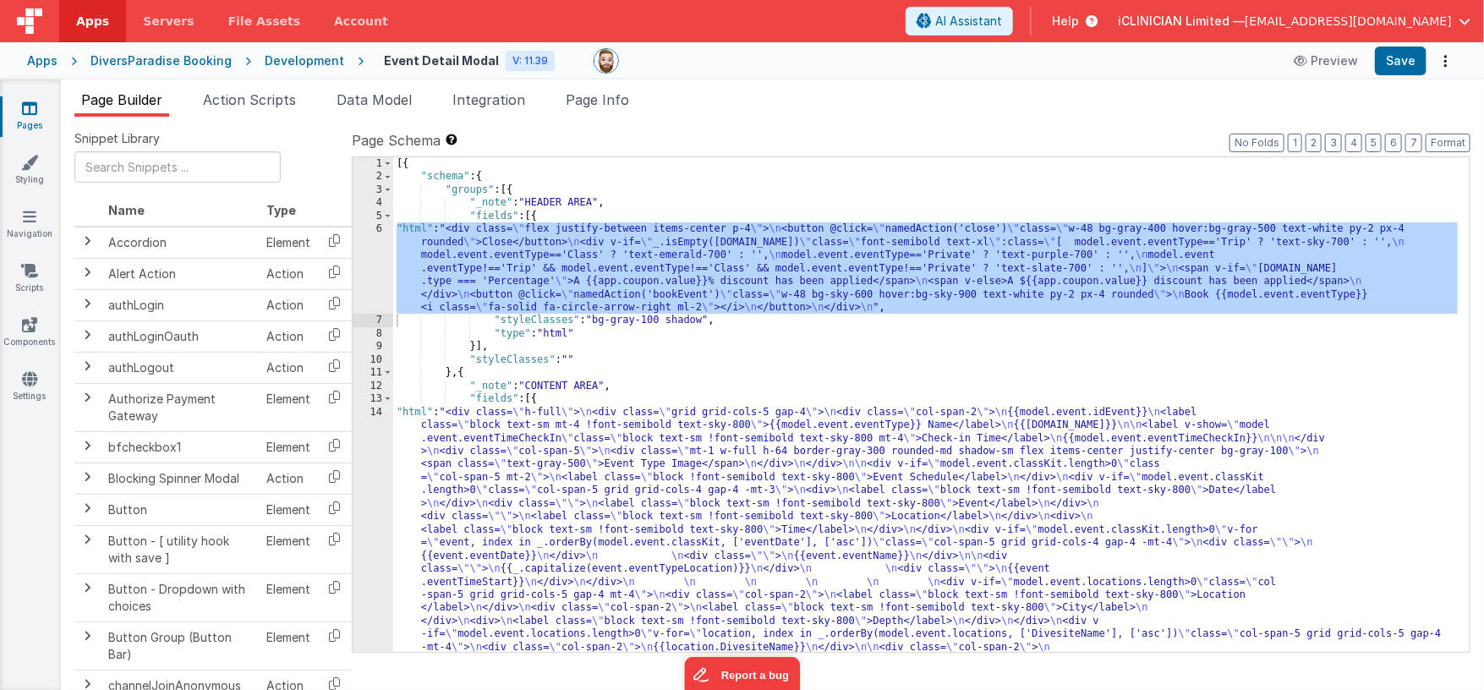
click at [522, 268] on div "[{ "schema" : { "groups" : [{ "_note" : "HEADER AREA" , "fields" : [{ "html" : …" at bounding box center [925, 574] width 1065 height 835
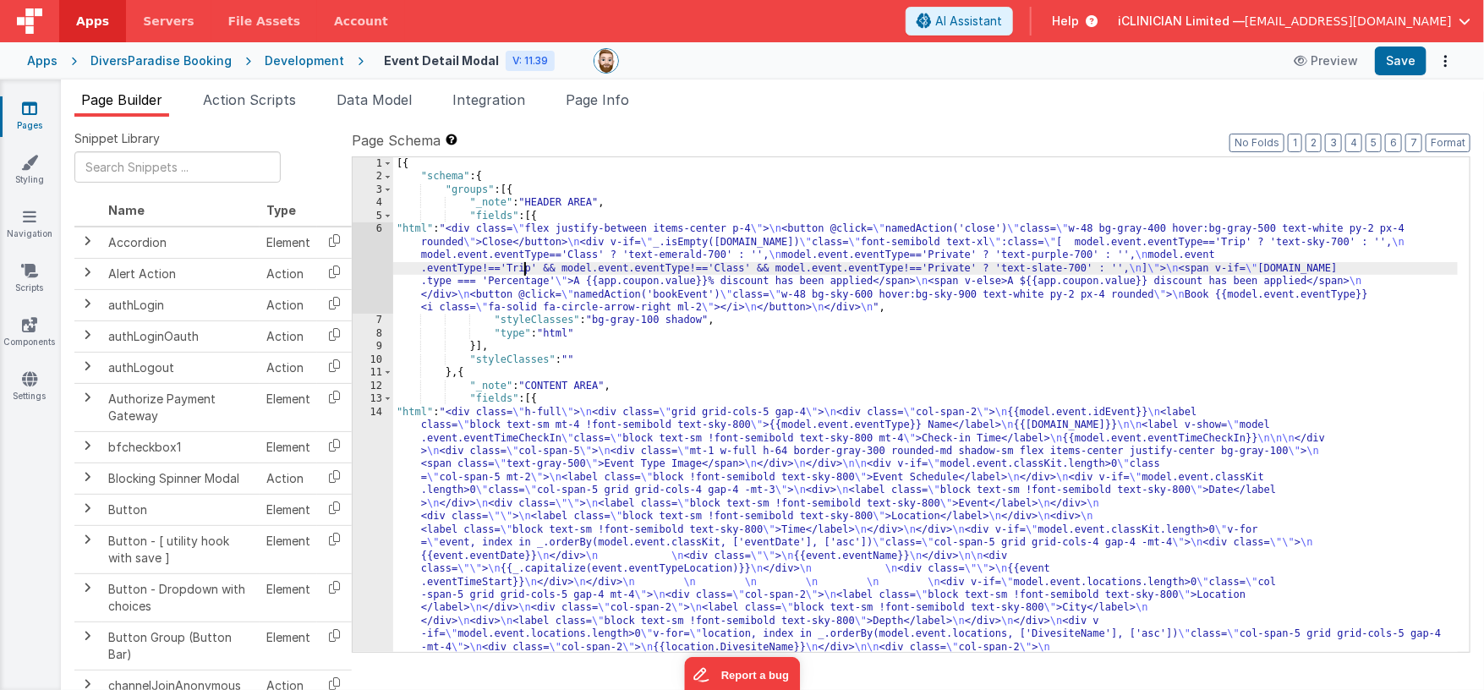
click at [369, 263] on div "6" at bounding box center [373, 267] width 41 height 91
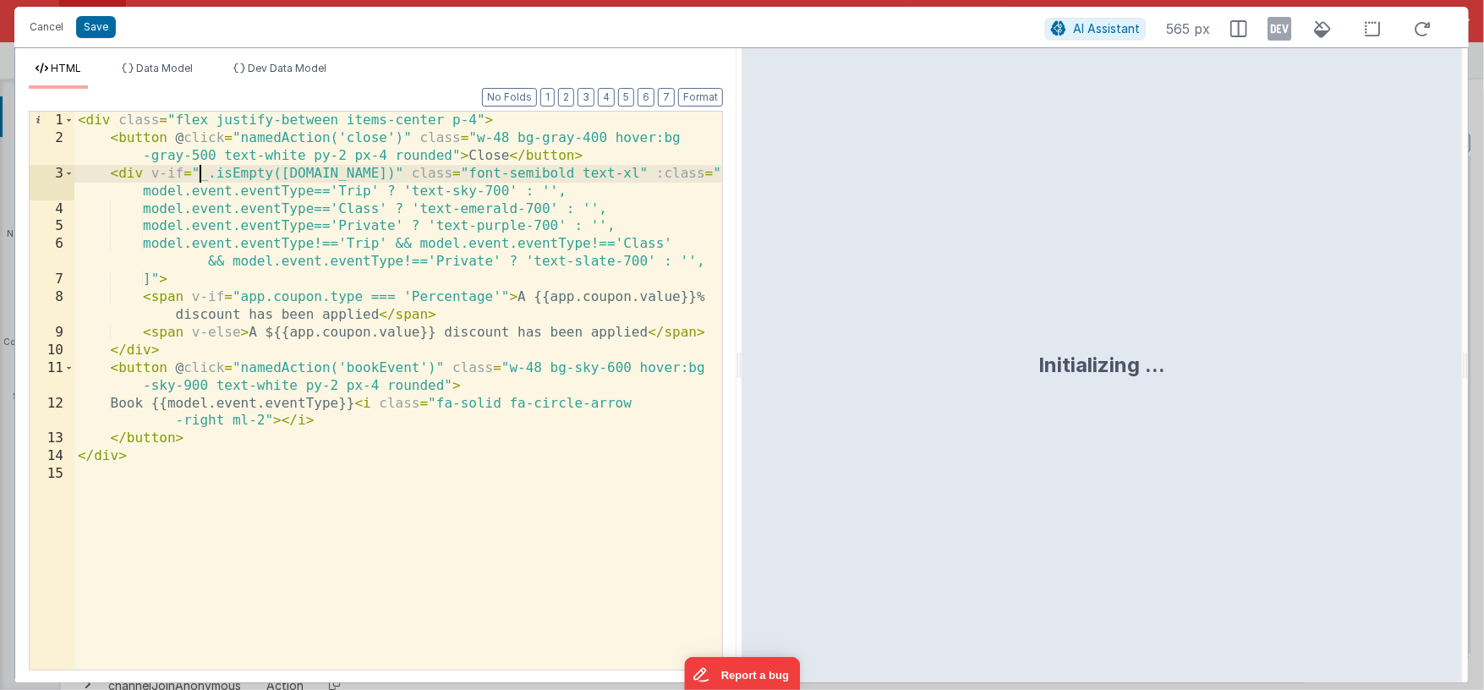
click at [202, 175] on div "< div class = "flex justify-between items-center p-4" > < button @ click = "nam…" at bounding box center [398, 409] width 648 height 594
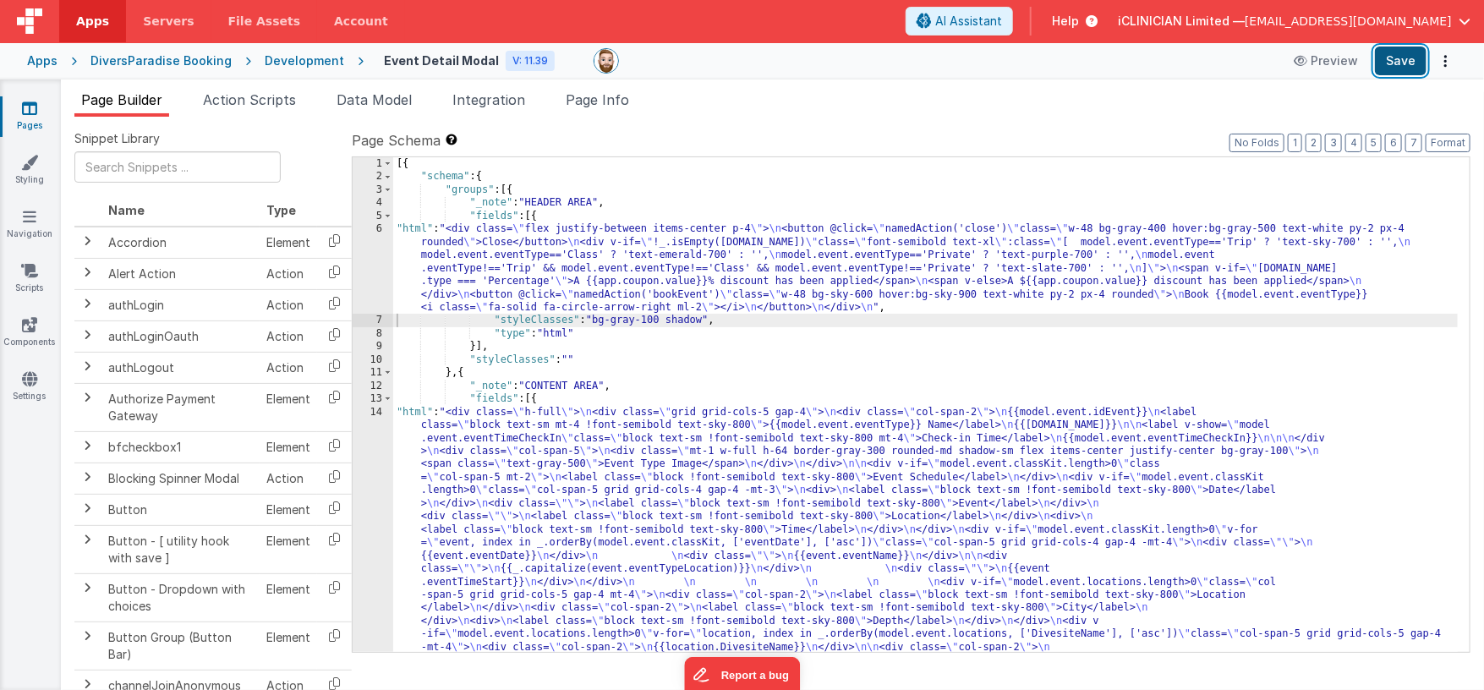
click at [1414, 63] on button "Save" at bounding box center [1401, 61] width 52 height 29
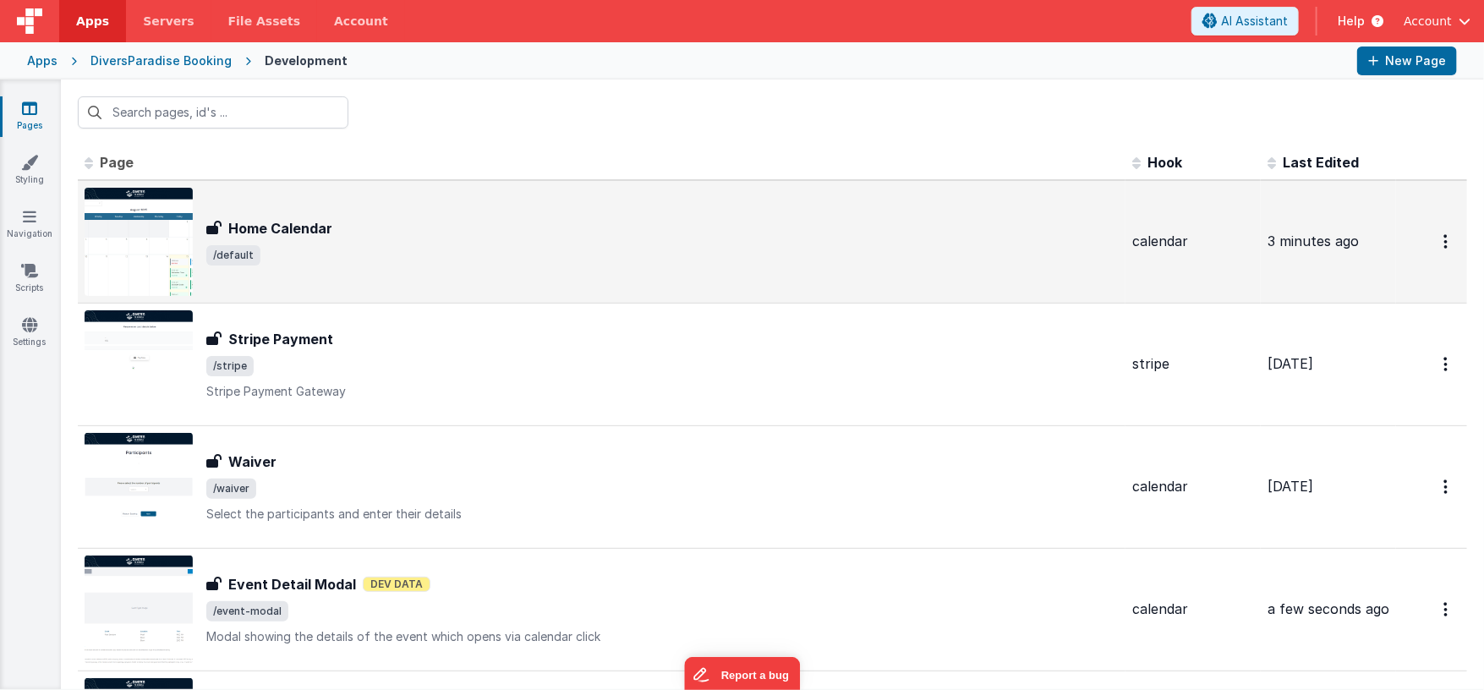
click at [271, 221] on h3 "Home Calendar" at bounding box center [280, 228] width 104 height 20
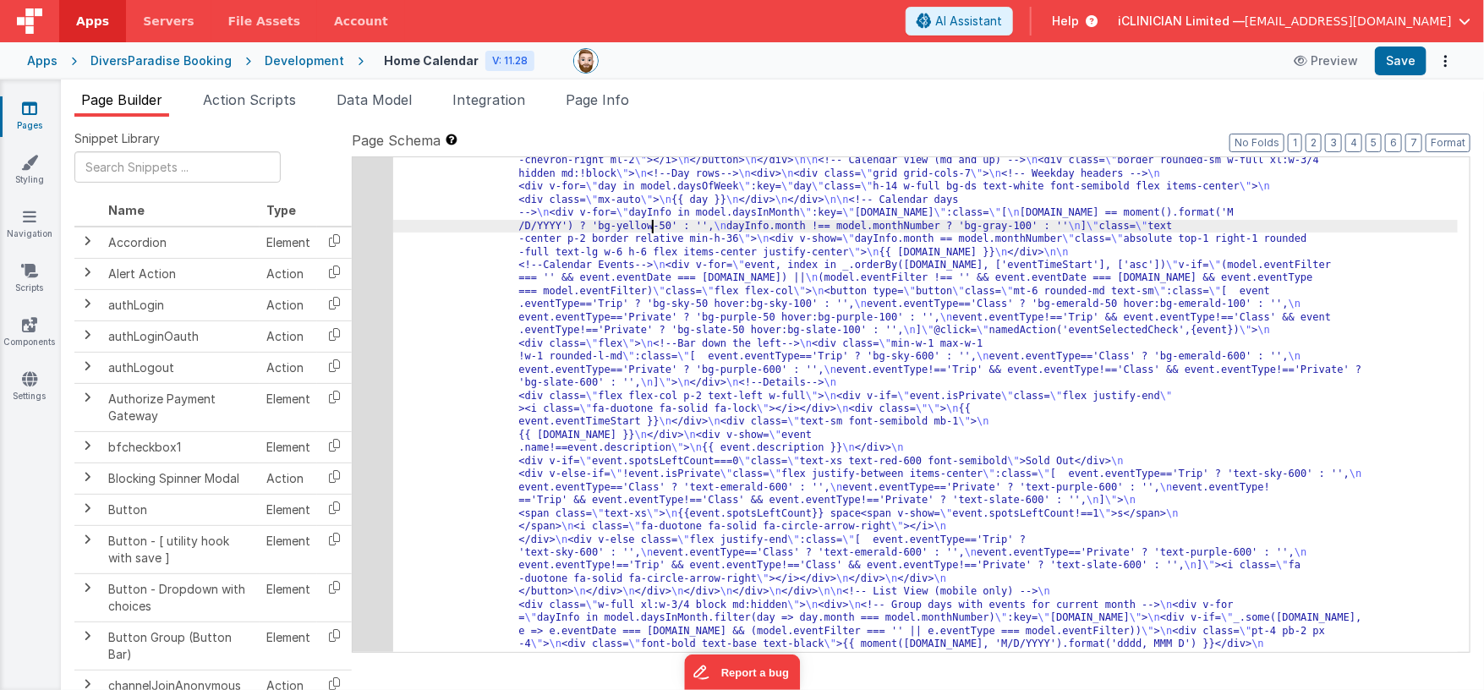
scroll to position [172, 0]
click at [379, 434] on div "6" at bounding box center [373, 520] width 41 height 941
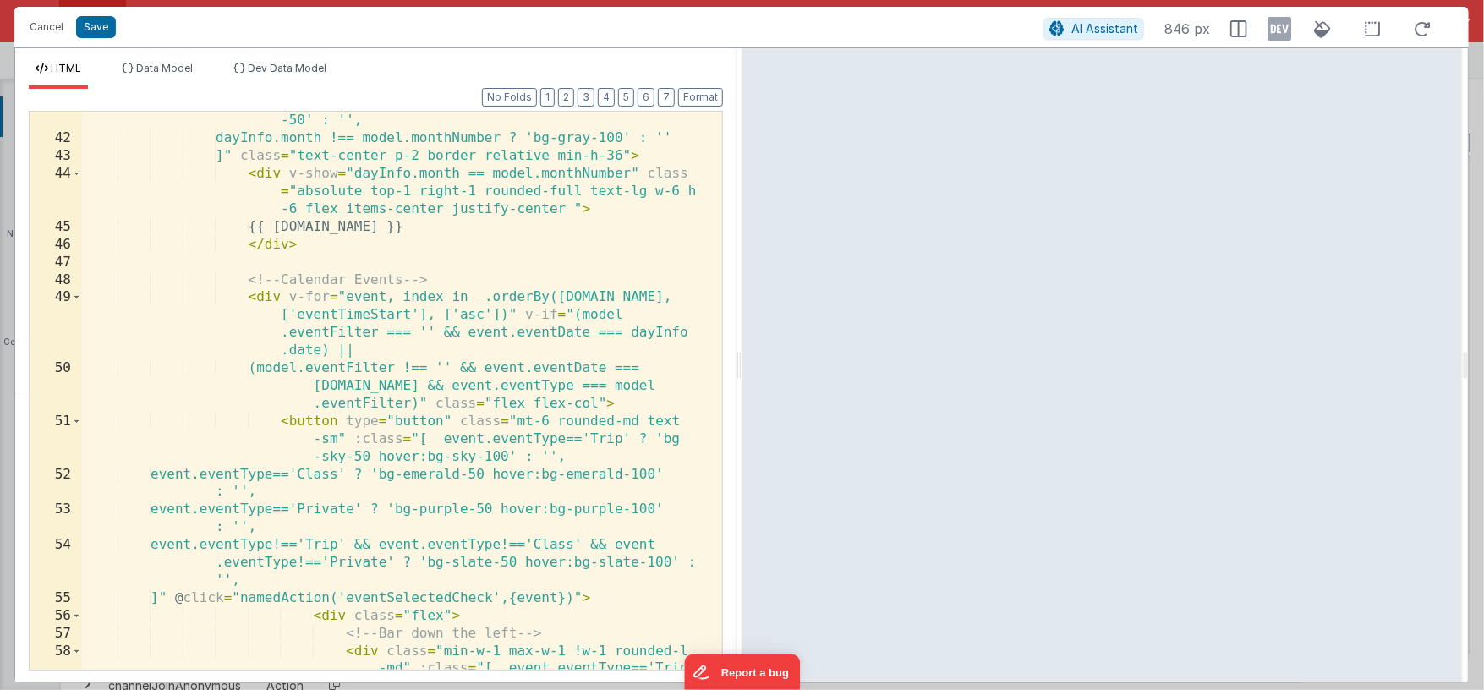
scroll to position [975, 0]
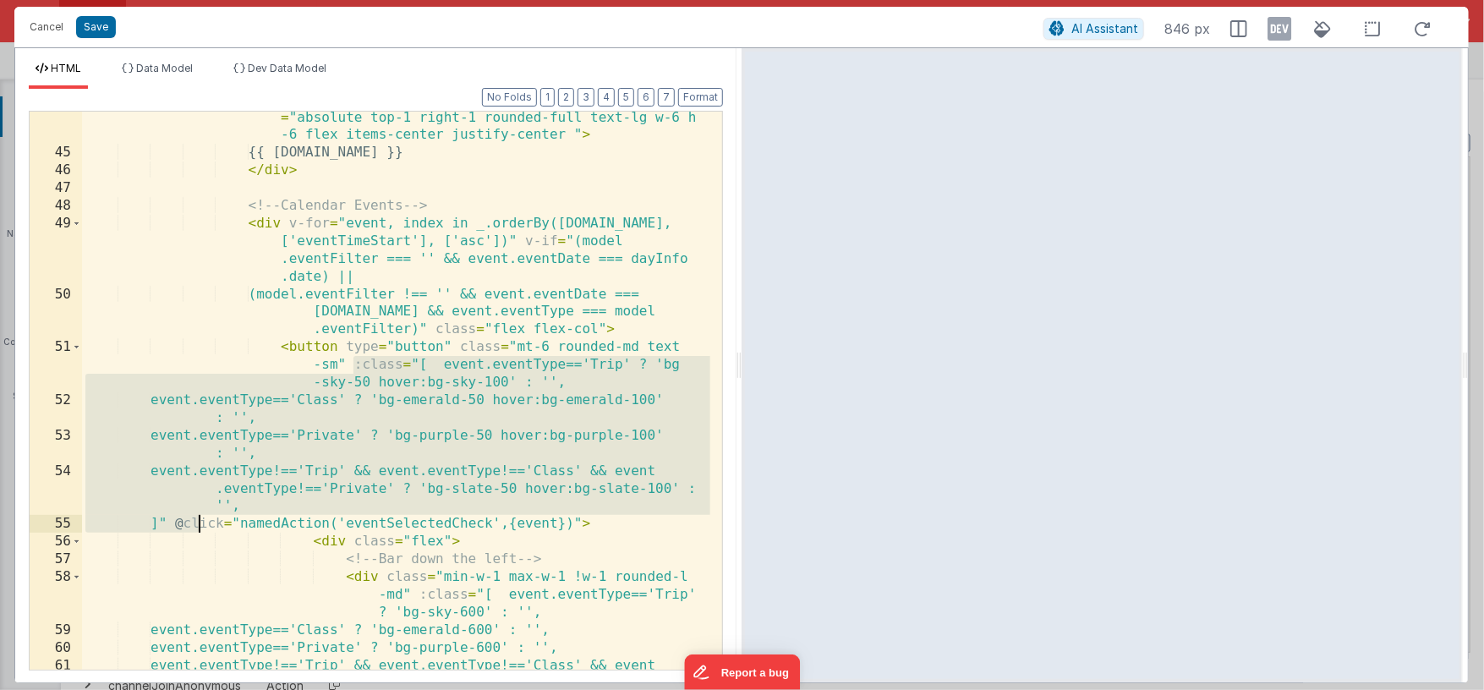
drag, startPoint x: 356, startPoint y: 363, endPoint x: 200, endPoint y: 523, distance: 223.6
click at [200, 523] on div "< div v-show = "dayInfo.month == model.monthNumber" class = "absolute top-1 rig…" at bounding box center [396, 414] width 628 height 647
